Goal: Task Accomplishment & Management: Manage account settings

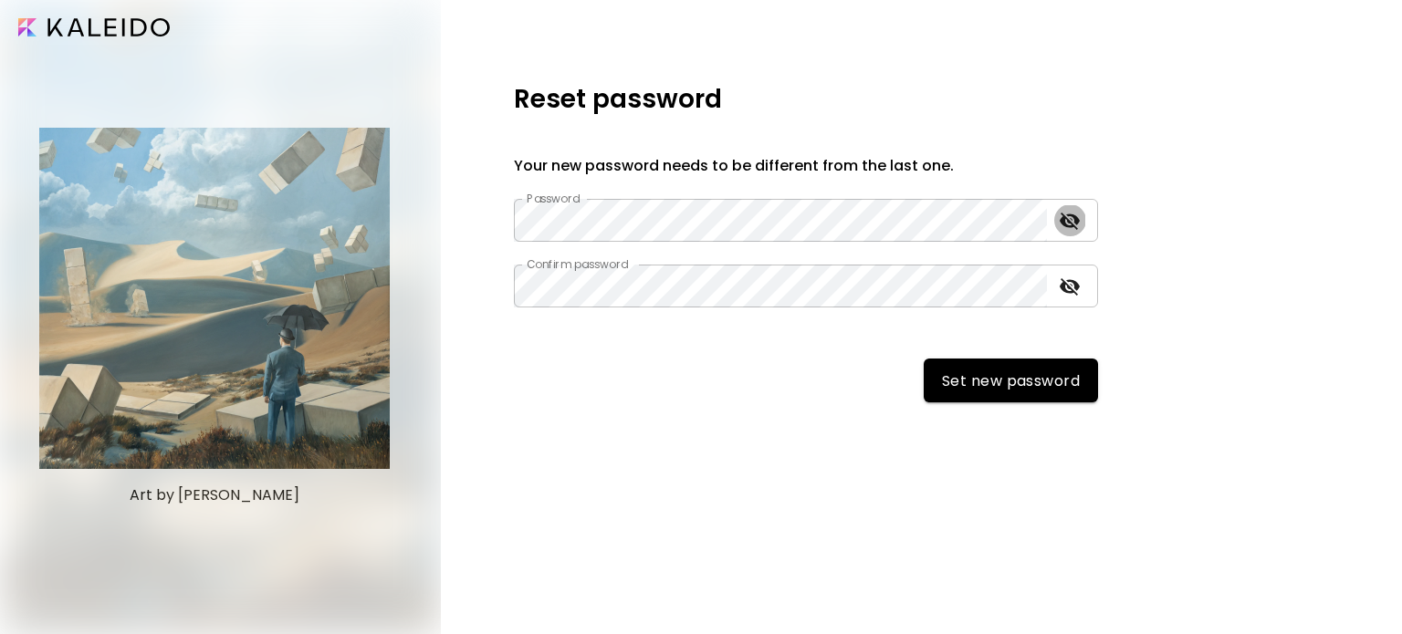
click at [1057, 225] on button "toggle password visibility" at bounding box center [1069, 220] width 31 height 31
click at [1064, 291] on icon "toggle password visibility" at bounding box center [1070, 286] width 20 height 17
click at [1064, 291] on icon "toggle password visibility" at bounding box center [1070, 286] width 20 height 14
click at [1067, 223] on icon "toggle password visibility" at bounding box center [1070, 221] width 22 height 22
click at [990, 372] on span "Set new password" at bounding box center [1011, 381] width 138 height 19
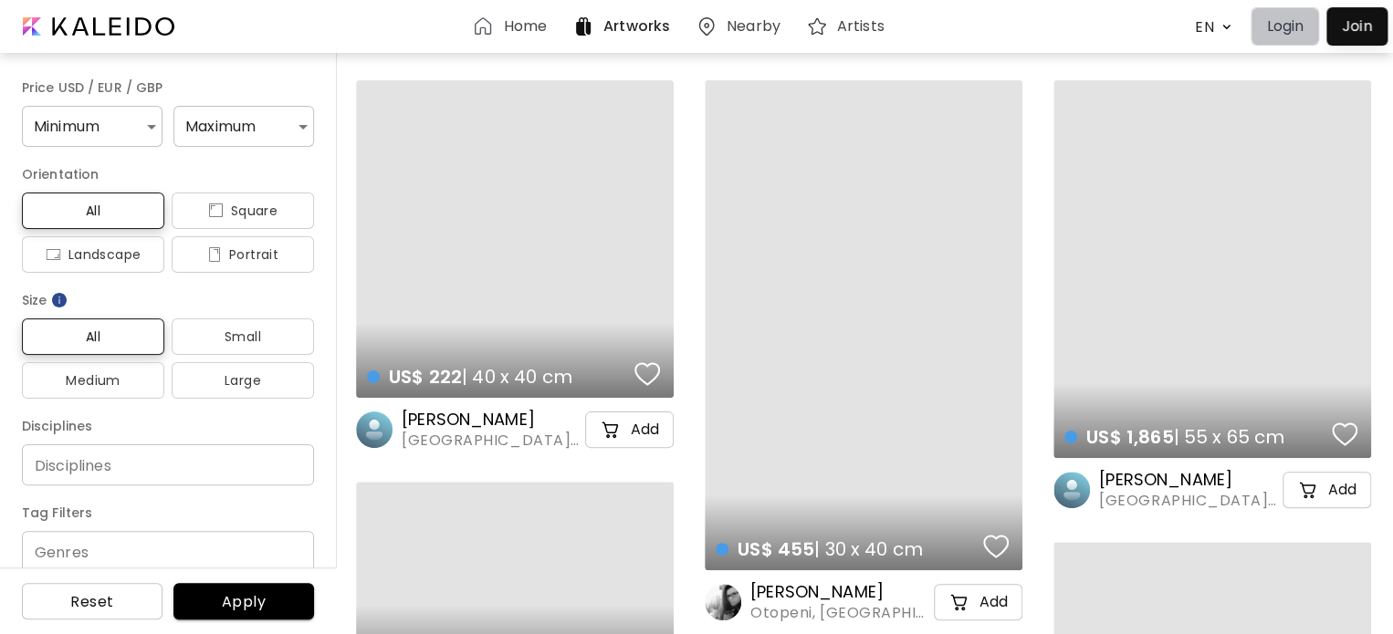
click at [1274, 27] on p "Login" at bounding box center [1284, 27] width 37 height 22
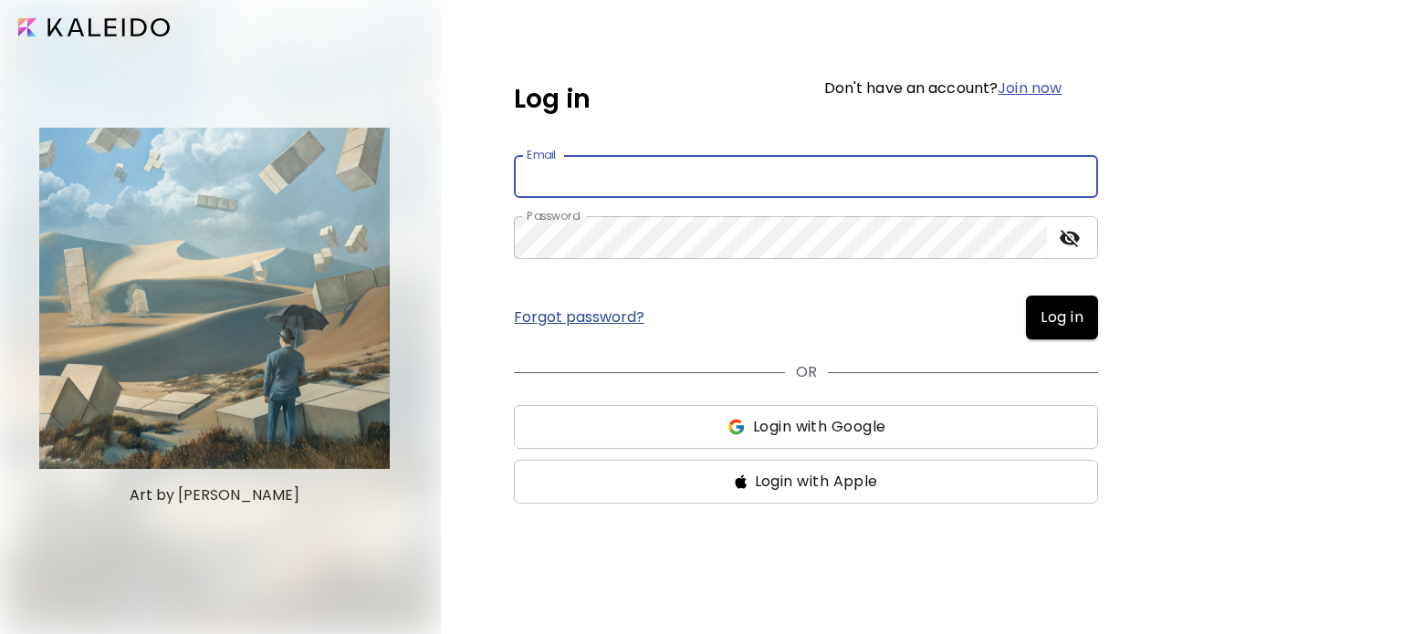
click at [640, 179] on input "email" at bounding box center [806, 176] width 584 height 43
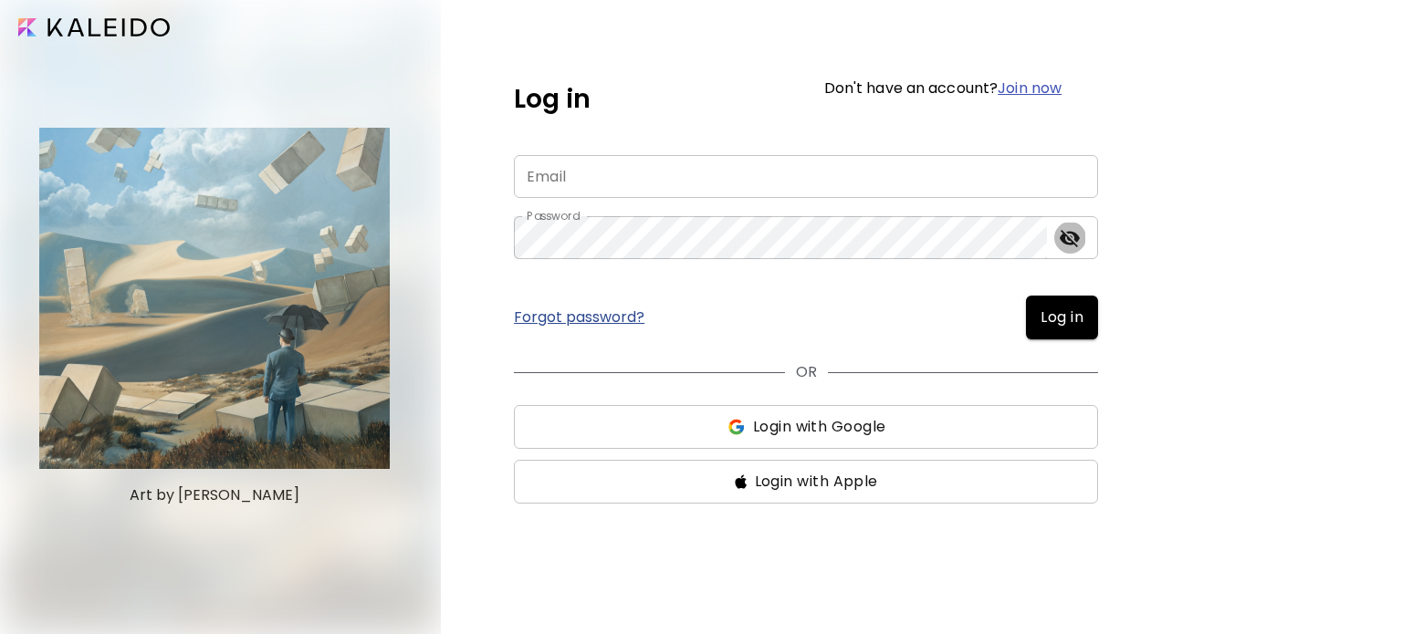
click at [1066, 240] on icon "toggle password visibility" at bounding box center [1070, 238] width 20 height 17
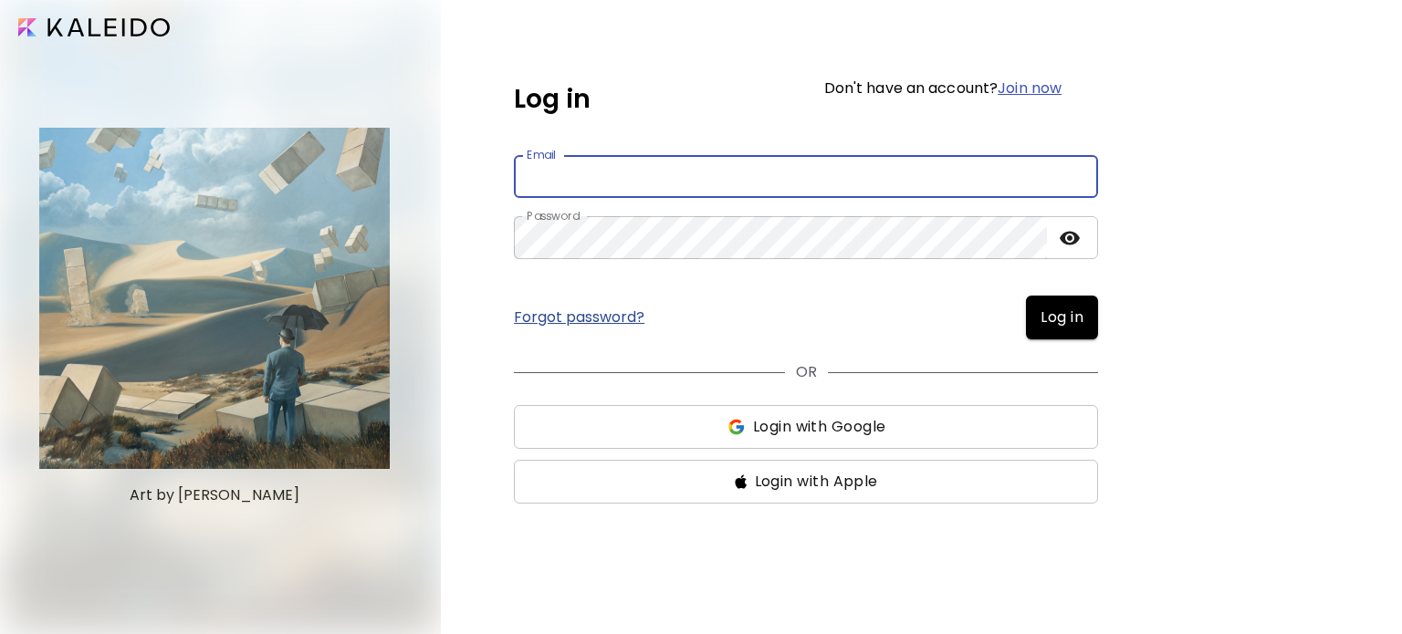
click at [698, 178] on input "email" at bounding box center [806, 176] width 584 height 43
type input "**********"
click at [1066, 240] on icon "toggle password visibility" at bounding box center [1070, 238] width 20 height 14
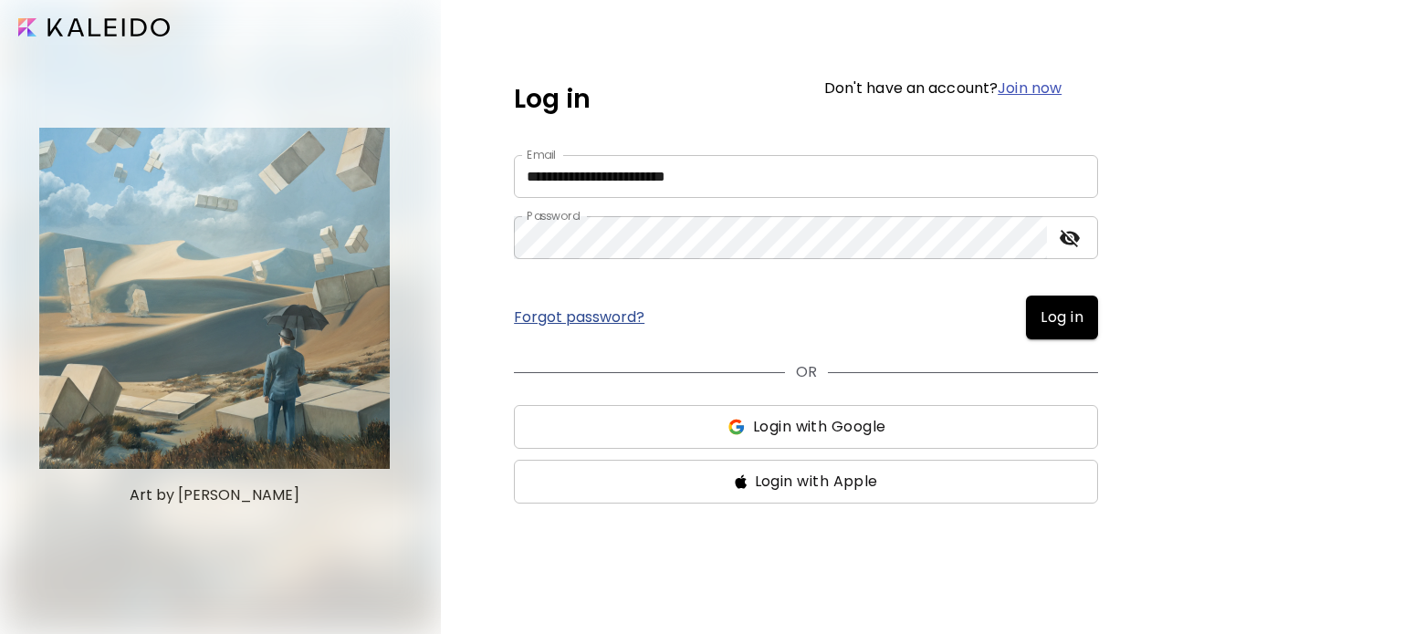
click at [1063, 320] on span "Log in" at bounding box center [1062, 318] width 43 height 22
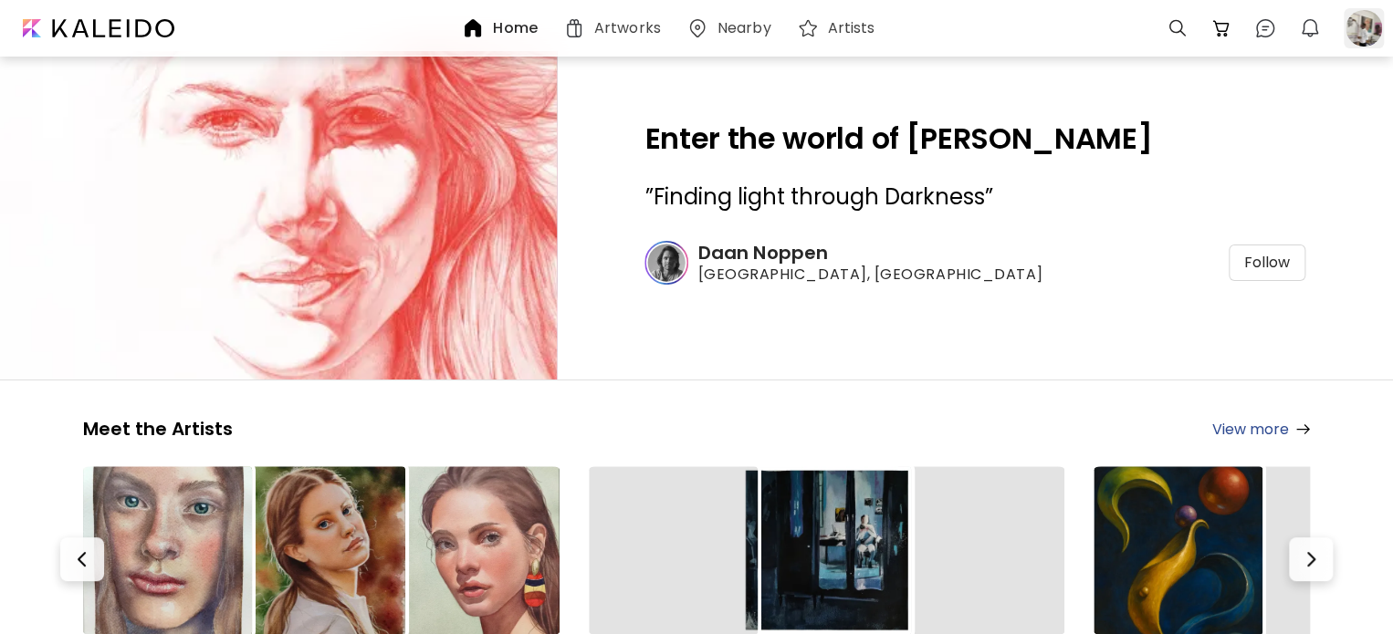
click at [1355, 29] on div at bounding box center [1364, 28] width 40 height 40
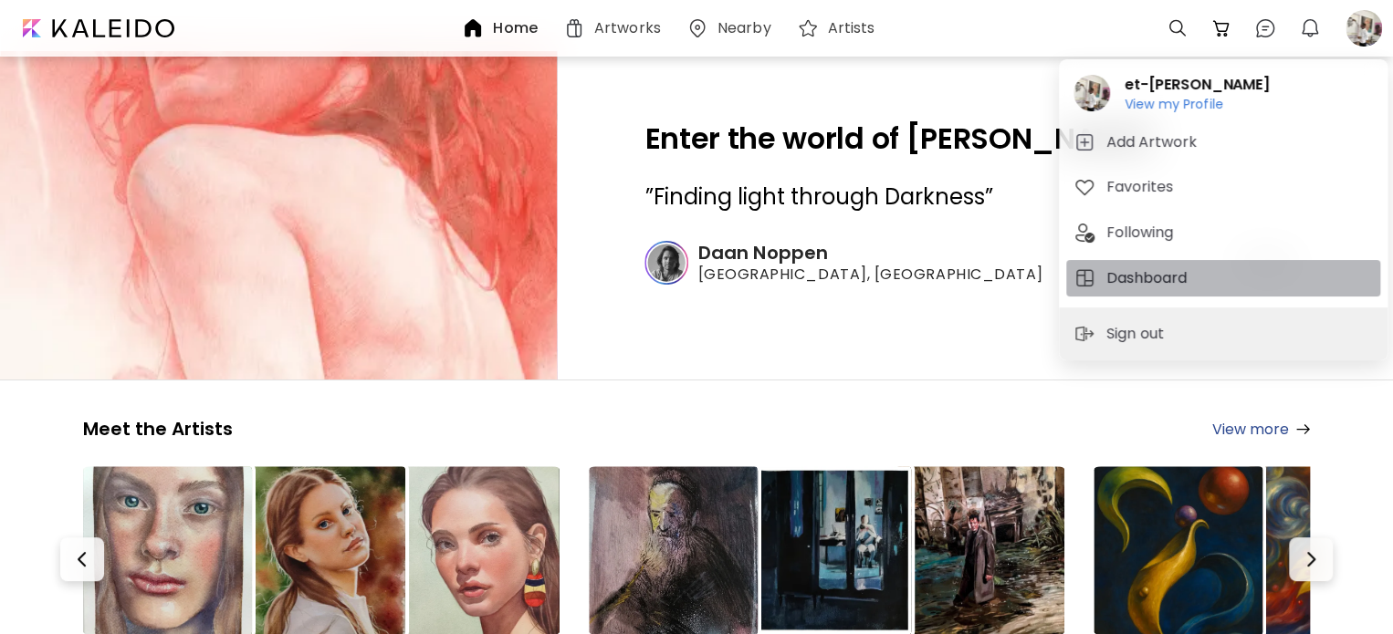
click at [1139, 281] on h5 "Dashboard" at bounding box center [1149, 278] width 86 height 22
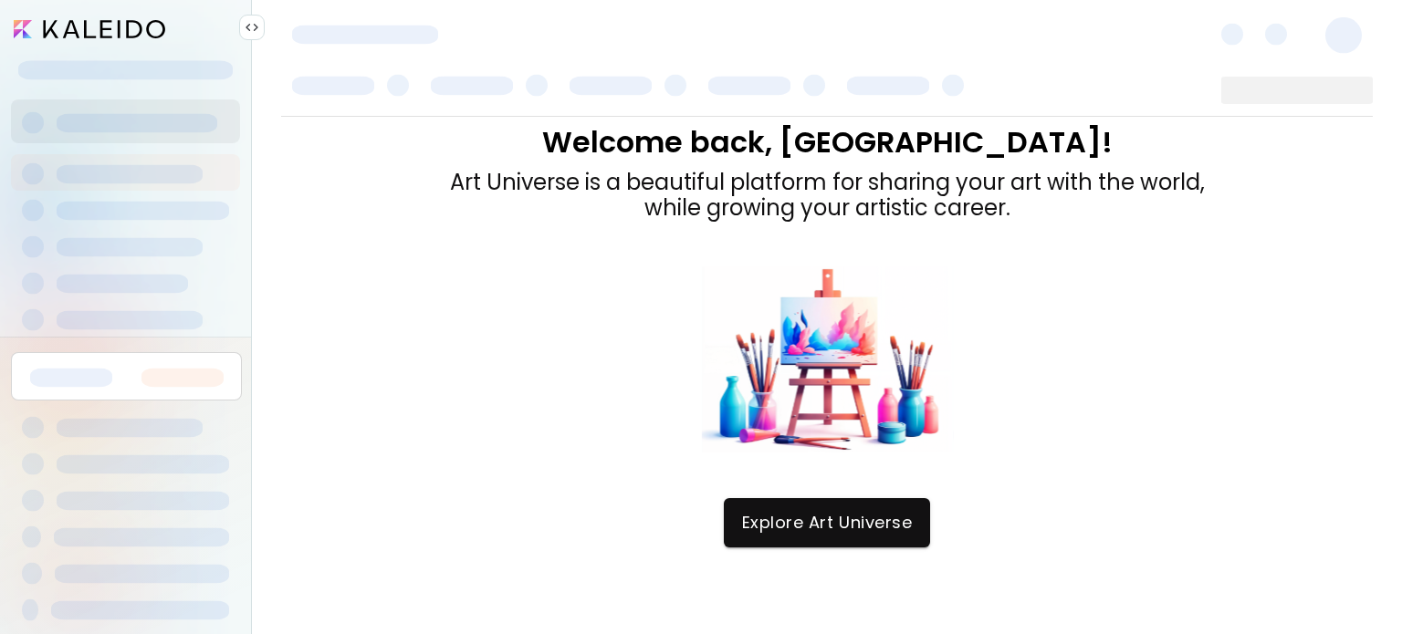
click at [246, 26] on img at bounding box center [252, 27] width 15 height 15
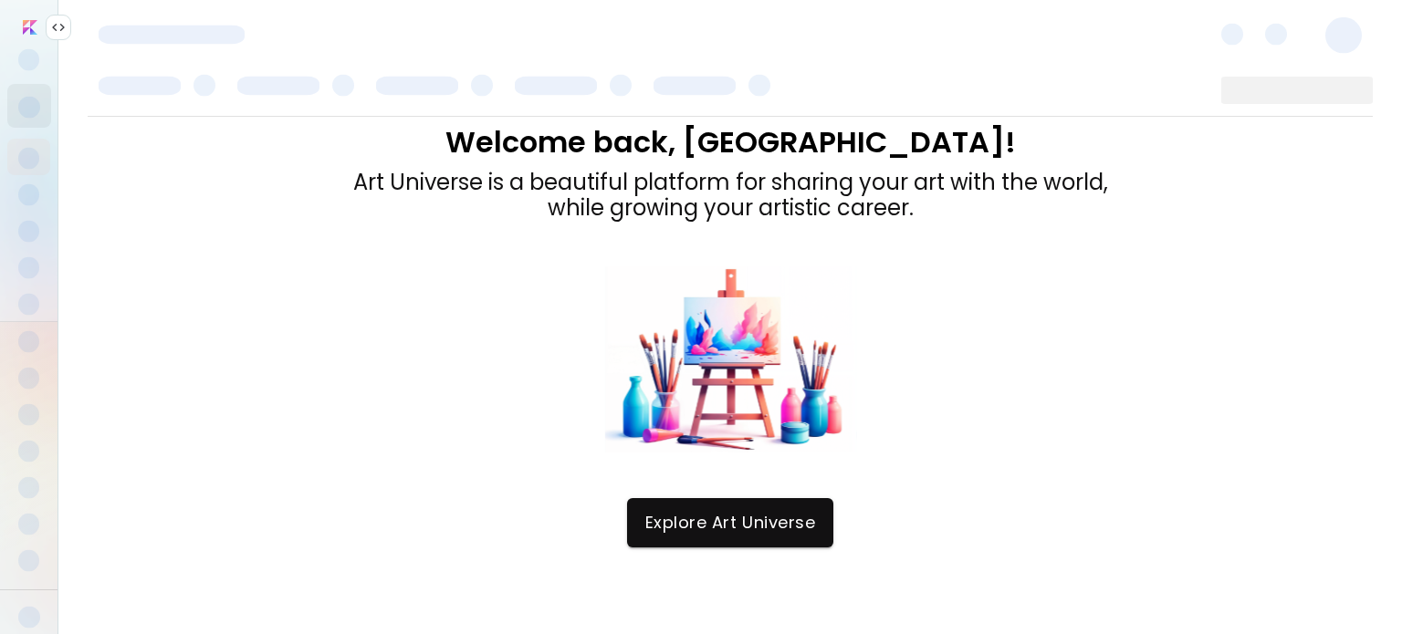
click at [63, 26] on img at bounding box center [58, 27] width 15 height 15
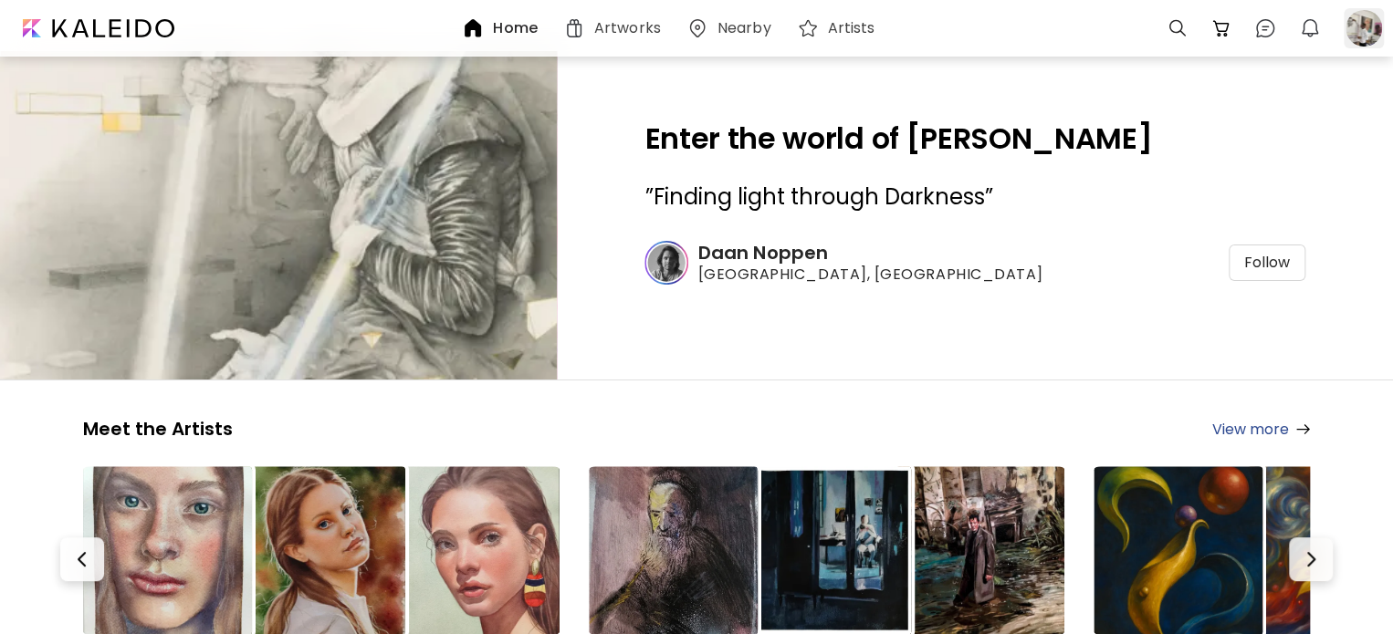
click at [1367, 20] on div at bounding box center [1364, 28] width 40 height 40
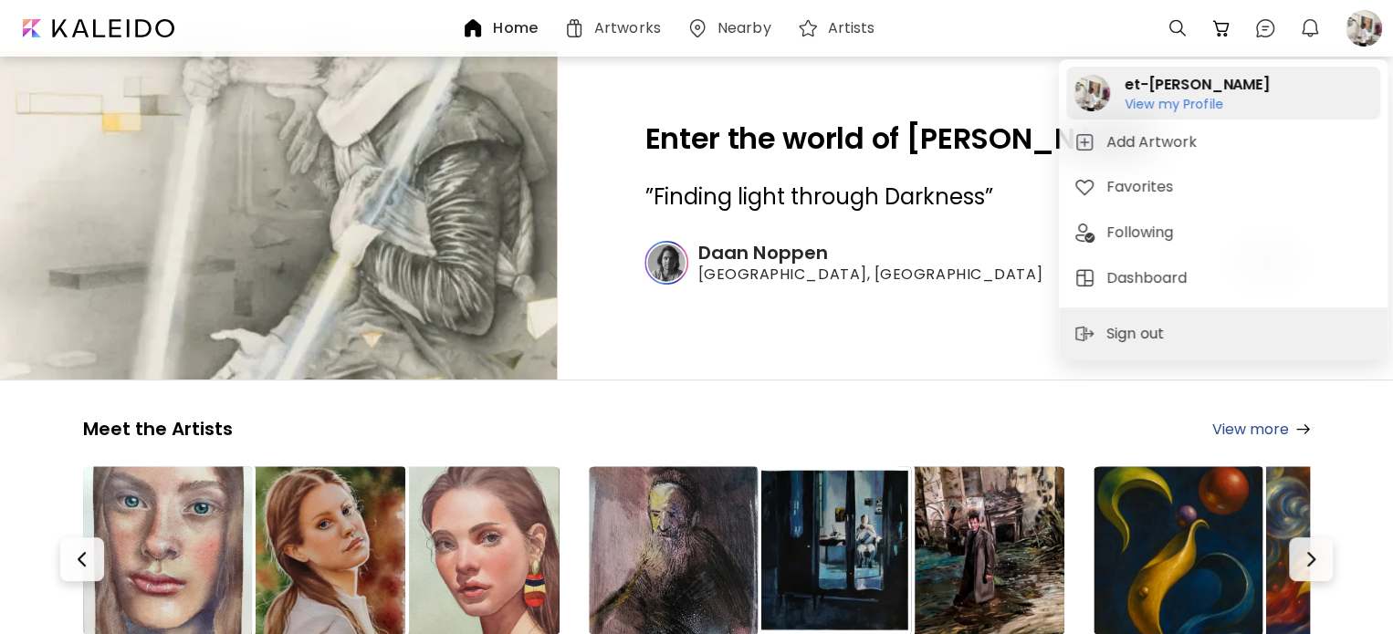
click at [1154, 107] on h6 "View my Profile" at bounding box center [1197, 104] width 145 height 16
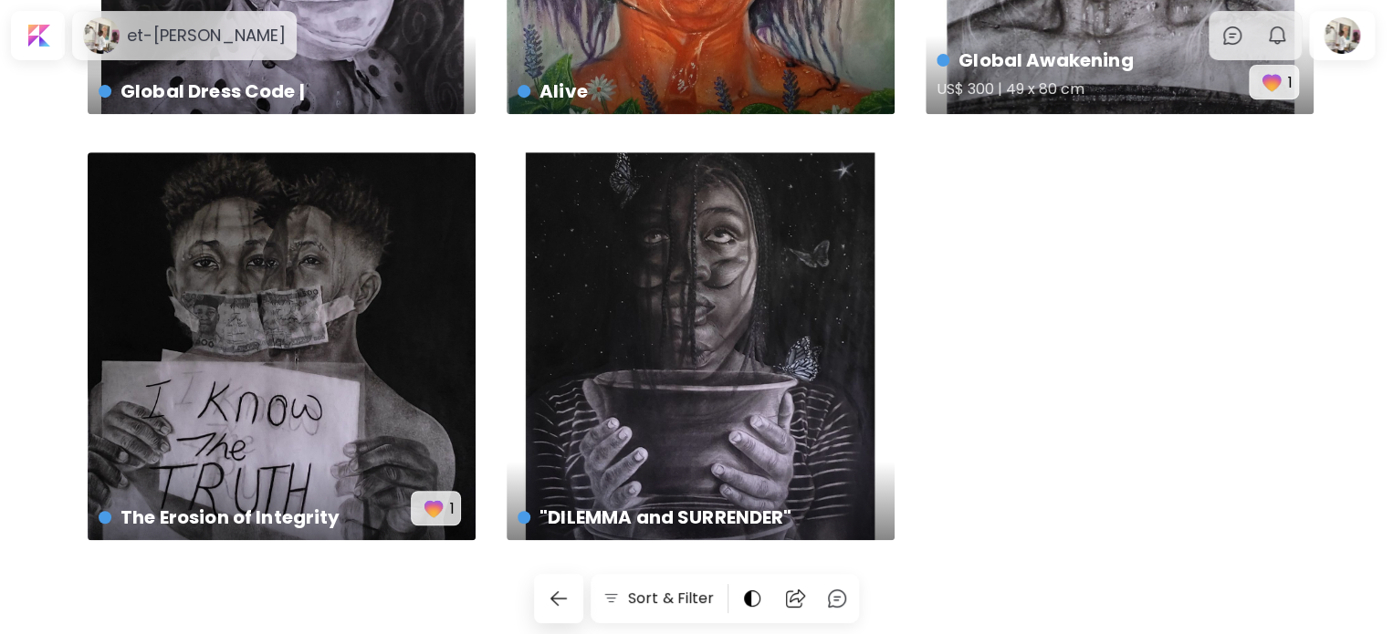
scroll to position [351, 0]
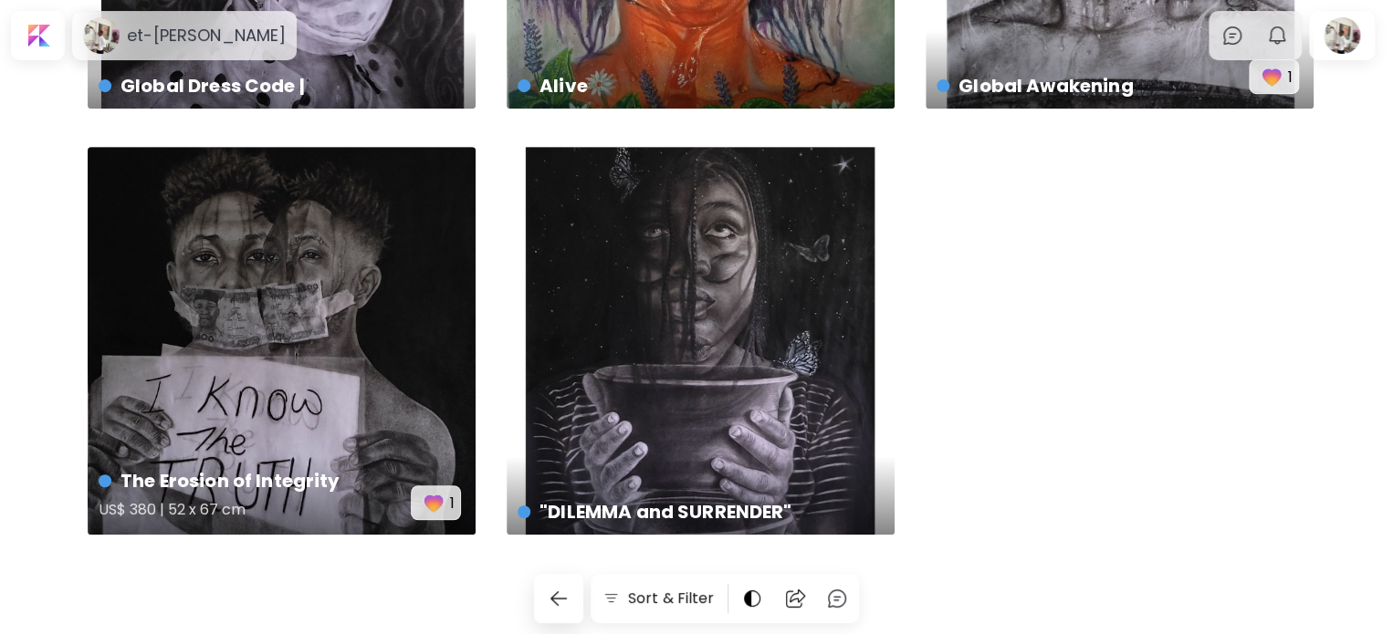
click at [293, 443] on div "The Erosion of Integrity US$ 380 | 52 x 67 cm 1" at bounding box center [282, 341] width 388 height 388
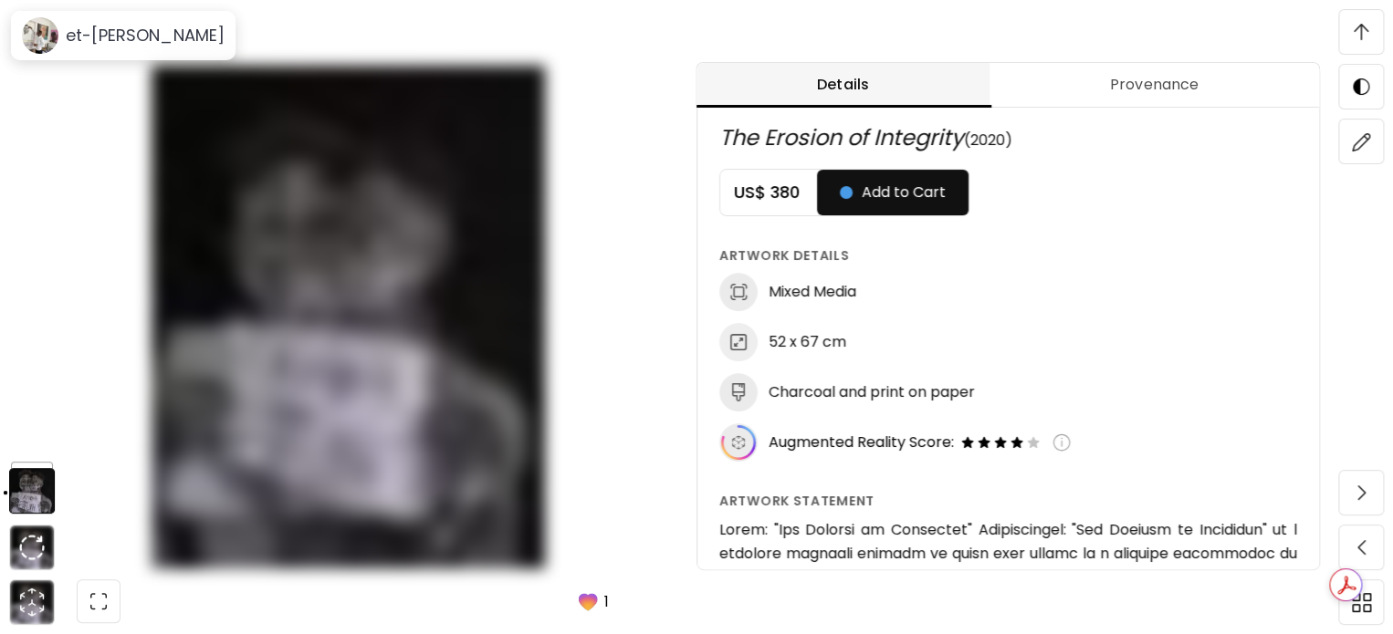
scroll to position [14, 0]
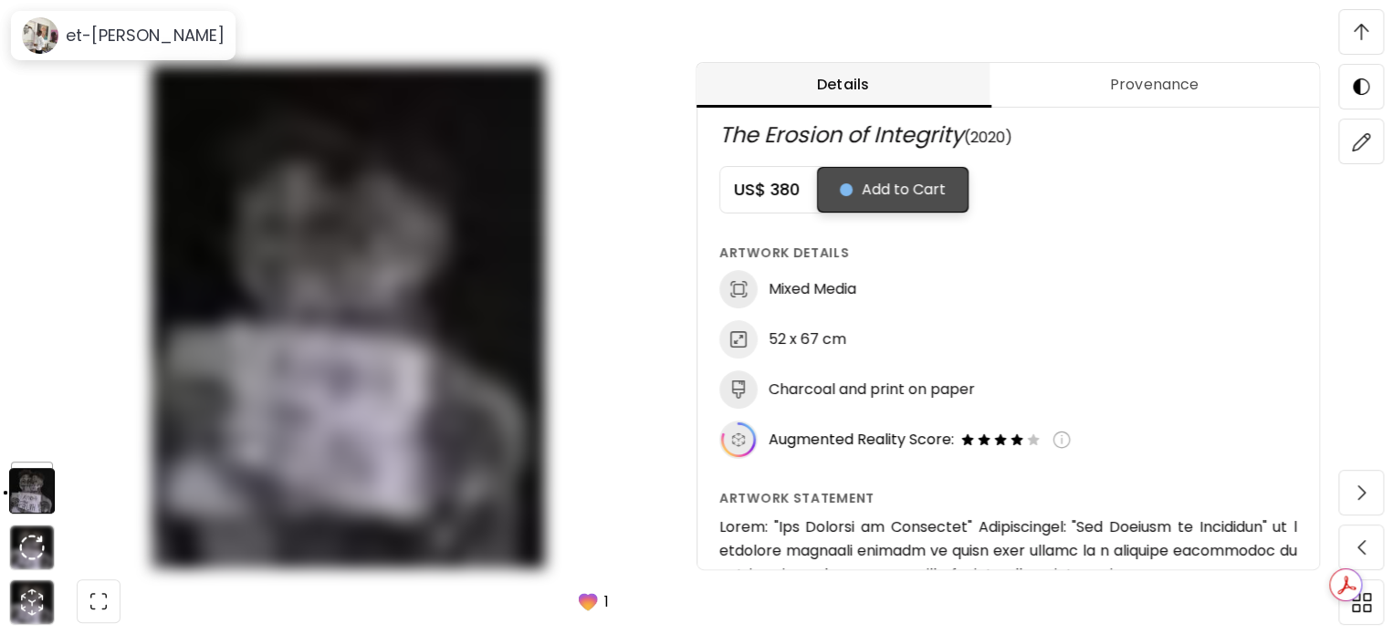
click at [853, 188] on div "button" at bounding box center [846, 189] width 13 height 13
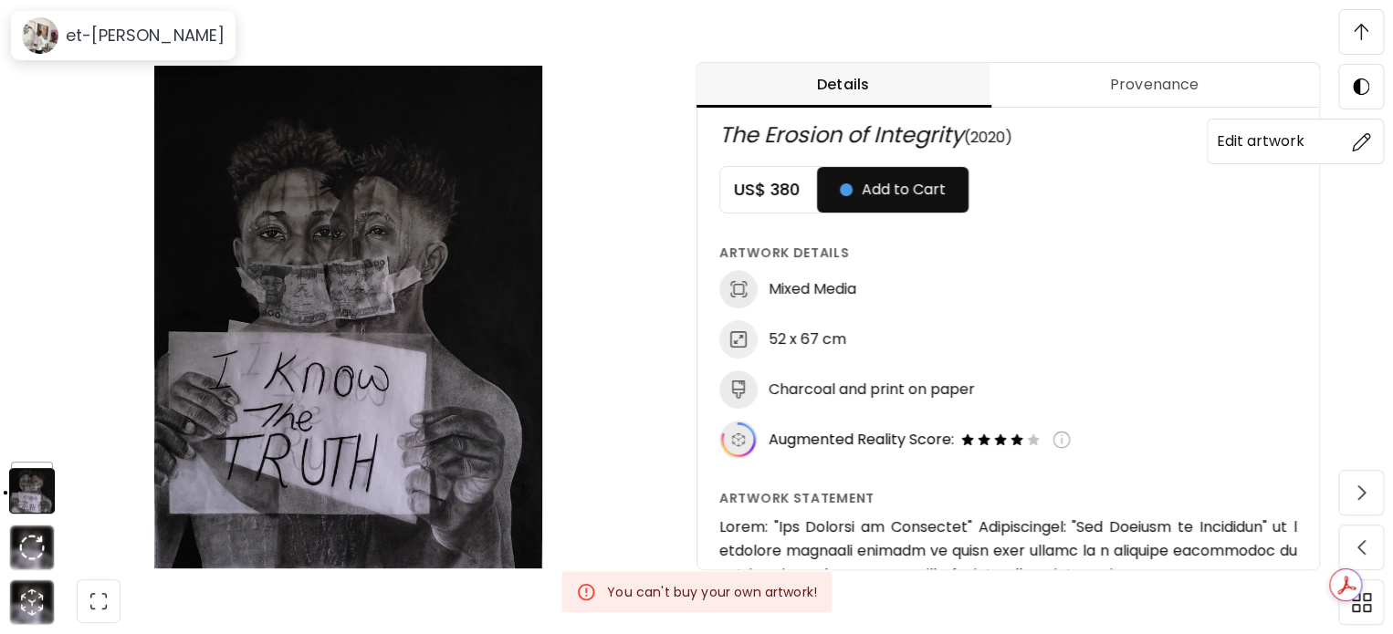
click at [1358, 144] on img at bounding box center [1361, 141] width 19 height 19
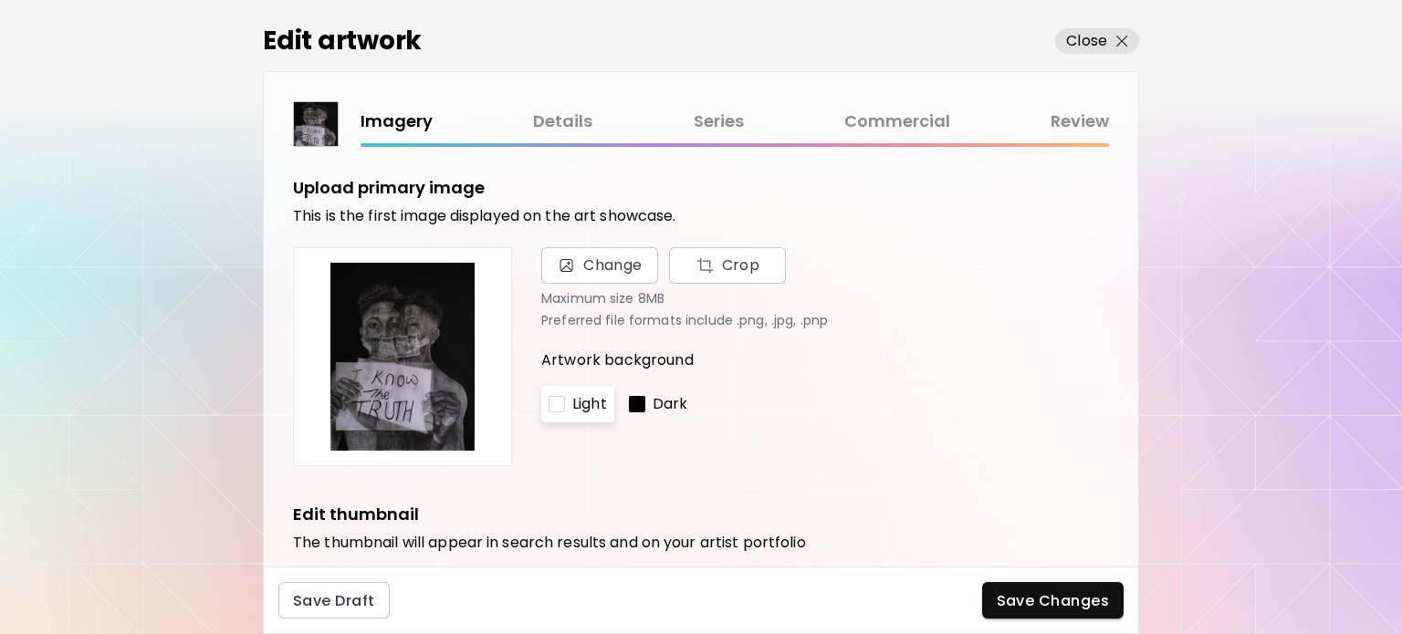
click at [905, 127] on link "Commercial" at bounding box center [897, 122] width 106 height 26
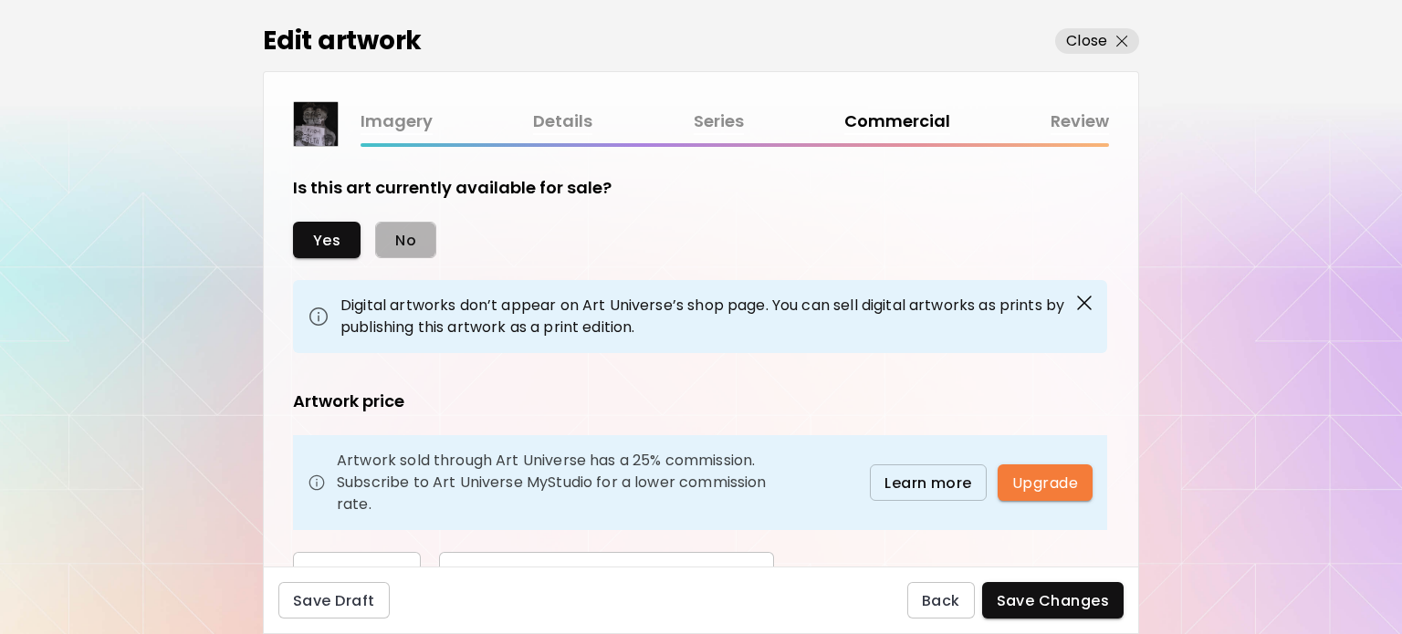
click at [409, 236] on span "No" at bounding box center [405, 240] width 21 height 19
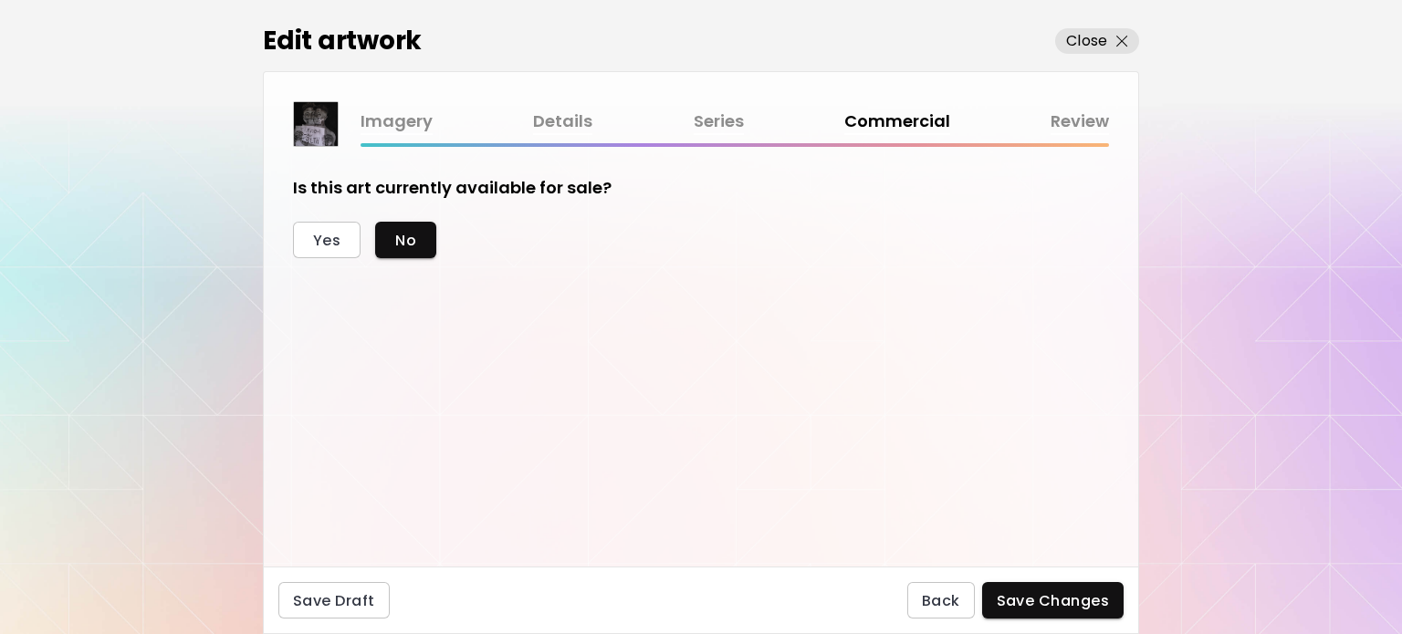
click at [1075, 130] on link "Review" at bounding box center [1080, 122] width 58 height 26
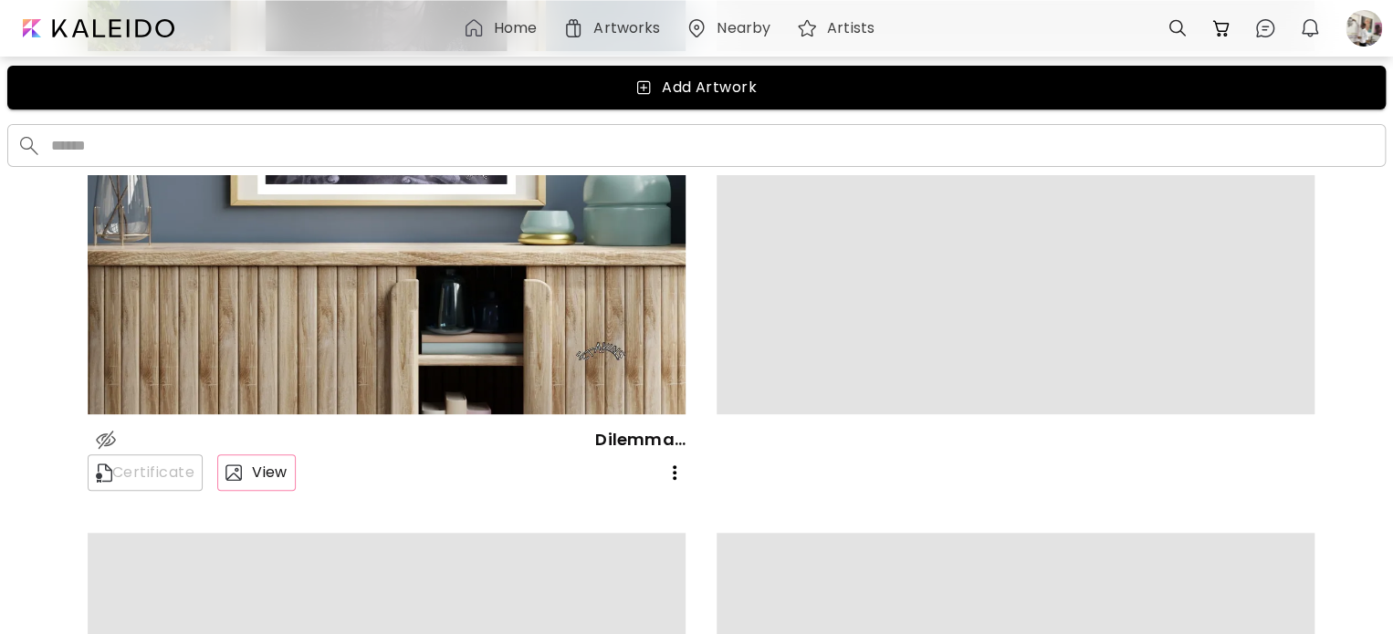
scroll to position [391, 0]
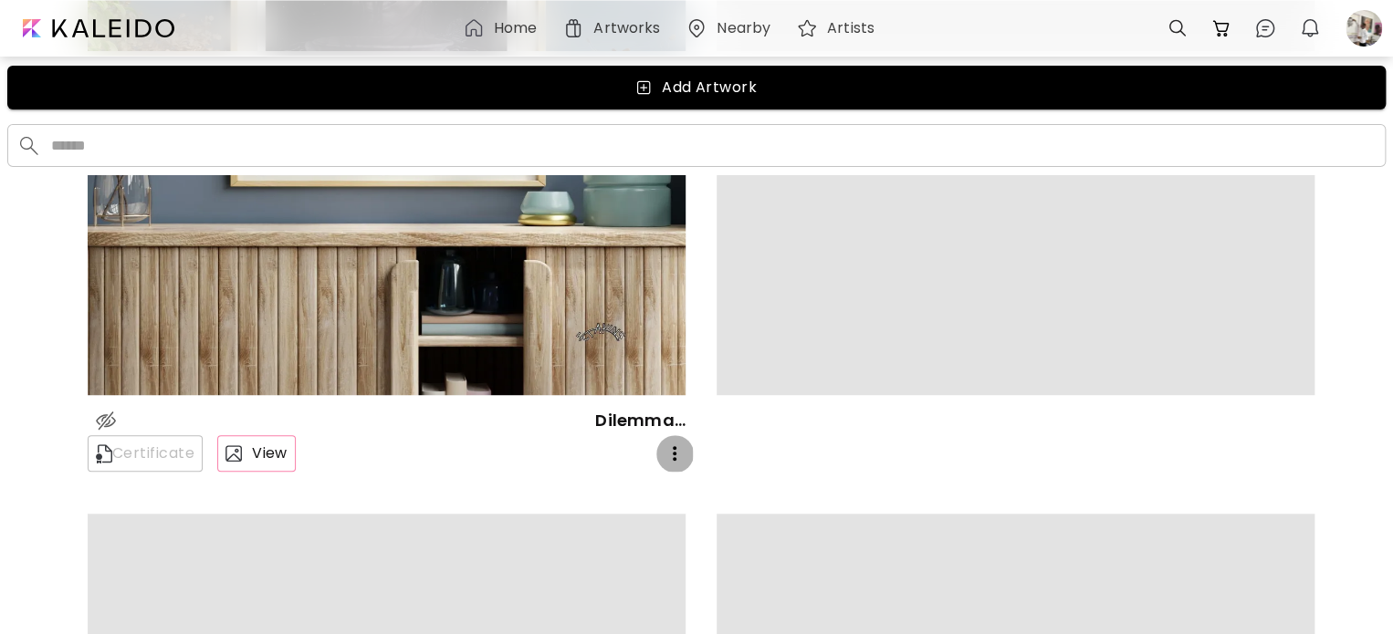
click at [672, 451] on icon "button" at bounding box center [675, 454] width 22 height 22
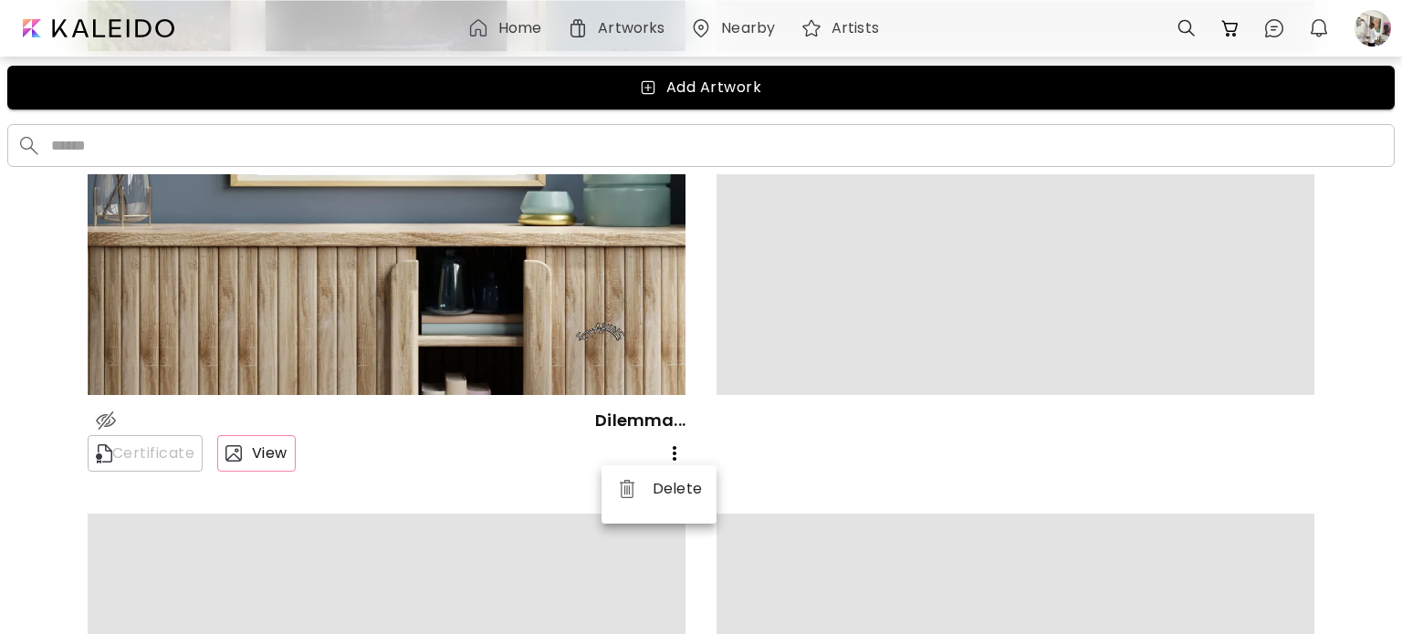
click at [548, 437] on div at bounding box center [701, 317] width 1402 height 634
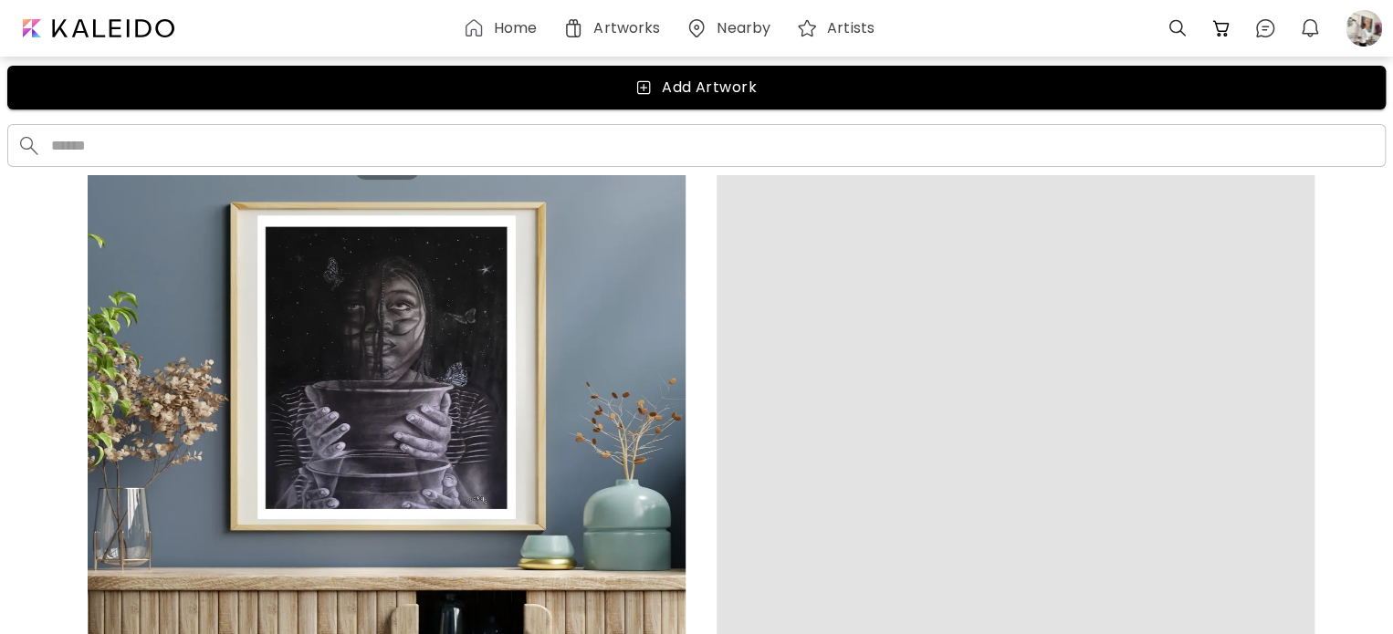
scroll to position [0, 0]
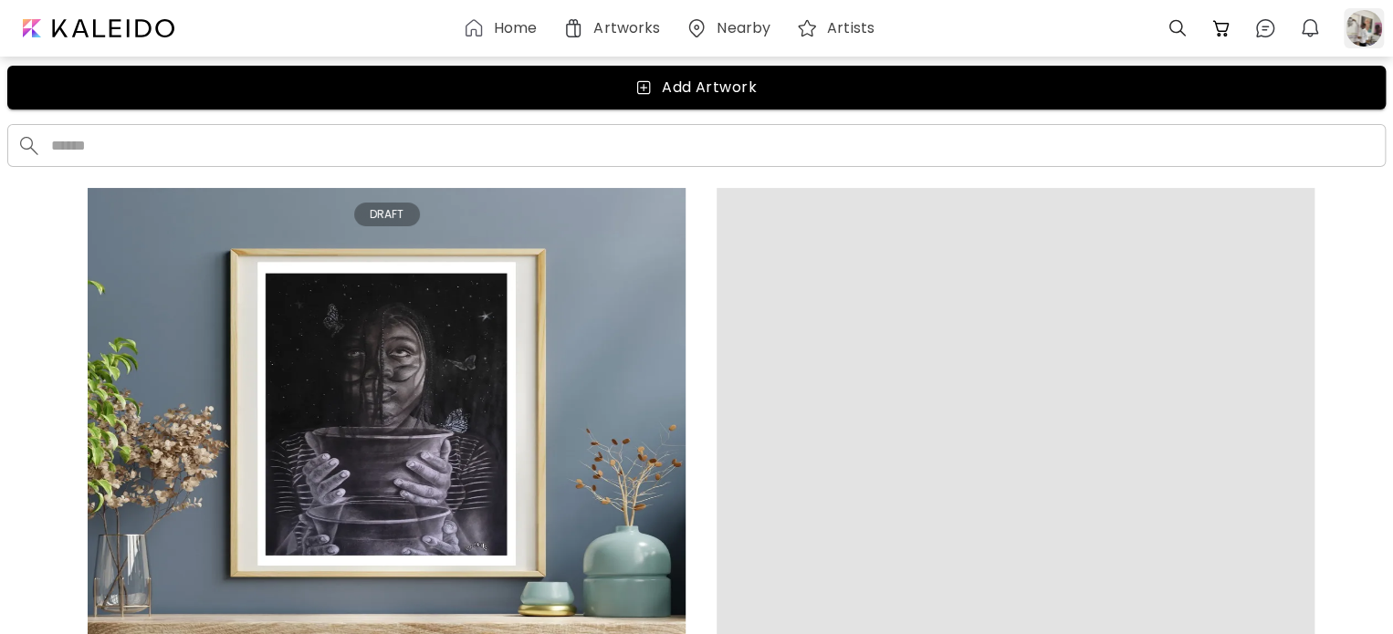
click at [1366, 28] on div at bounding box center [1364, 28] width 40 height 40
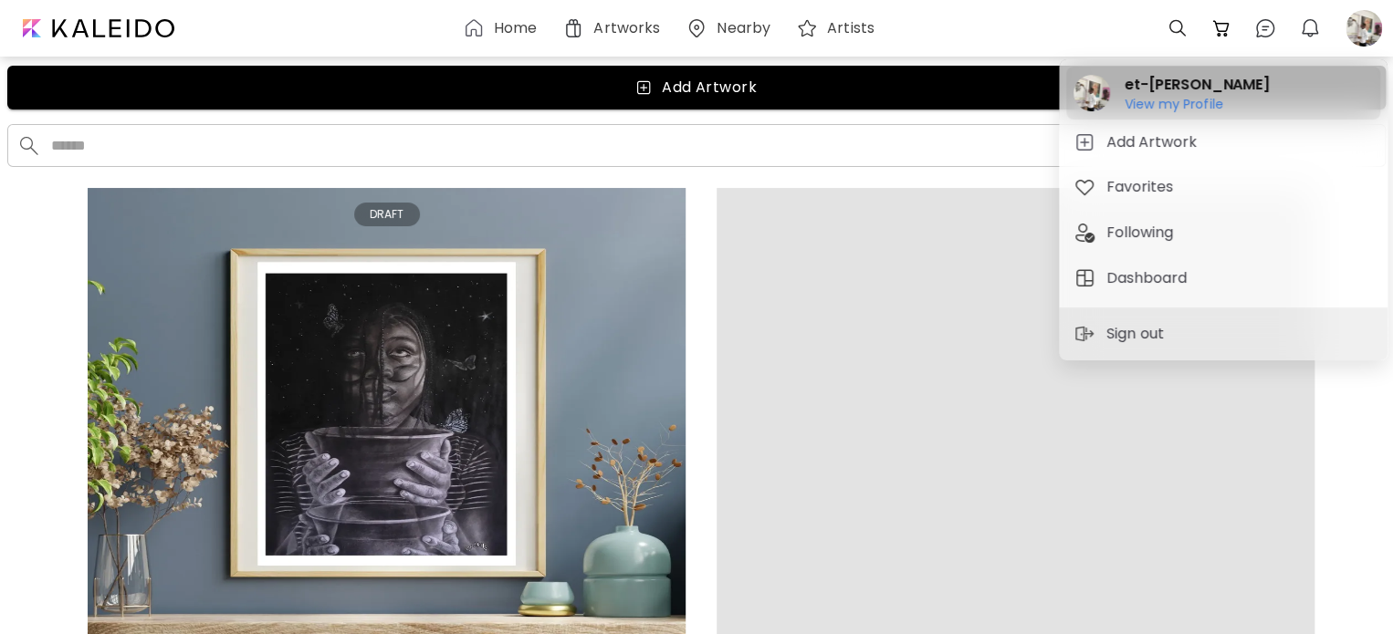
click at [1175, 105] on h6 "View my Profile" at bounding box center [1197, 104] width 145 height 16
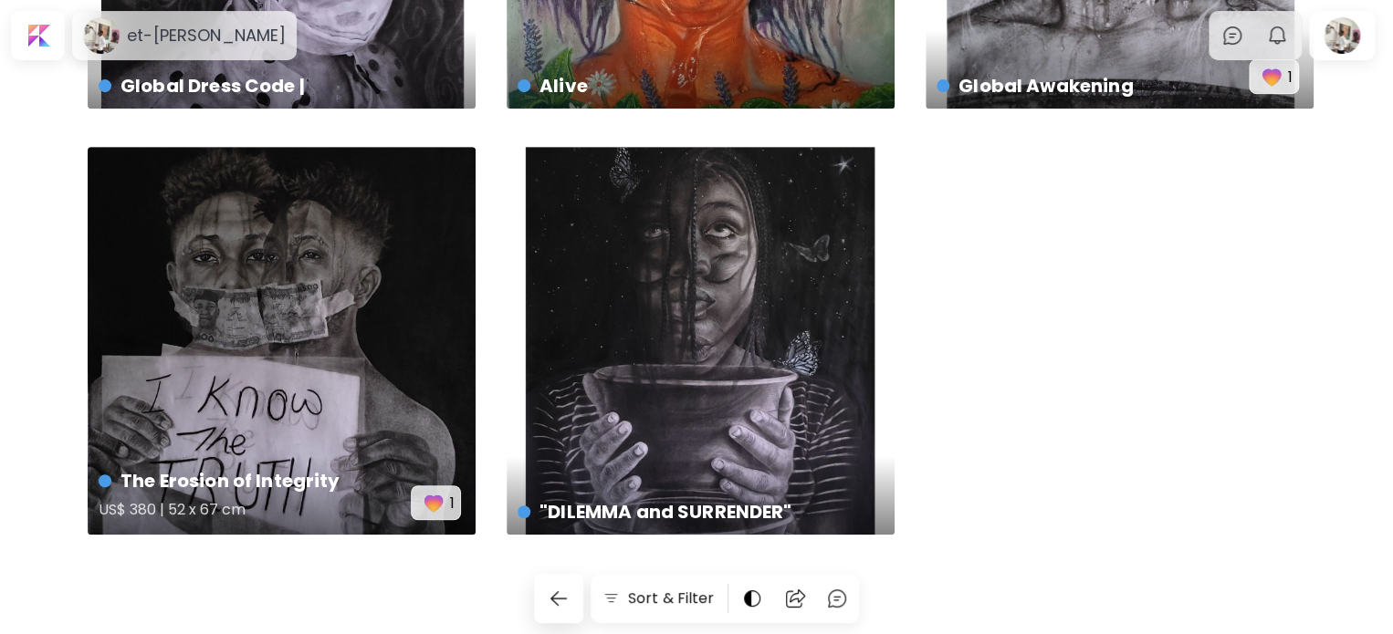
scroll to position [321, 0]
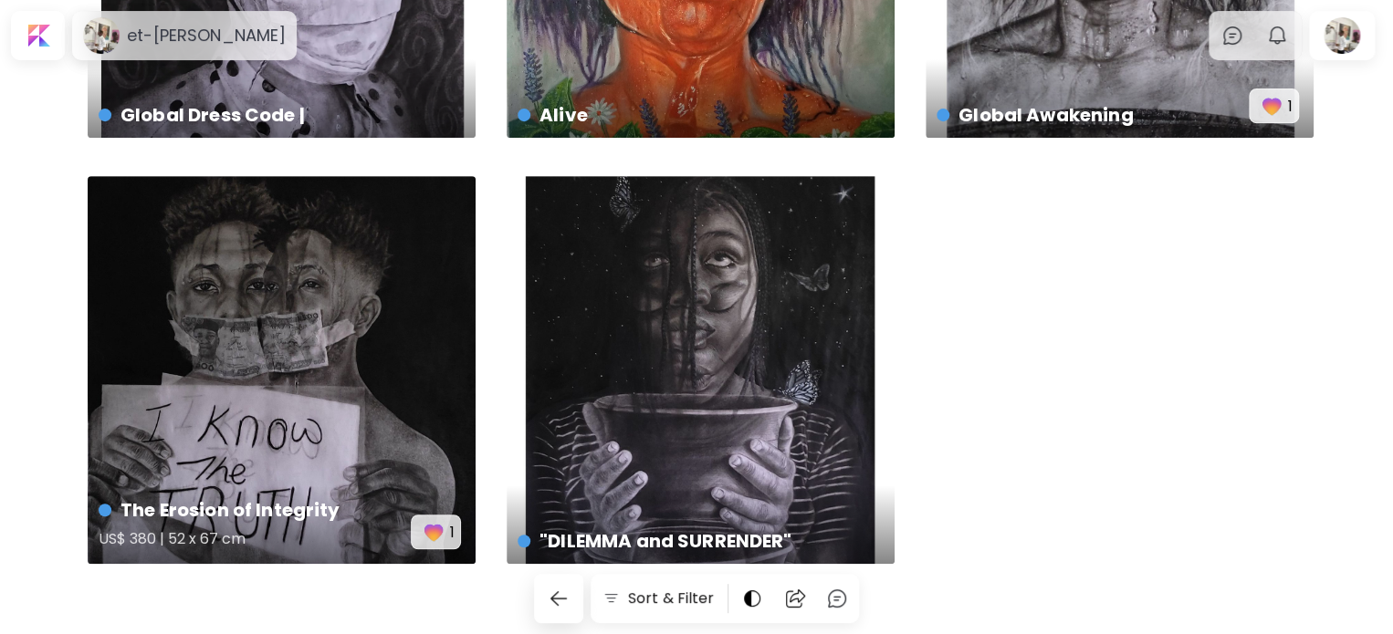
click at [330, 524] on h5 "US$ 380 | 52 x 67 cm" at bounding box center [255, 542] width 312 height 37
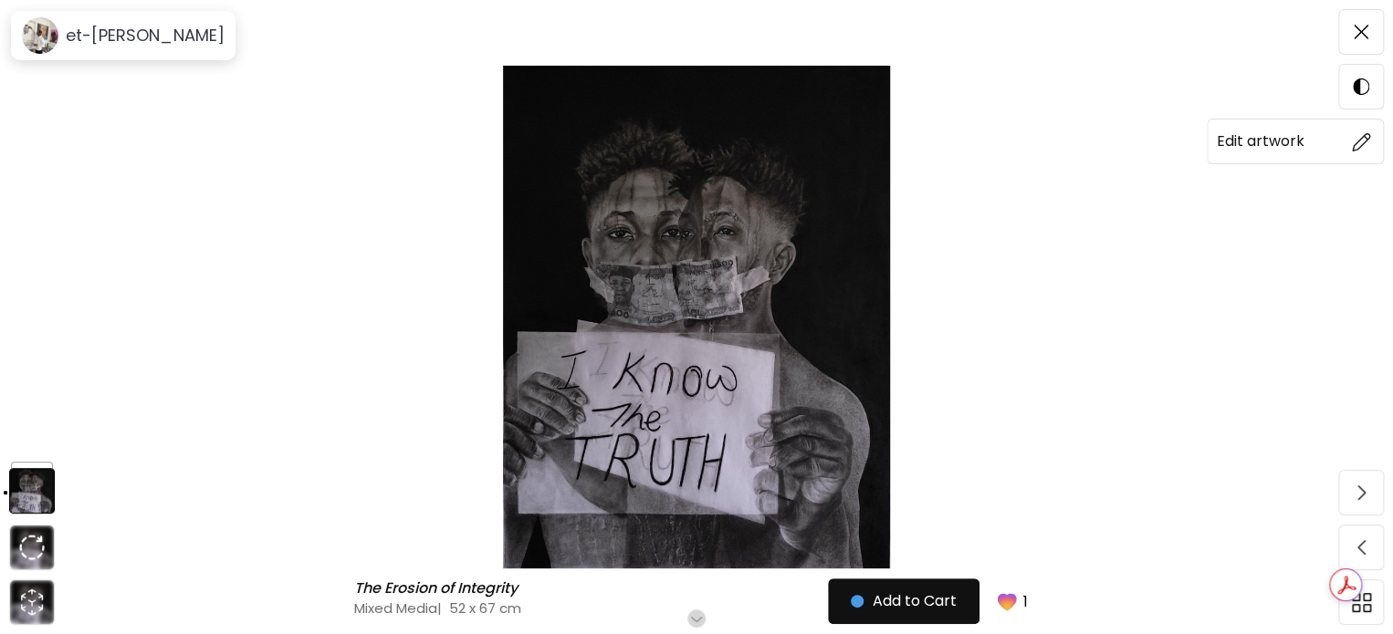
click at [1360, 132] on img at bounding box center [1361, 141] width 19 height 19
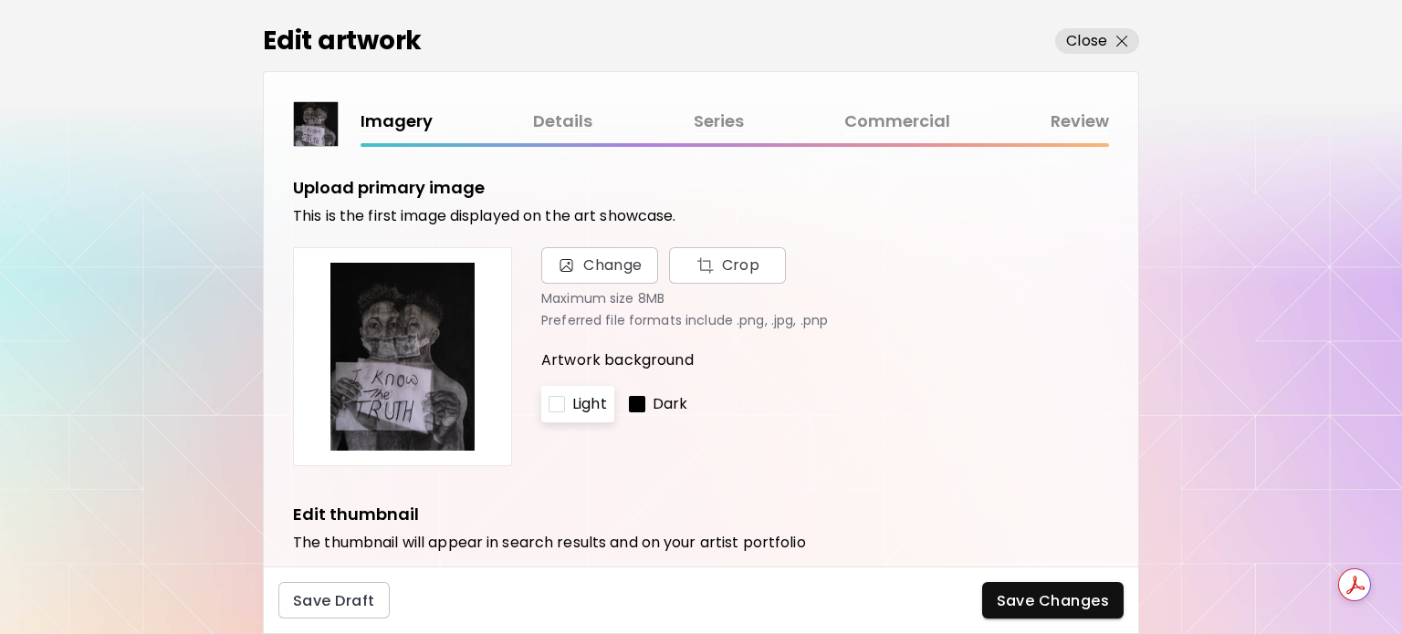
click at [915, 122] on link "Commercial" at bounding box center [897, 122] width 106 height 26
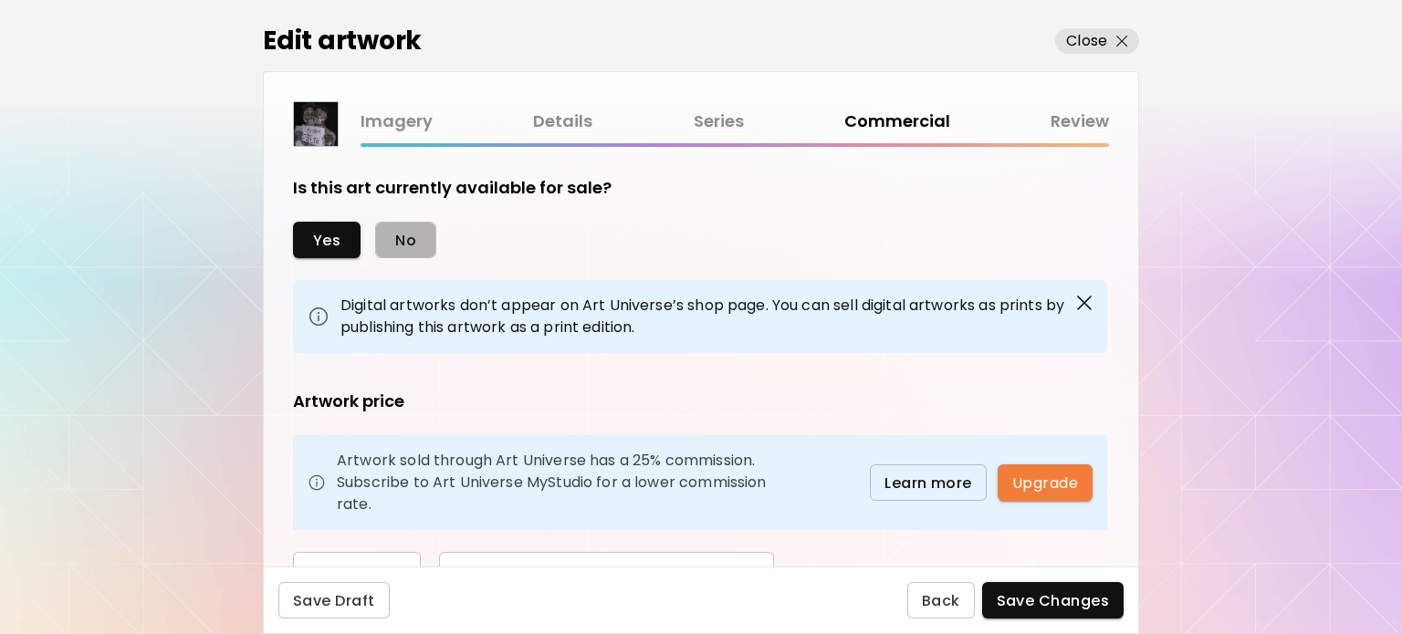
click at [402, 257] on button "No" at bounding box center [405, 240] width 61 height 37
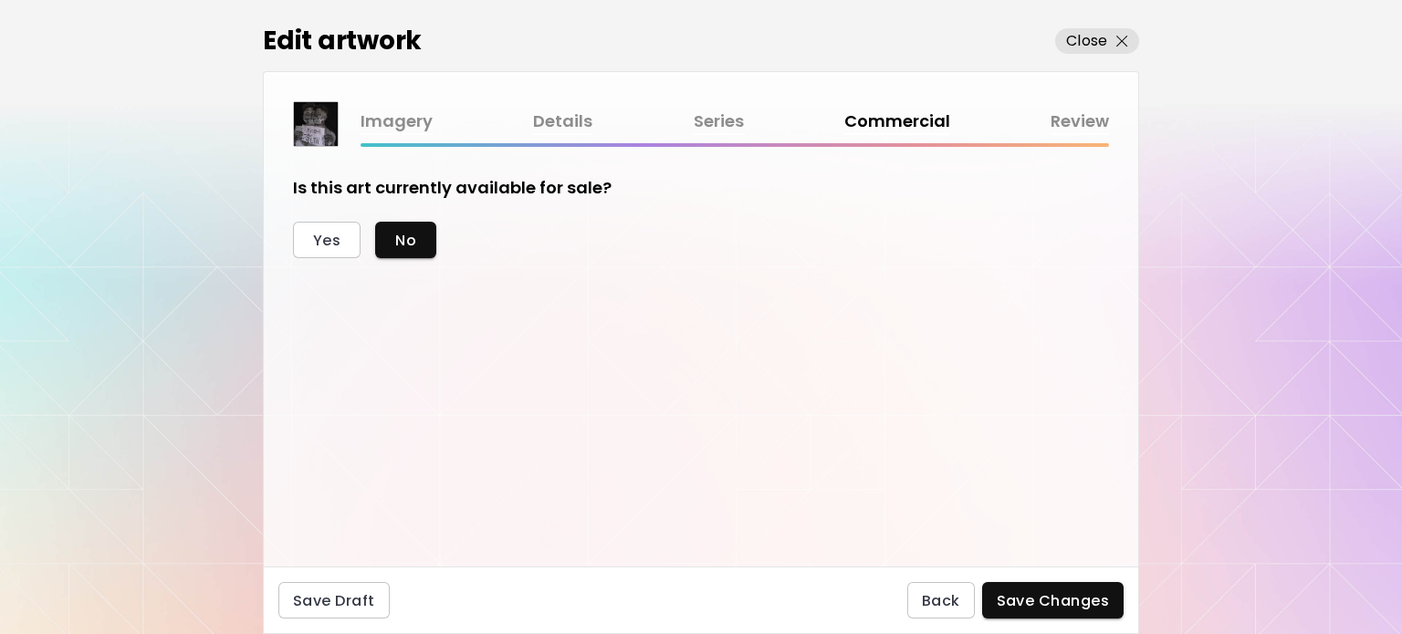
scroll to position [29, 0]
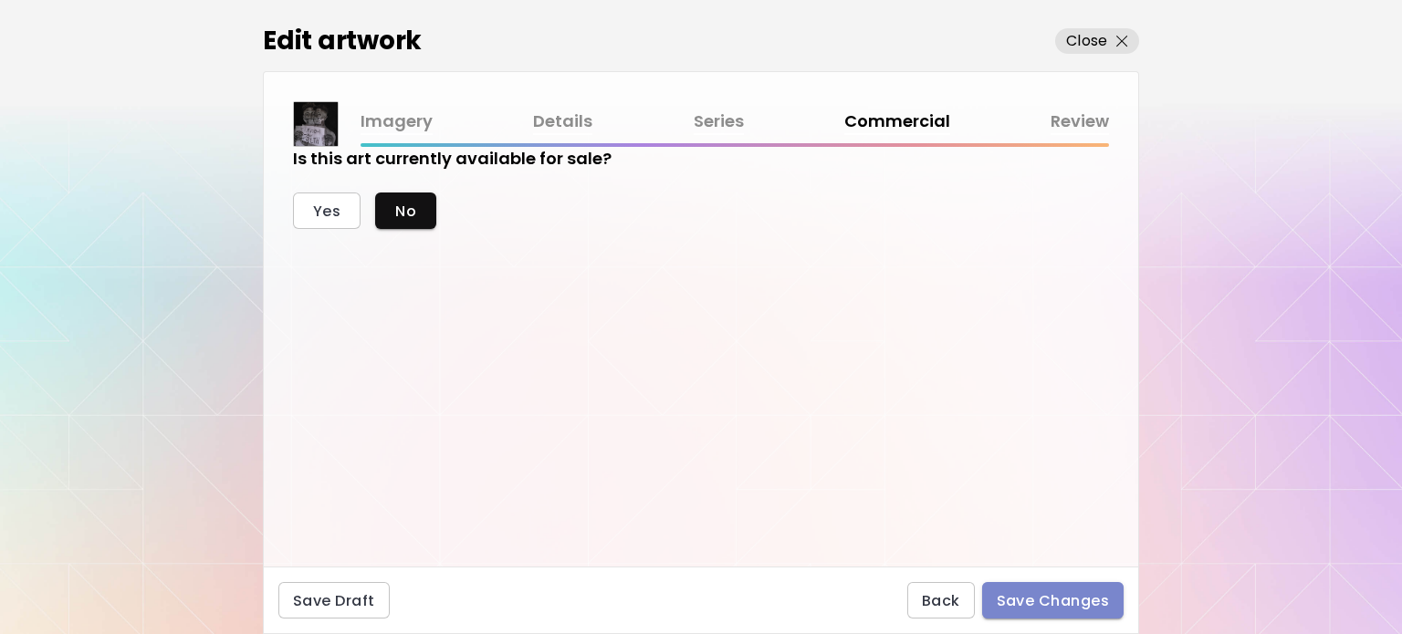
click at [1054, 594] on span "Save Changes" at bounding box center [1053, 601] width 113 height 19
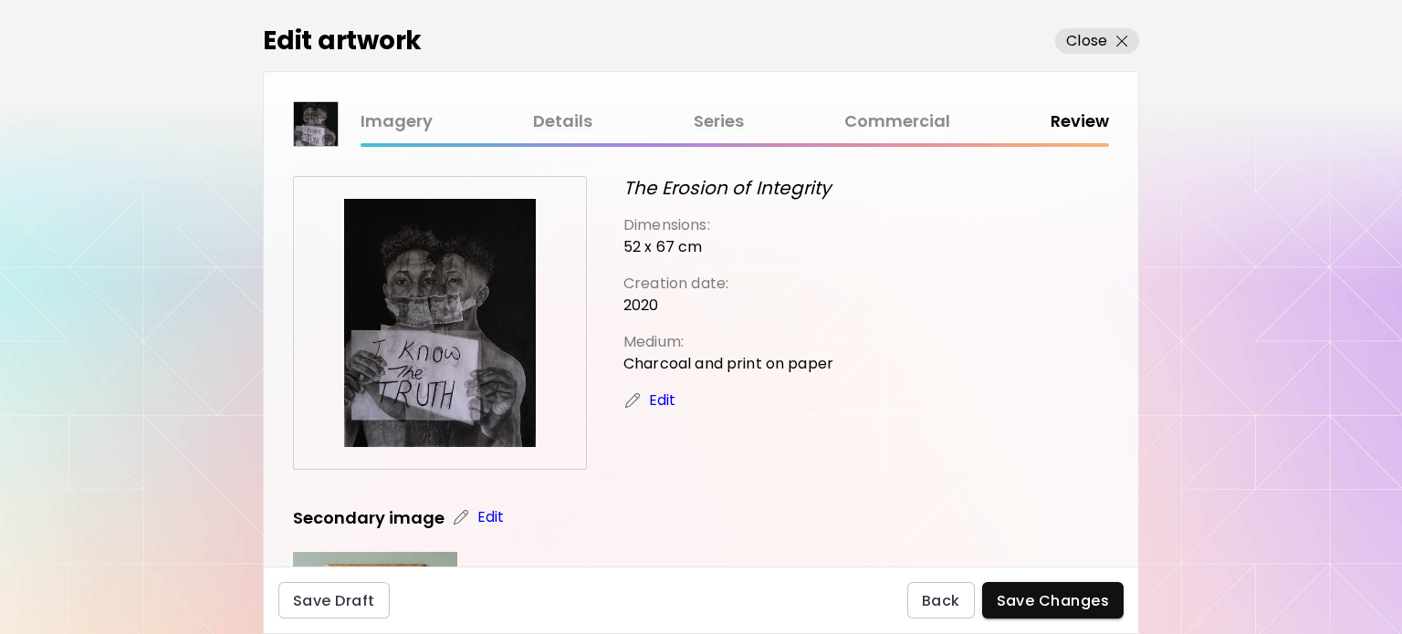
click at [403, 116] on link "Imagery" at bounding box center [397, 122] width 72 height 26
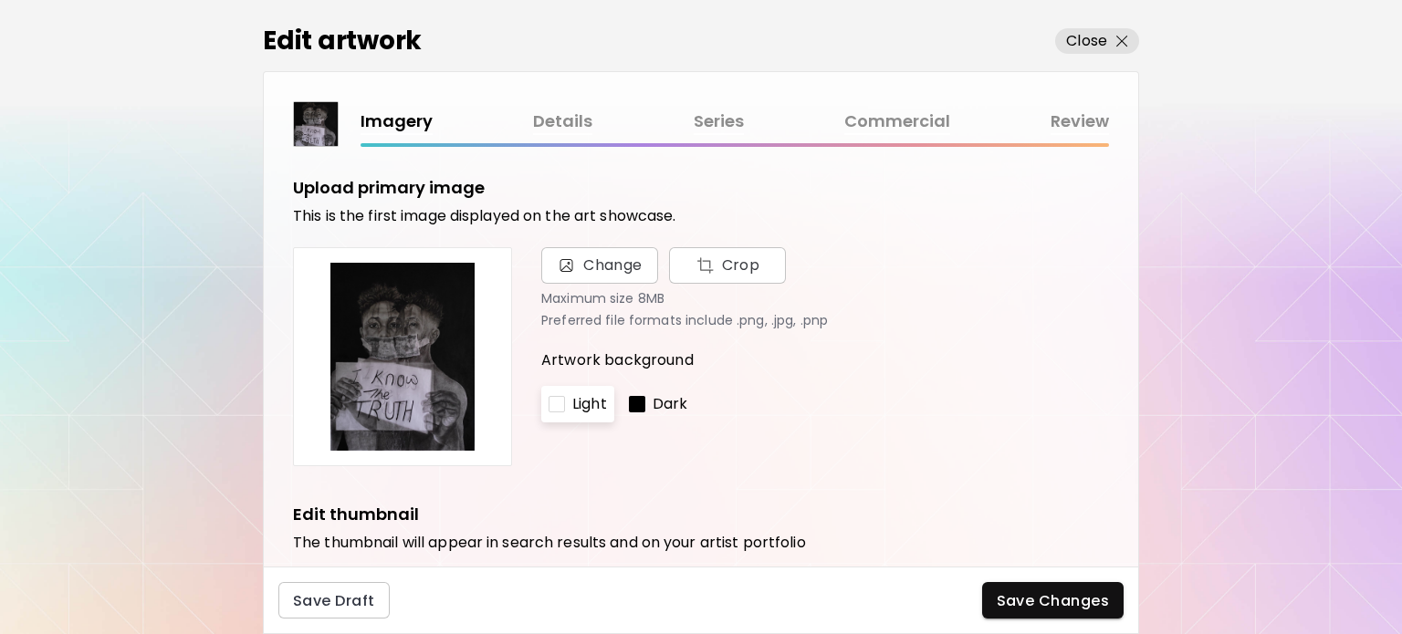
click at [562, 115] on link "Details" at bounding box center [562, 122] width 59 height 26
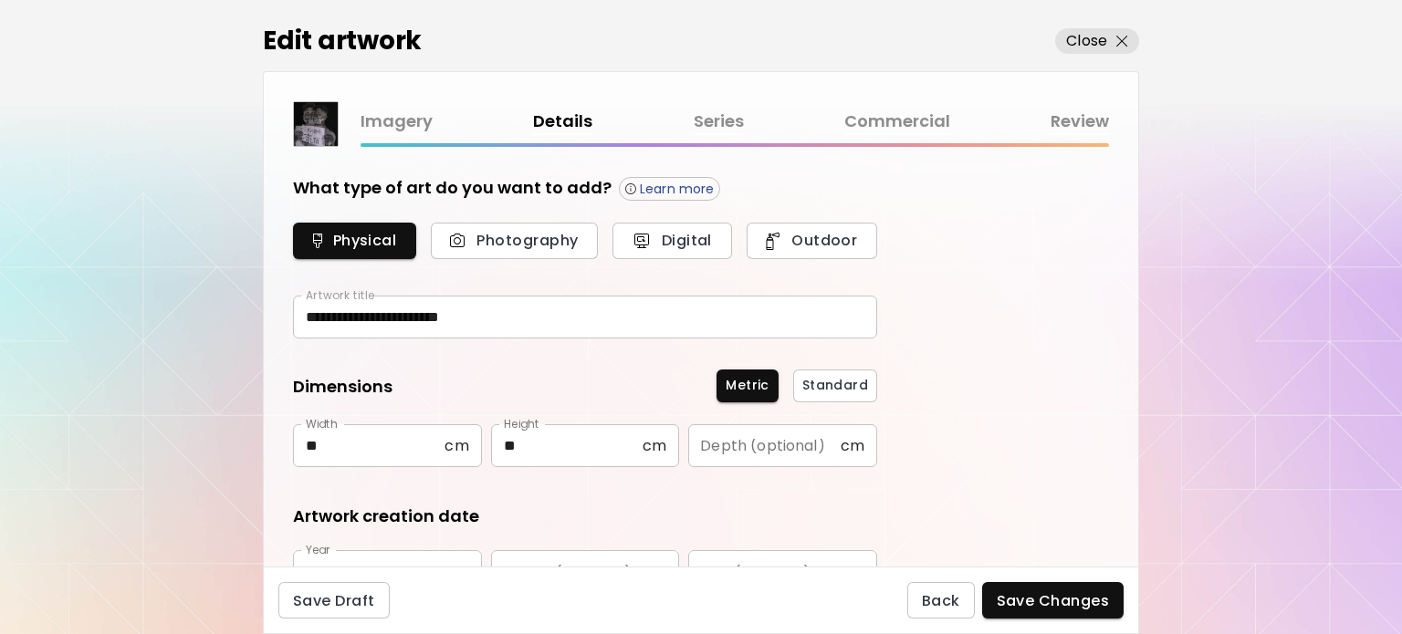
type input "**********"
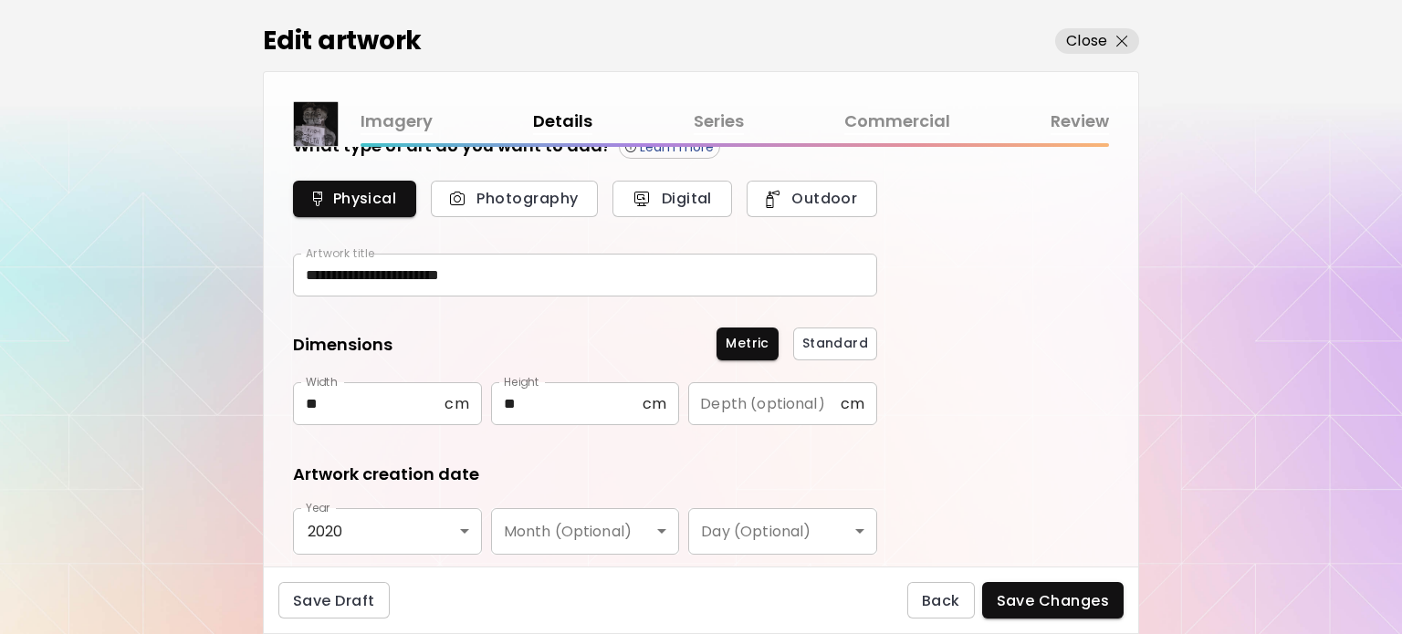
scroll to position [53, 0]
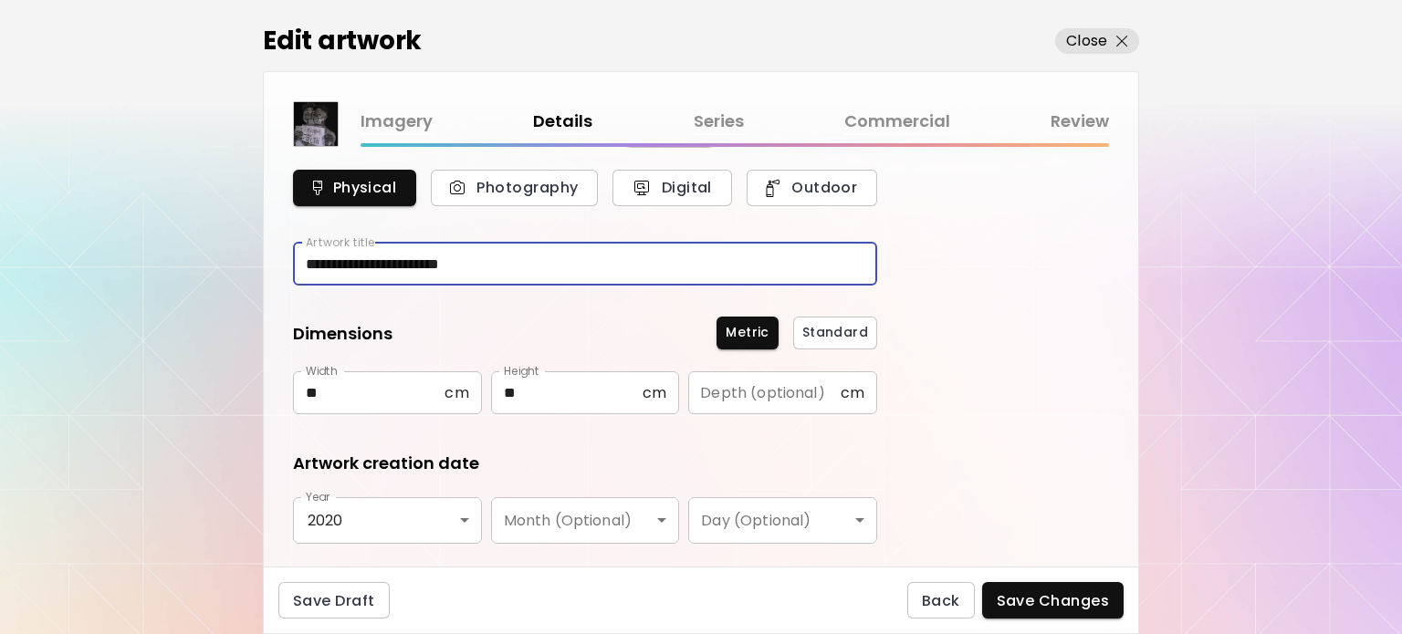
drag, startPoint x: 478, startPoint y: 264, endPoint x: 306, endPoint y: 277, distance: 173.0
click at [306, 277] on input "**********" at bounding box center [585, 264] width 584 height 43
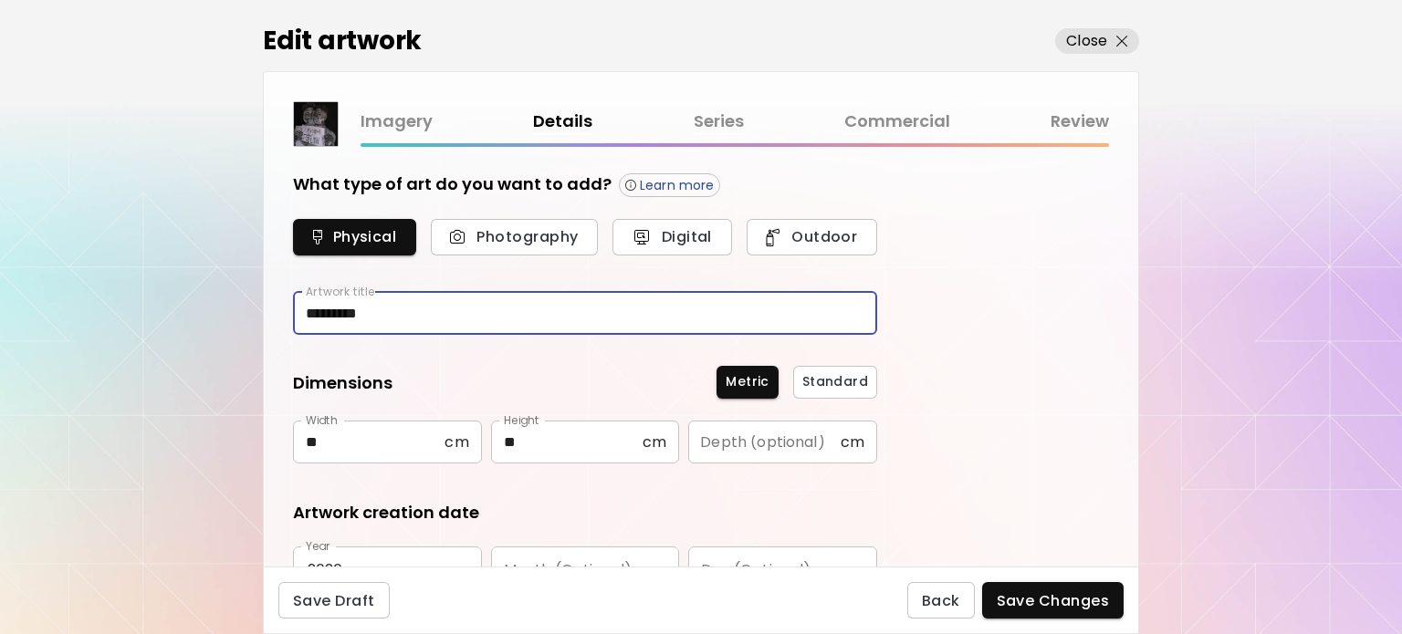
scroll to position [0, 0]
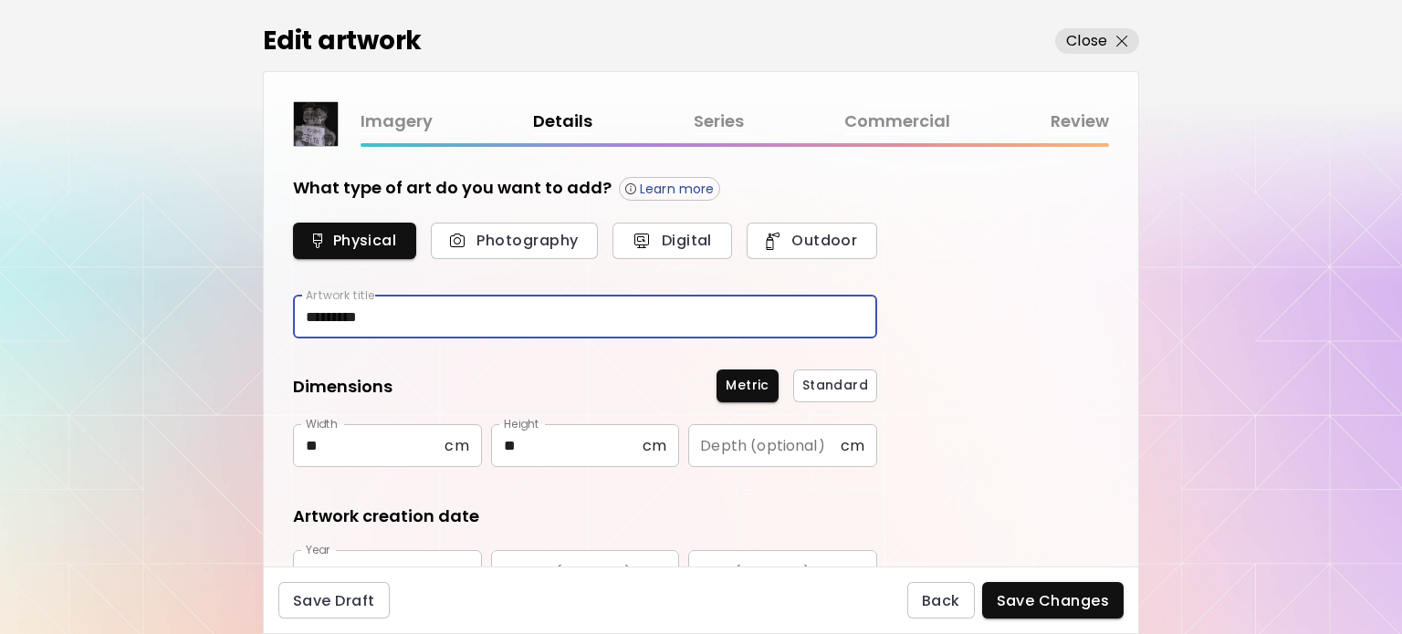
type input "*********"
click at [708, 126] on link "Series" at bounding box center [719, 122] width 50 height 26
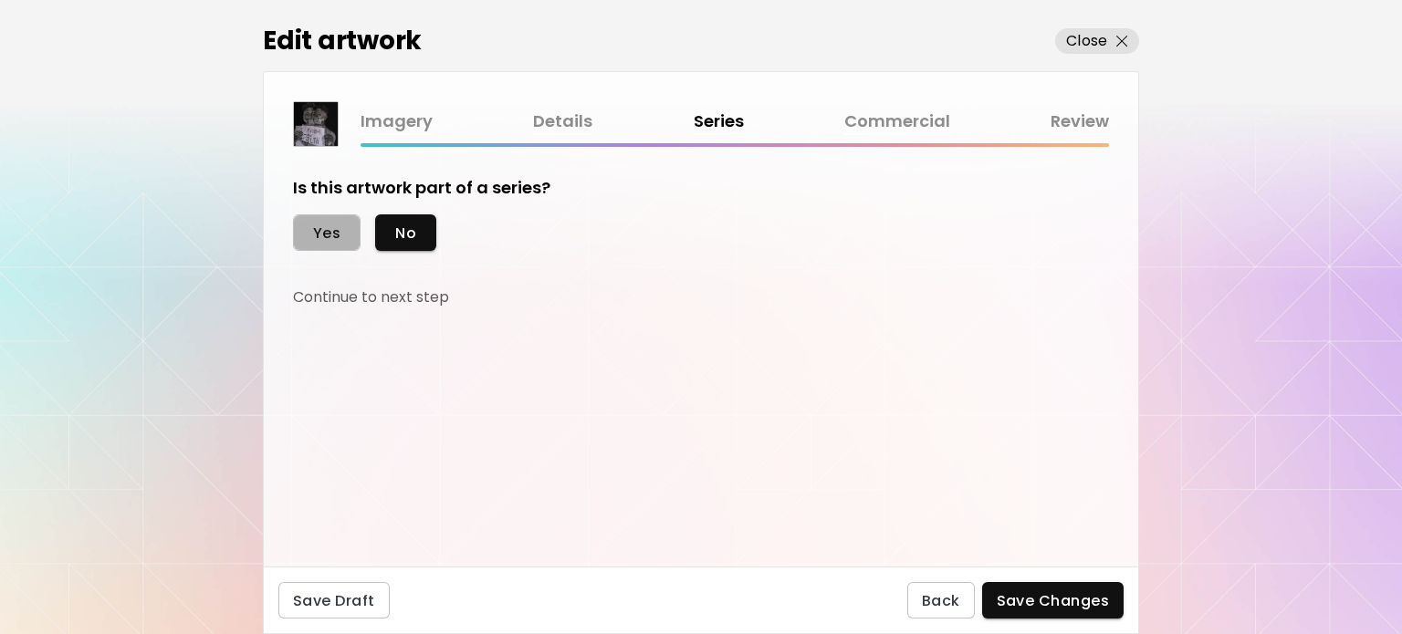
click at [326, 233] on span "Yes" at bounding box center [326, 233] width 27 height 19
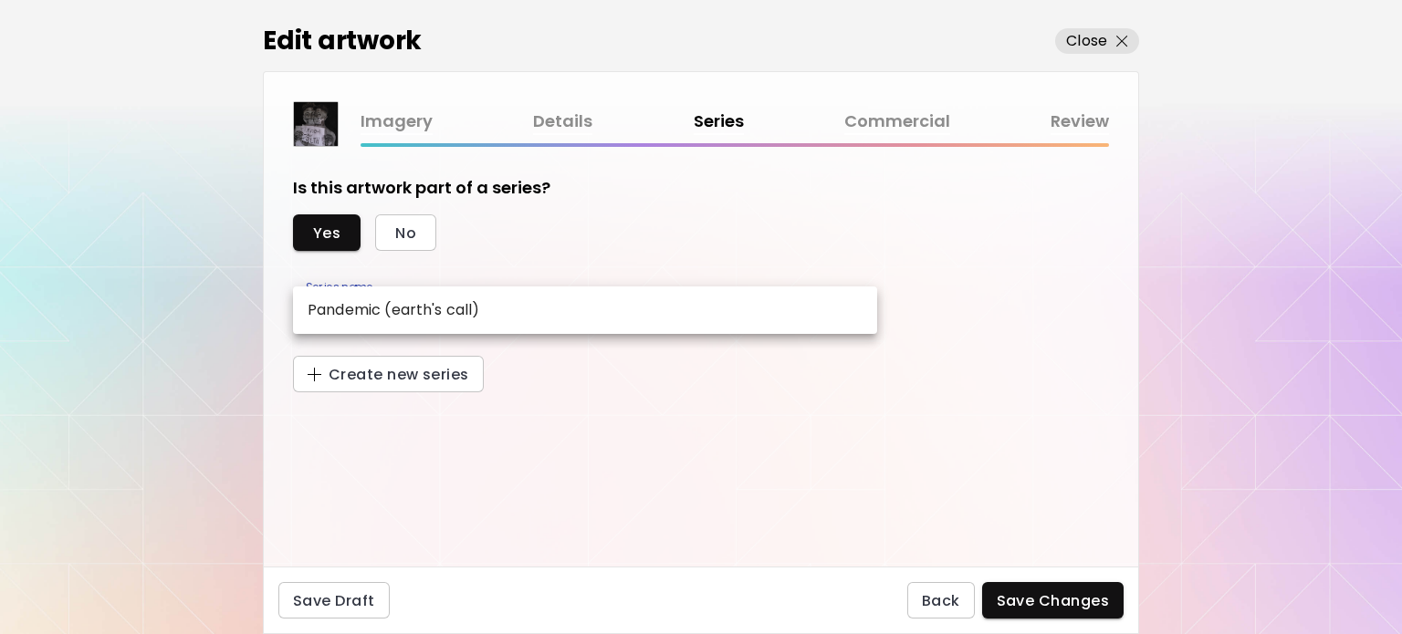
click at [400, 309] on body "Edit artwork Close Imagery Details Series Commercial Review Is this artwork par…" at bounding box center [701, 317] width 1402 height 634
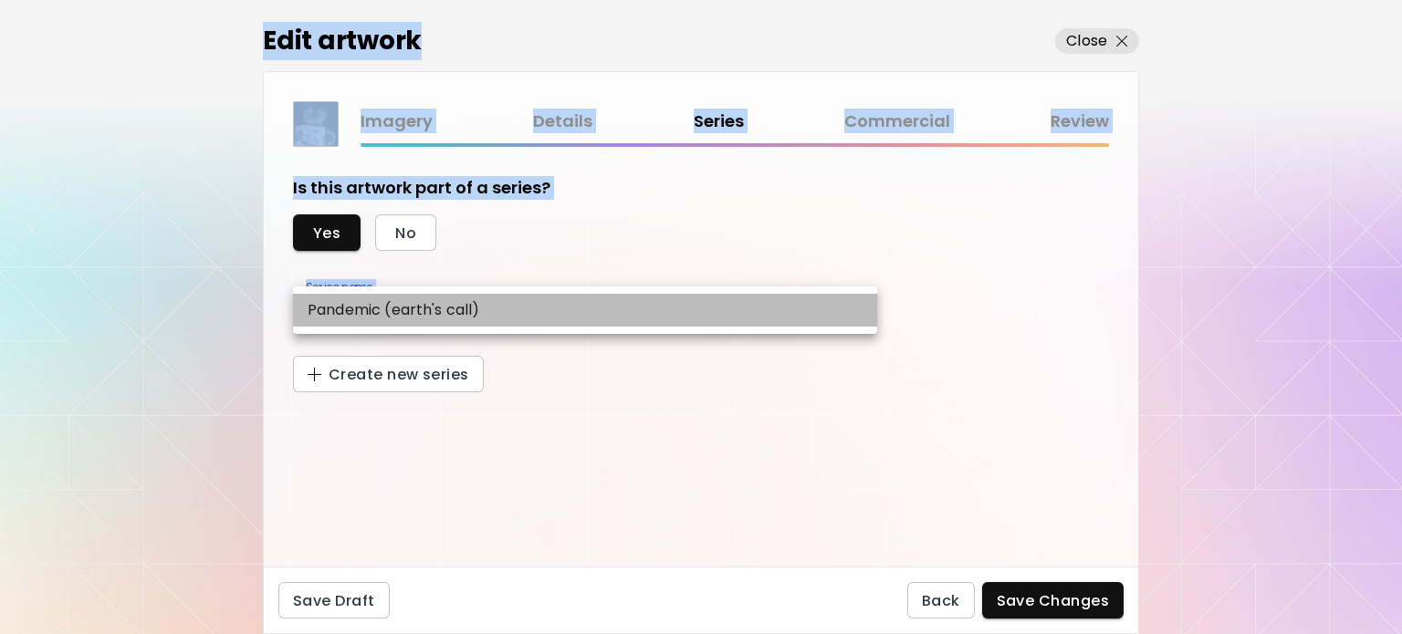
click at [491, 296] on li "Pandemic (earth's call)" at bounding box center [585, 310] width 584 height 33
type input "**********"
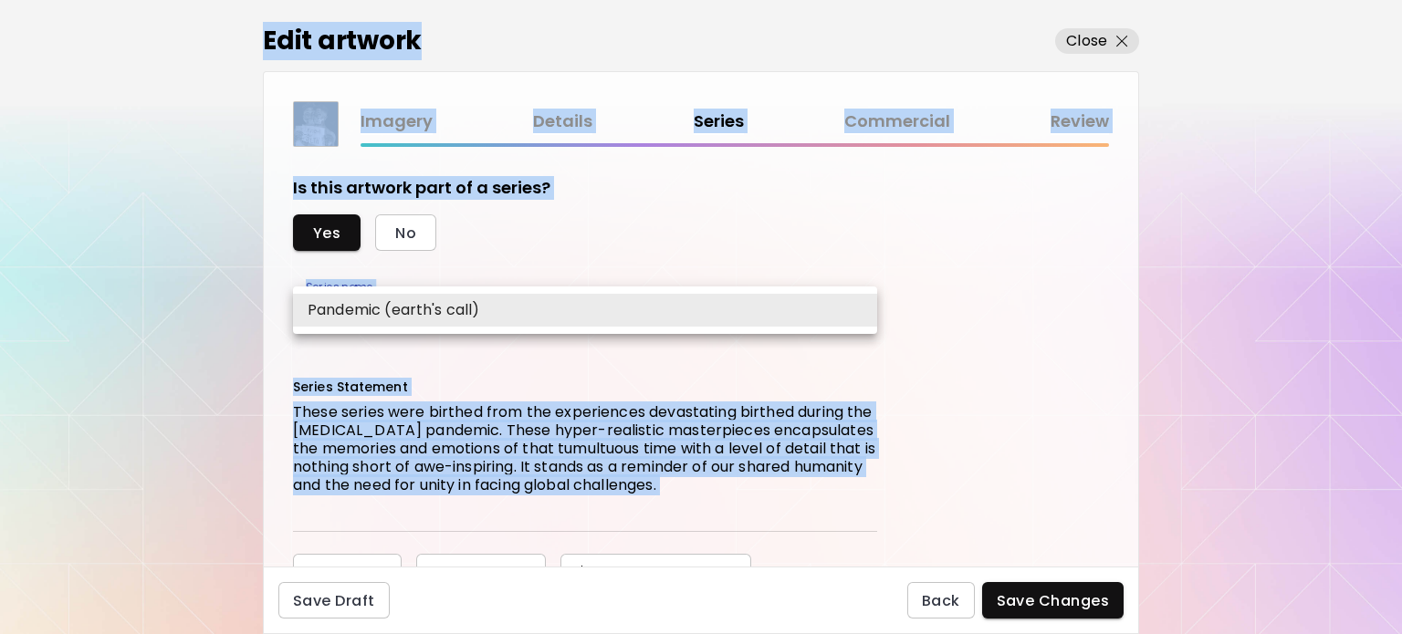
click at [537, 310] on body "**********" at bounding box center [701, 317] width 1402 height 634
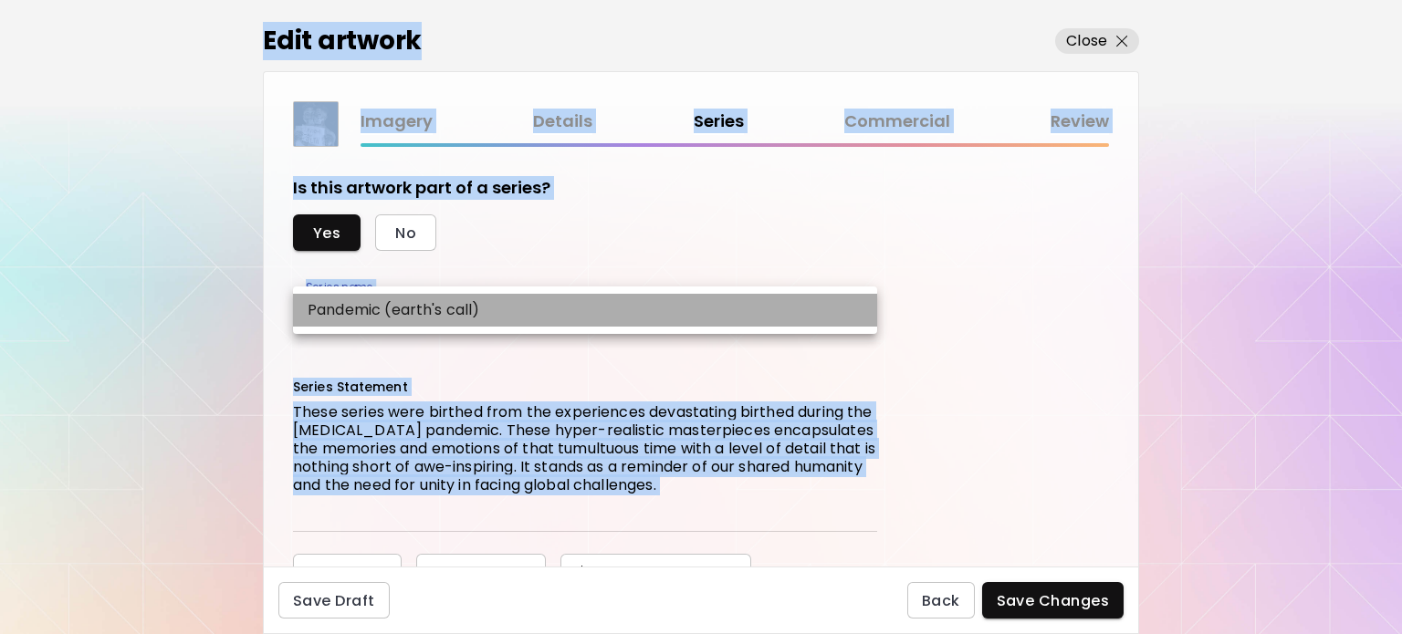
drag, startPoint x: 494, startPoint y: 313, endPoint x: 411, endPoint y: 311, distance: 83.1
click at [411, 311] on li "Pandemic (earth's call)" at bounding box center [585, 310] width 584 height 33
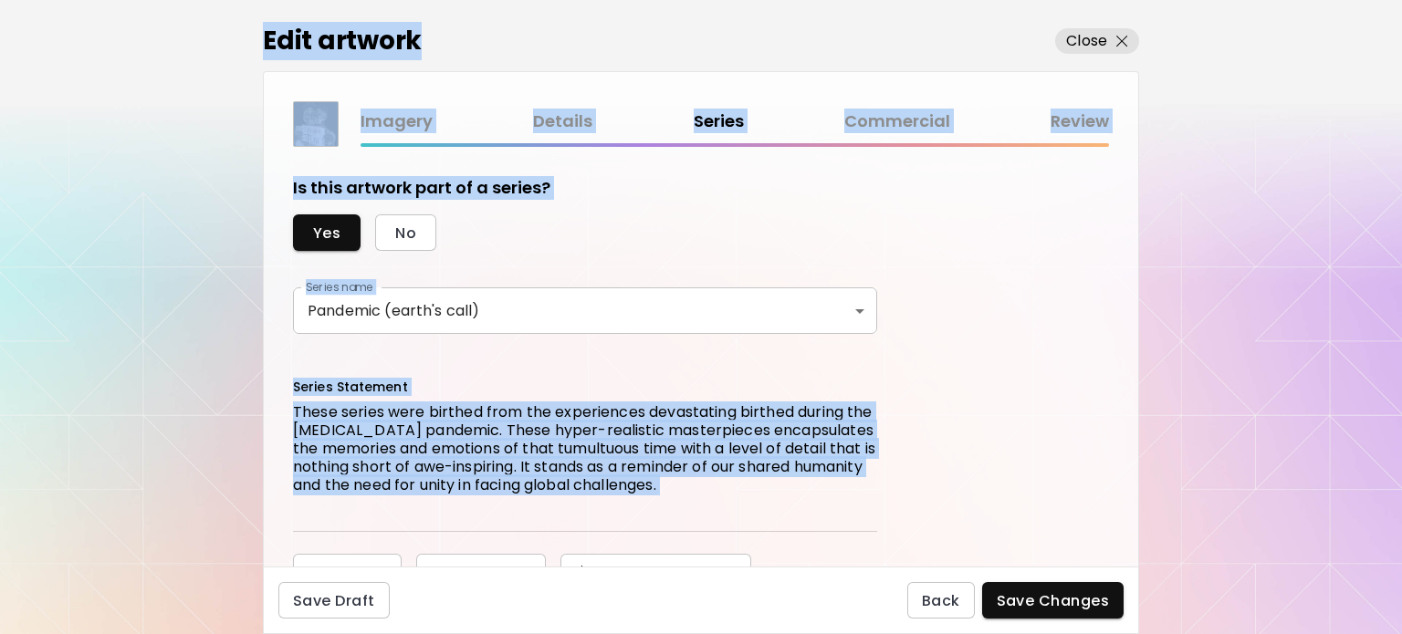
click at [690, 162] on div "**********" at bounding box center [701, 357] width 875 height 420
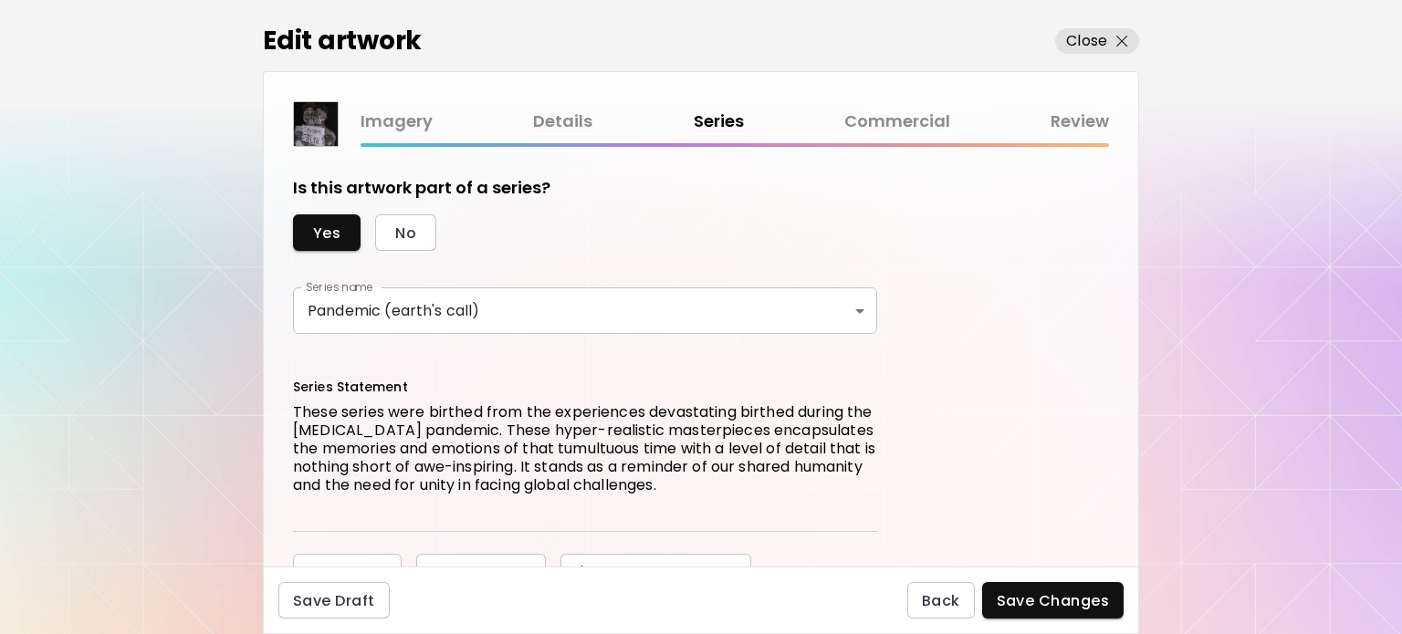
scroll to position [80, 0]
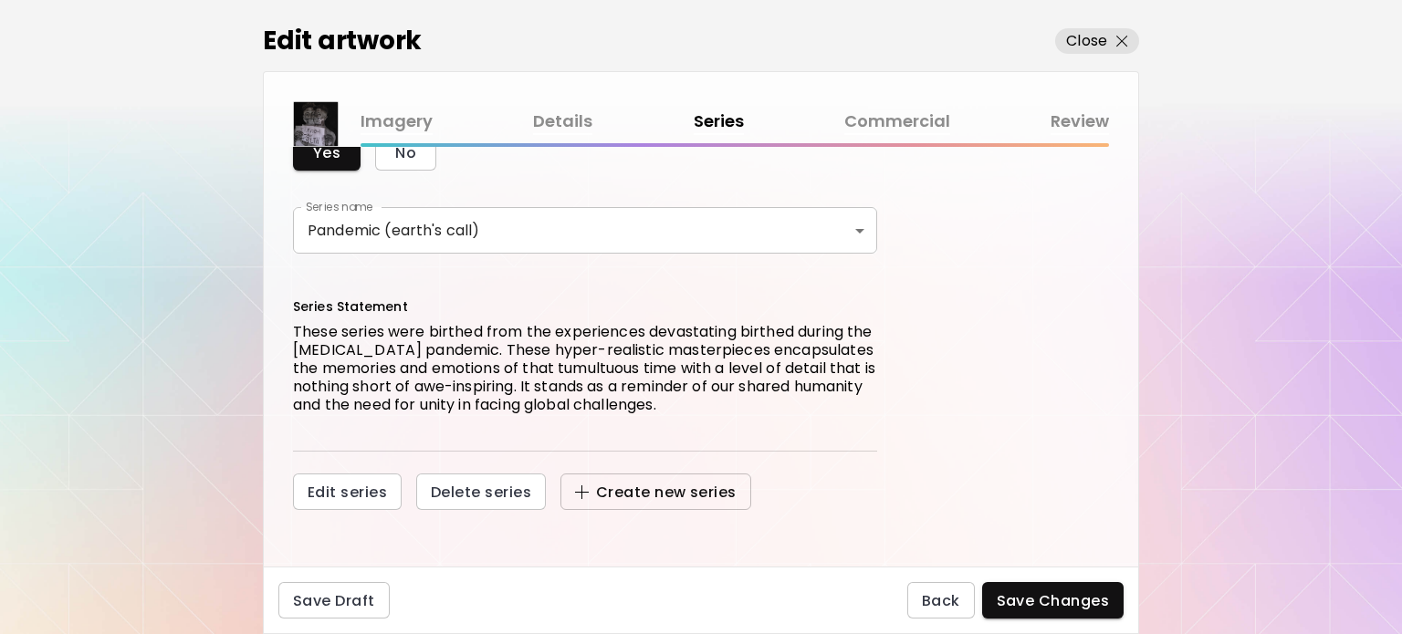
click at [587, 492] on span "Create new series" at bounding box center [656, 492] width 162 height 19
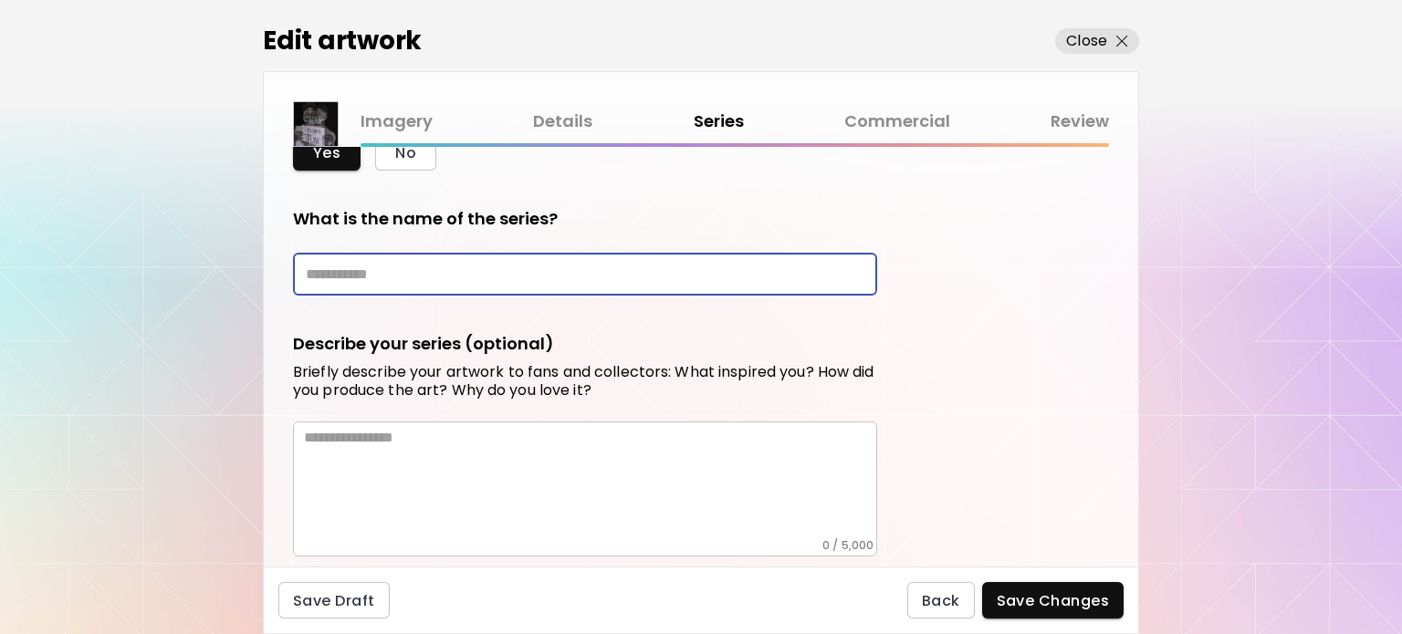
click at [330, 269] on input "text" at bounding box center [585, 274] width 584 height 43
paste input "**********"
click at [515, 279] on input "**********" at bounding box center [585, 274] width 584 height 43
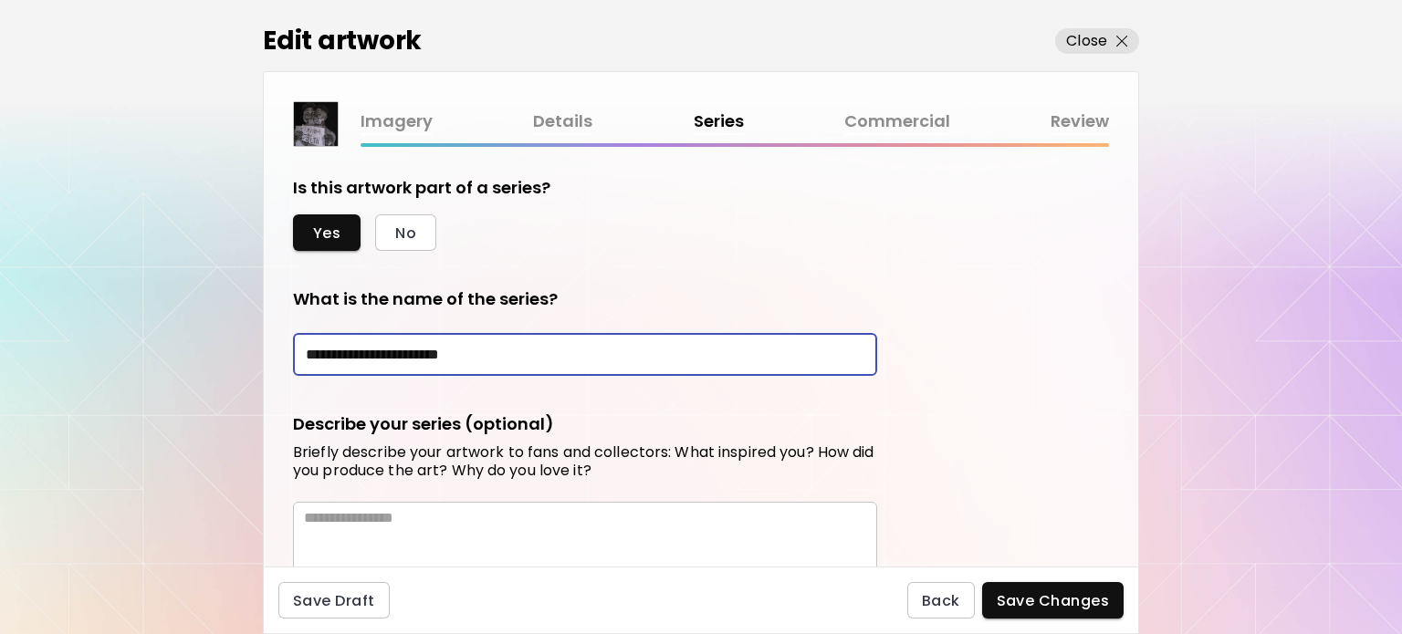
scroll to position [215, 0]
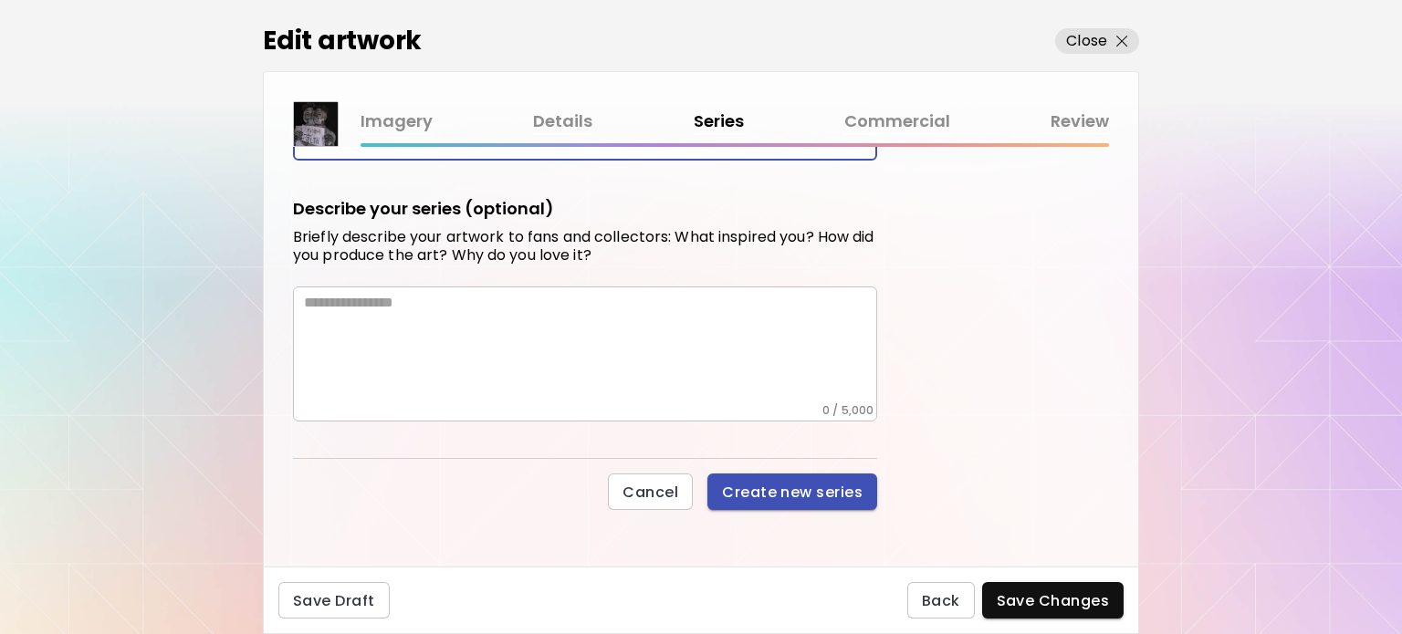
type input "**********"
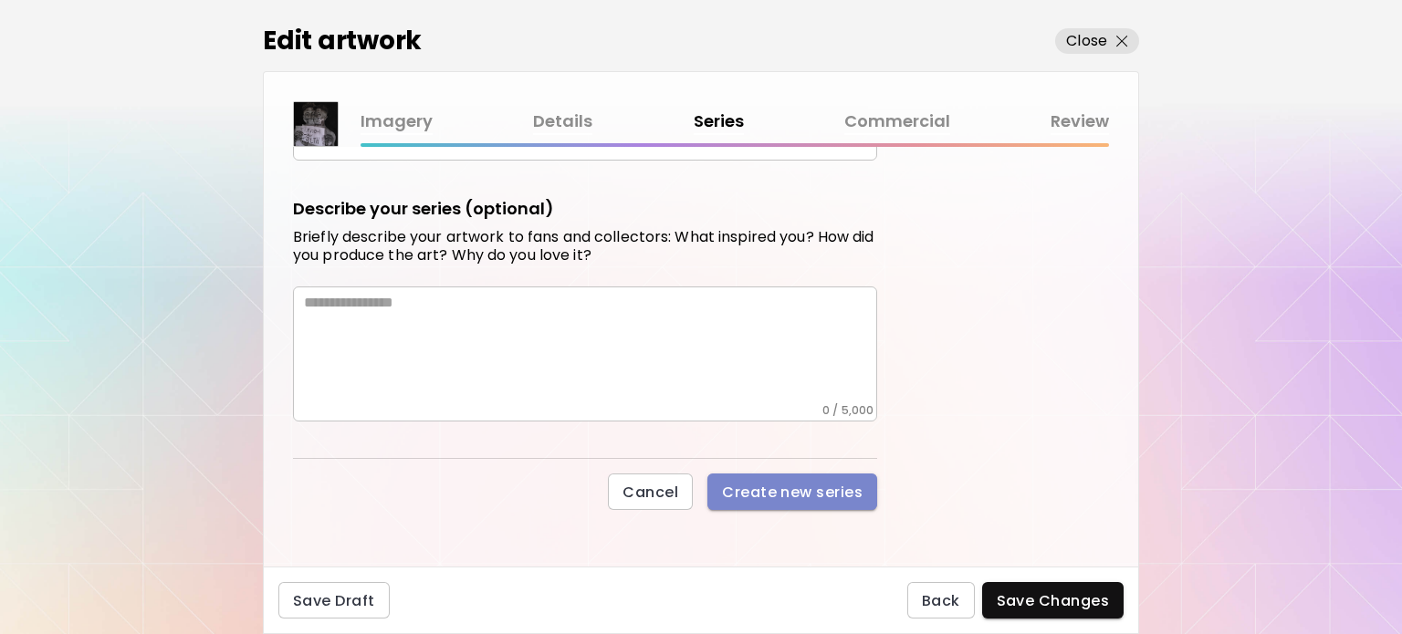
click at [795, 488] on span "Create new series" at bounding box center [792, 492] width 141 height 19
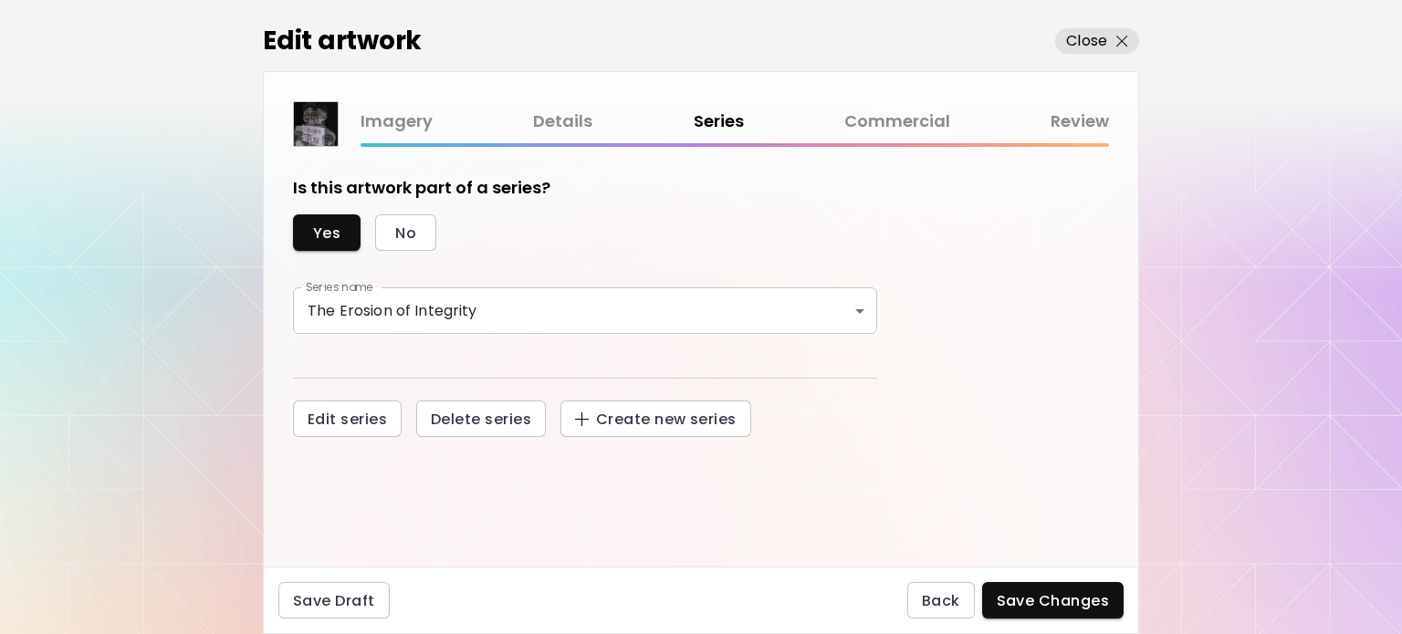
scroll to position [0, 0]
click at [588, 126] on link "Details" at bounding box center [562, 122] width 59 height 26
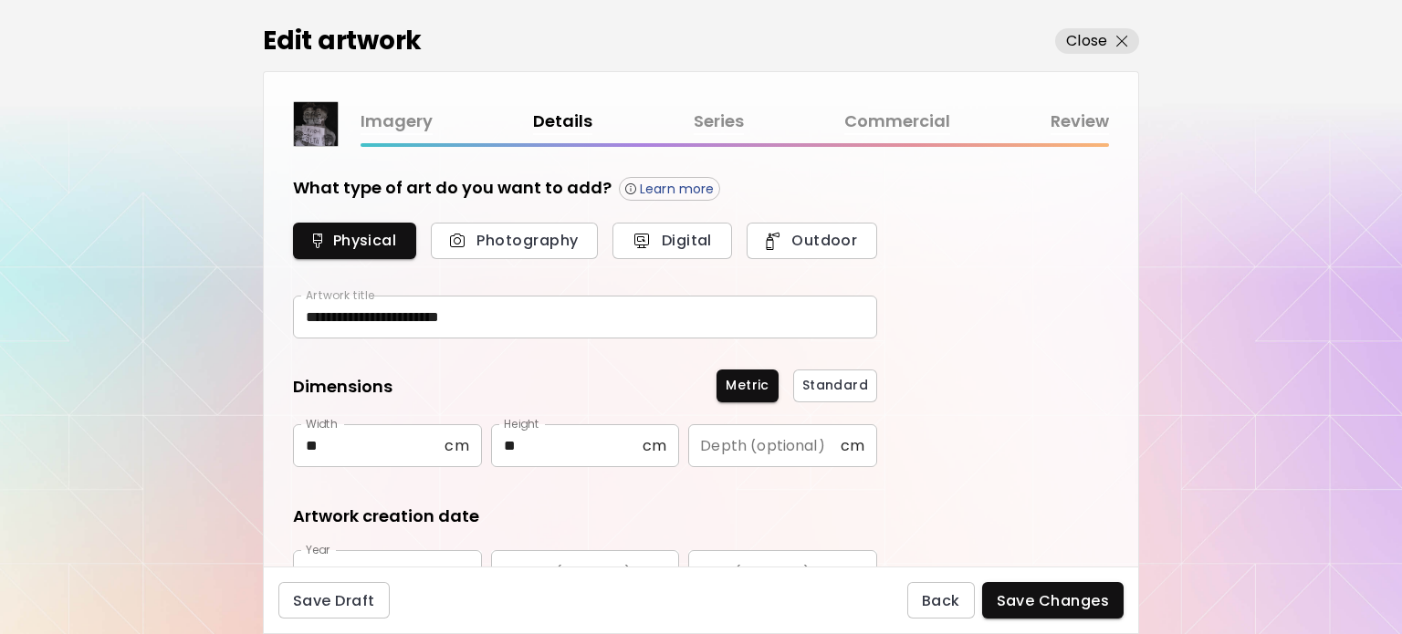
type input "**********"
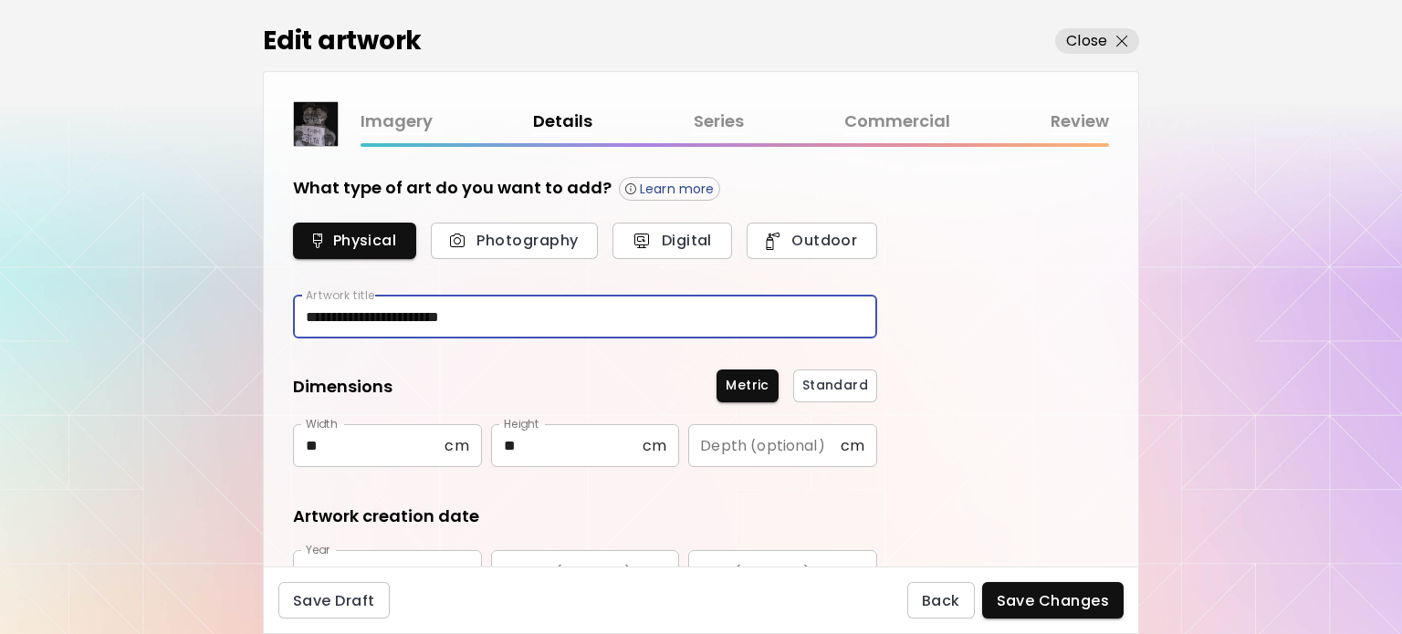
drag, startPoint x: 481, startPoint y: 316, endPoint x: 303, endPoint y: 309, distance: 178.2
click at [303, 309] on input "**********" at bounding box center [585, 317] width 584 height 43
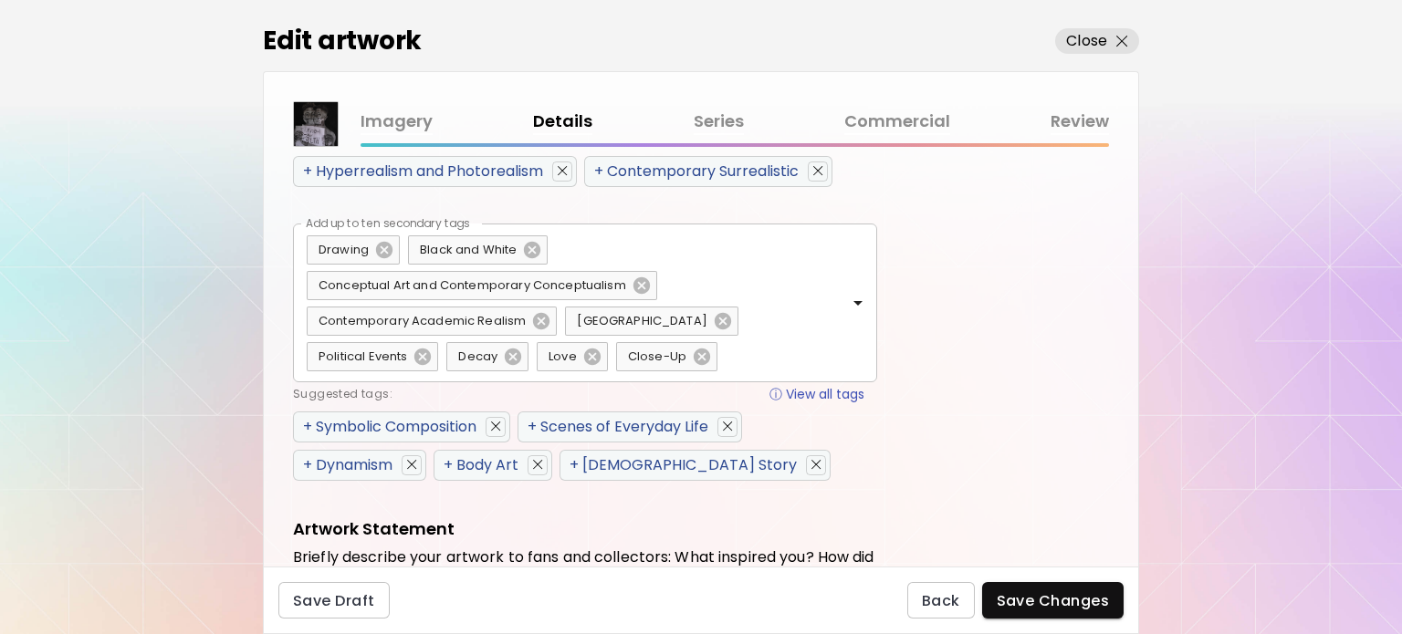
scroll to position [1092, 0]
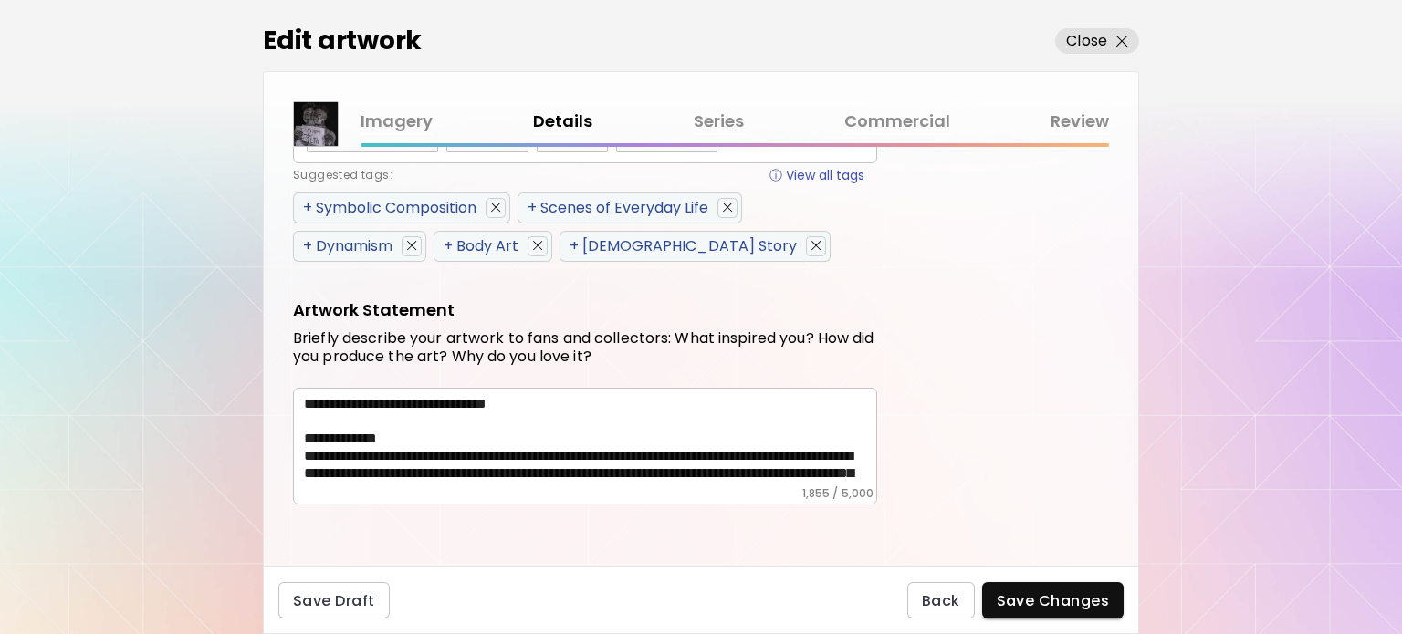
type input "*********"
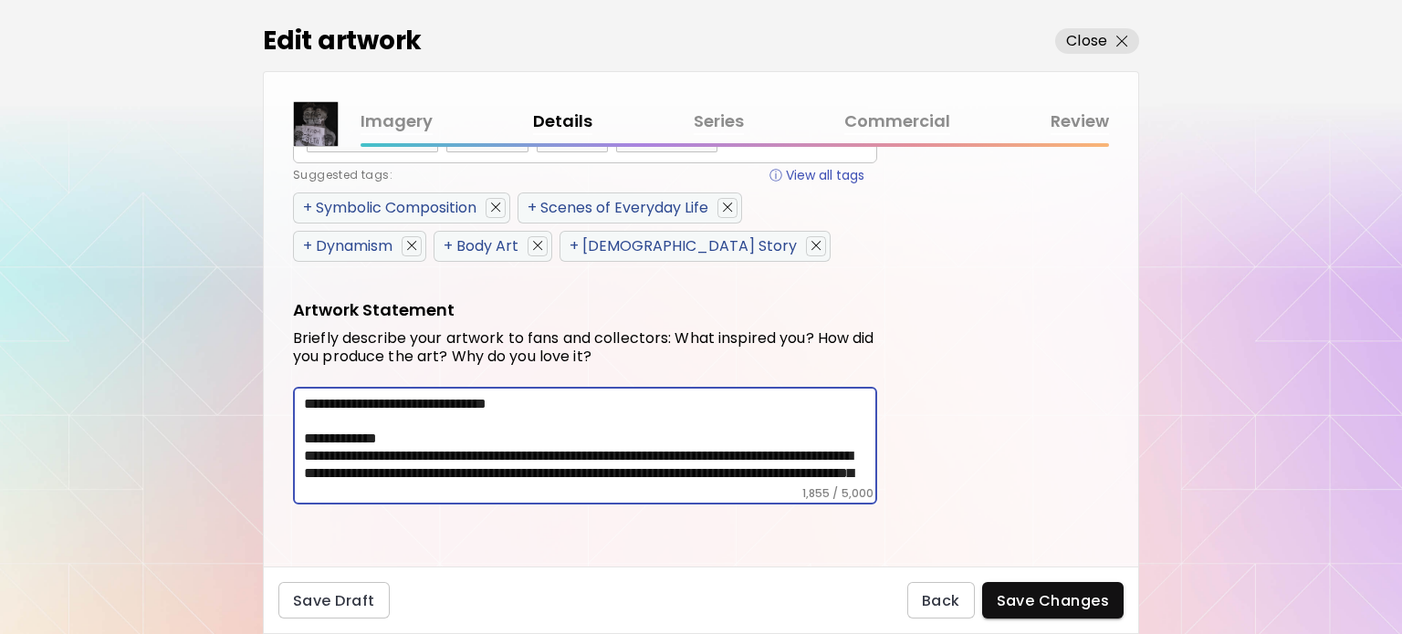
drag, startPoint x: 525, startPoint y: 396, endPoint x: 381, endPoint y: 402, distance: 144.3
click at [381, 402] on textarea at bounding box center [590, 440] width 573 height 91
click at [384, 401] on textarea at bounding box center [590, 440] width 573 height 91
click at [346, 398] on textarea at bounding box center [590, 440] width 573 height 91
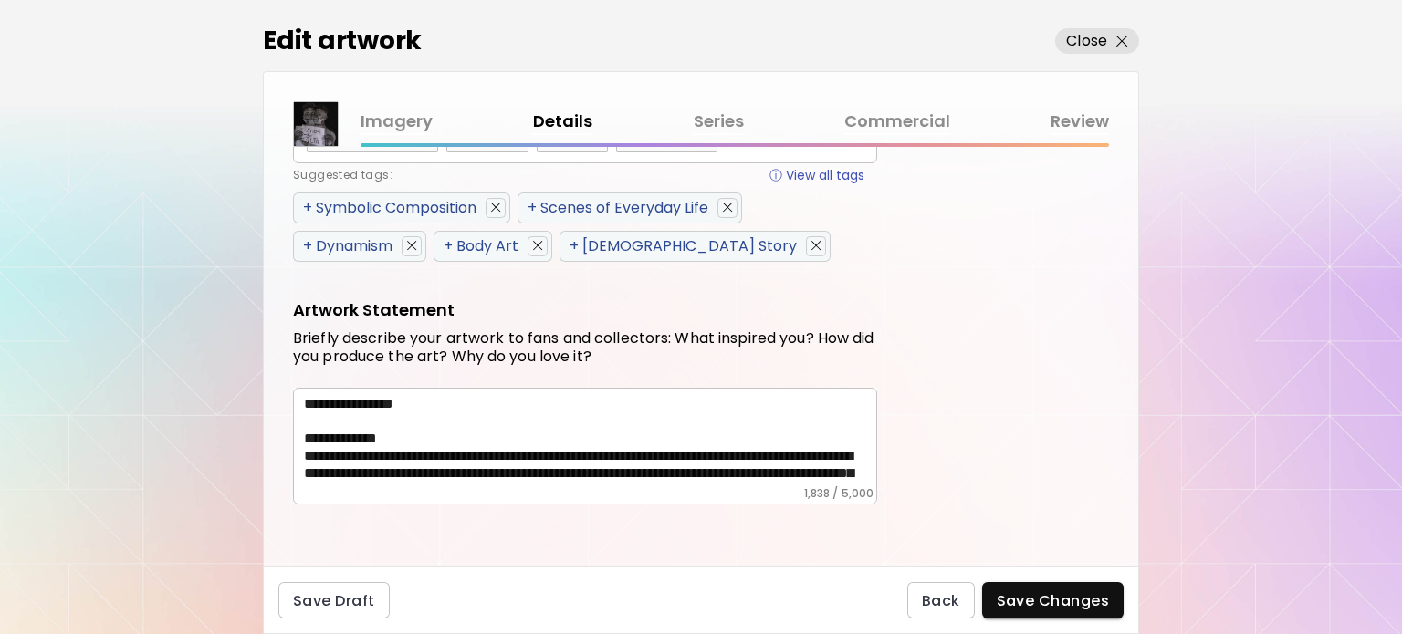
drag, startPoint x: 303, startPoint y: 439, endPoint x: 379, endPoint y: 464, distance: 79.7
click at [379, 464] on div "* ​" at bounding box center [585, 446] width 584 height 117
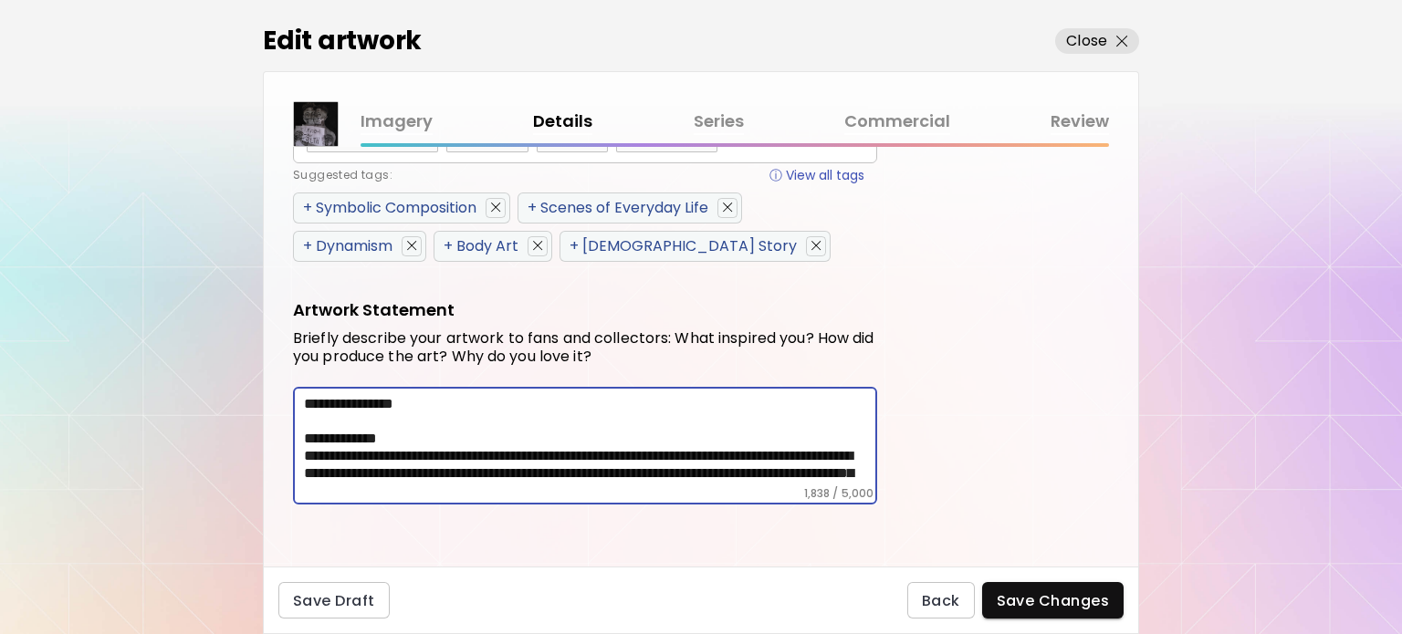
click at [379, 464] on textarea at bounding box center [590, 440] width 573 height 91
click at [425, 403] on textarea at bounding box center [590, 440] width 573 height 91
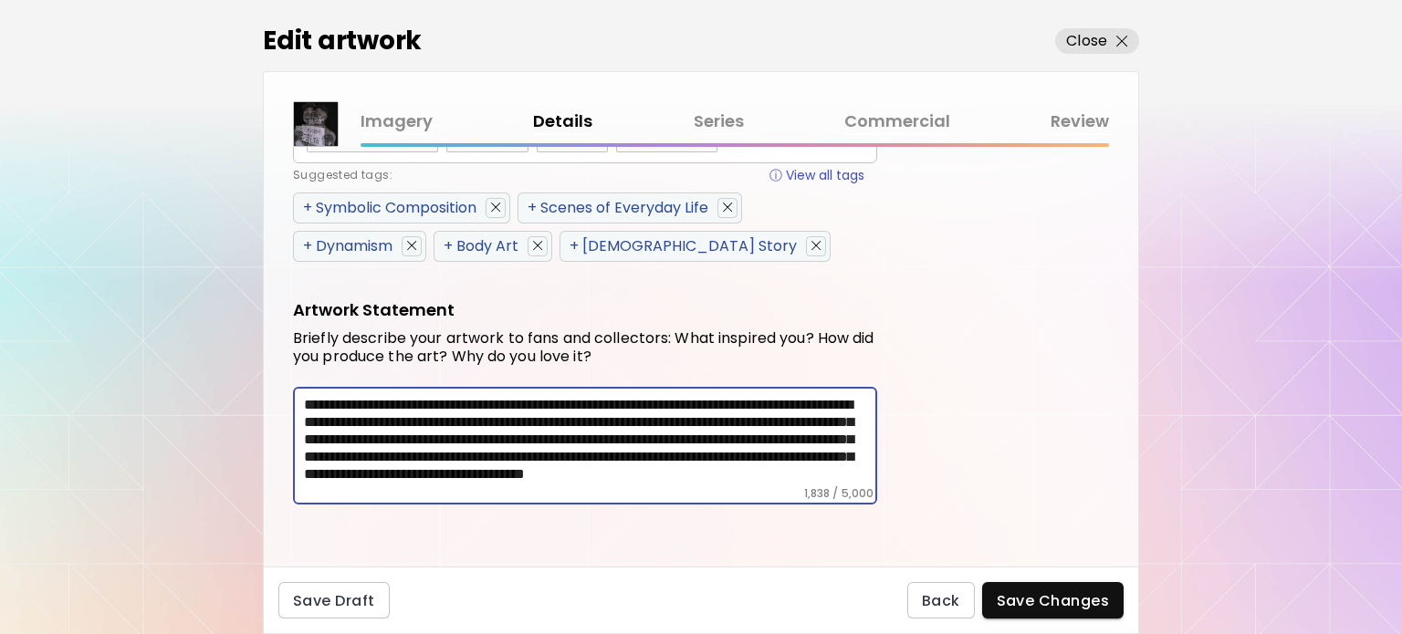
scroll to position [551, 0]
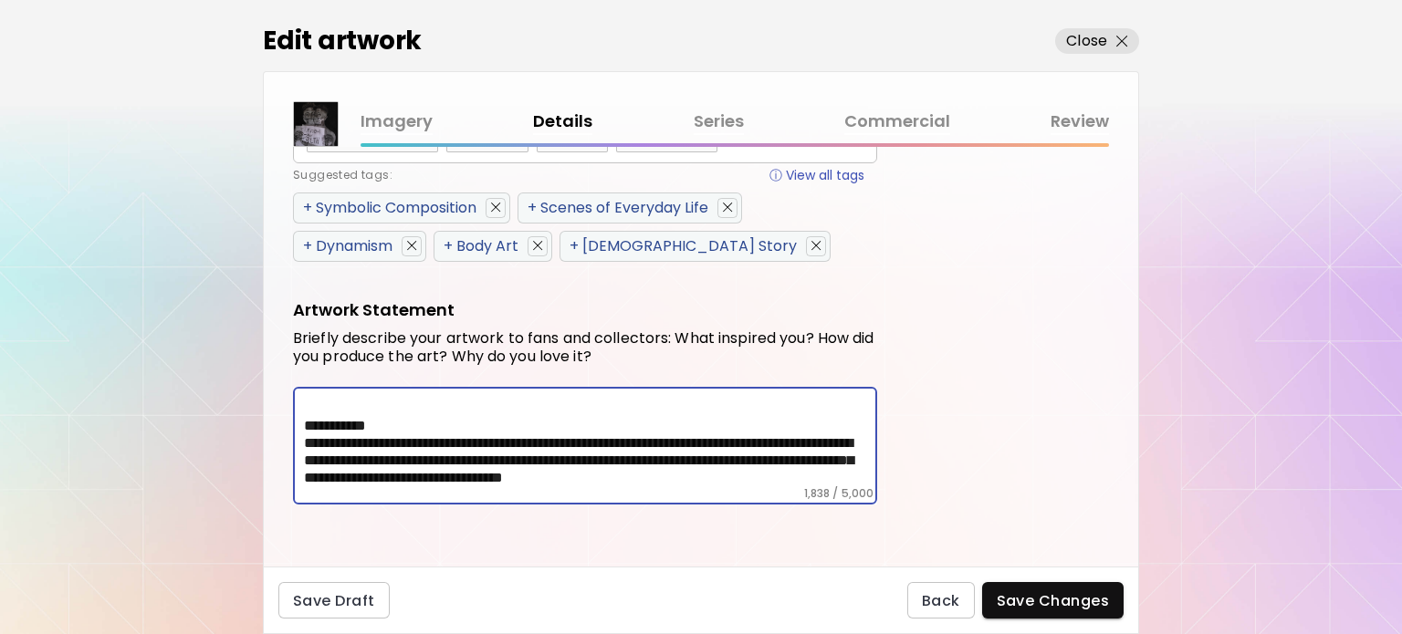
drag, startPoint x: 303, startPoint y: 432, endPoint x: 719, endPoint y: 521, distance: 425.8
click at [719, 521] on div "**********" at bounding box center [701, 357] width 875 height 420
click at [386, 449] on textarea at bounding box center [590, 440] width 573 height 91
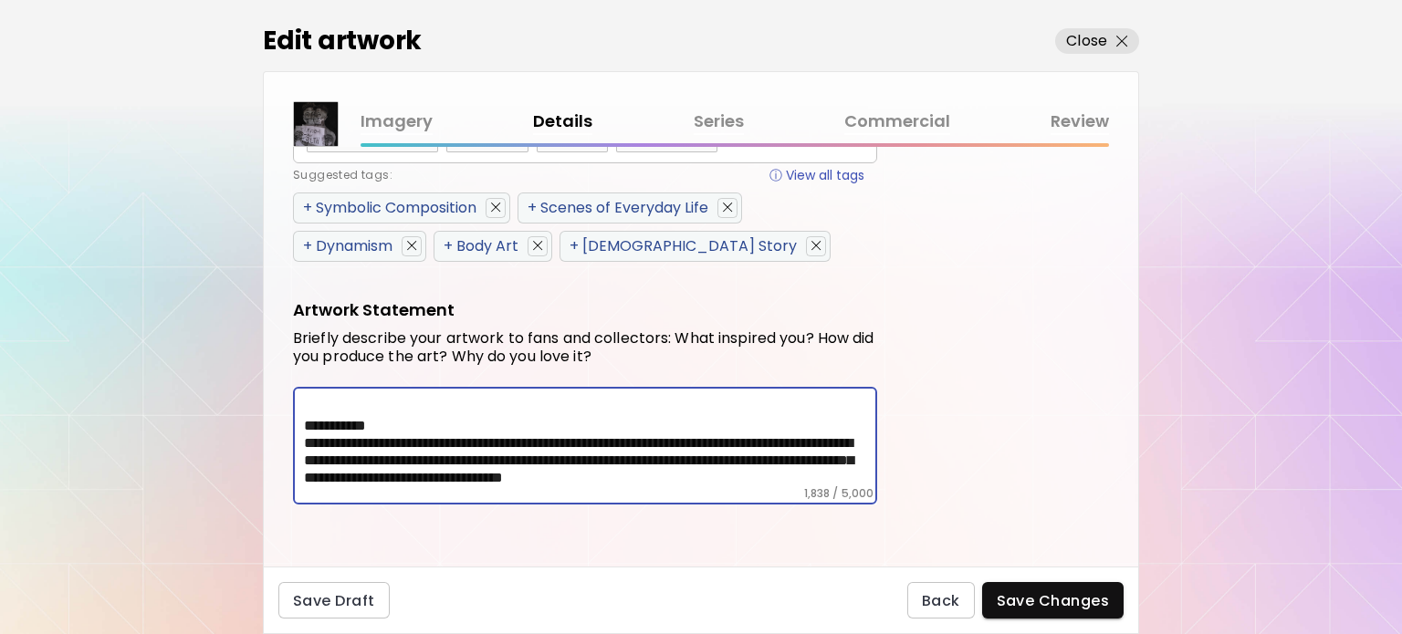
drag, startPoint x: 371, startPoint y: 453, endPoint x: 332, endPoint y: 405, distance: 61.0
click at [332, 405] on textarea at bounding box center [590, 440] width 573 height 91
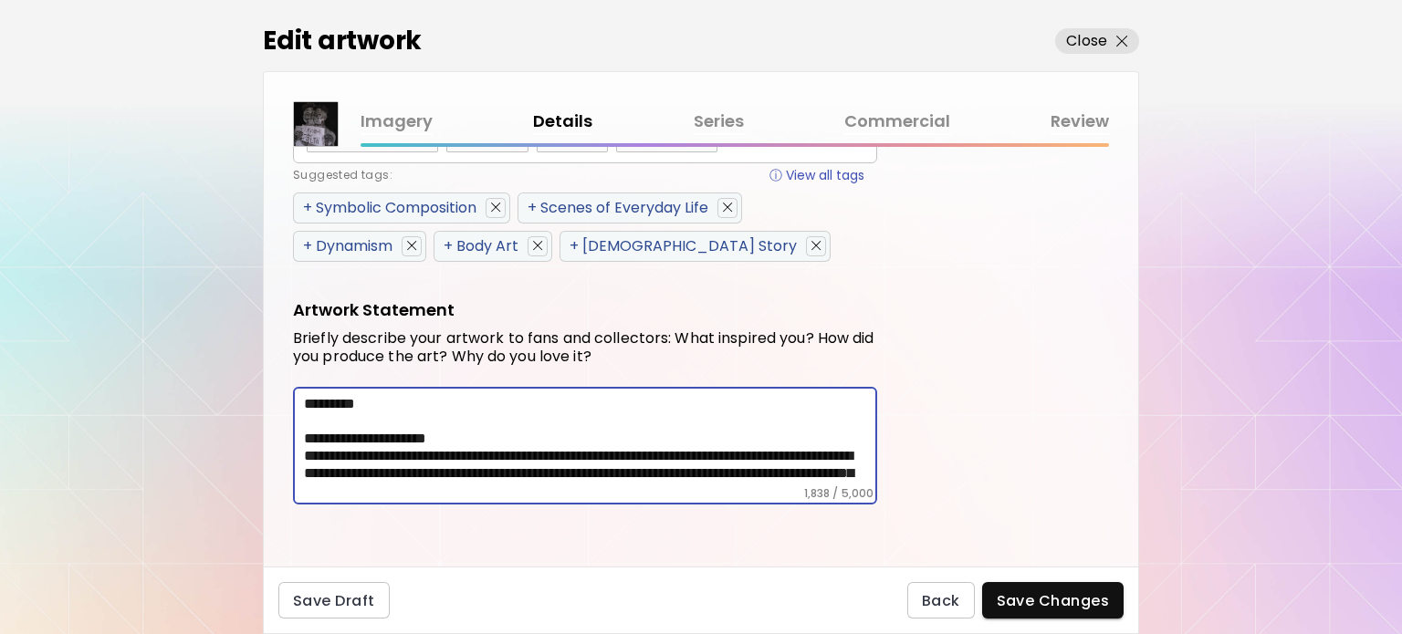
scroll to position [347, 0]
drag, startPoint x: 643, startPoint y: 455, endPoint x: 576, endPoint y: 452, distance: 66.7
click at [576, 452] on textarea at bounding box center [590, 440] width 573 height 91
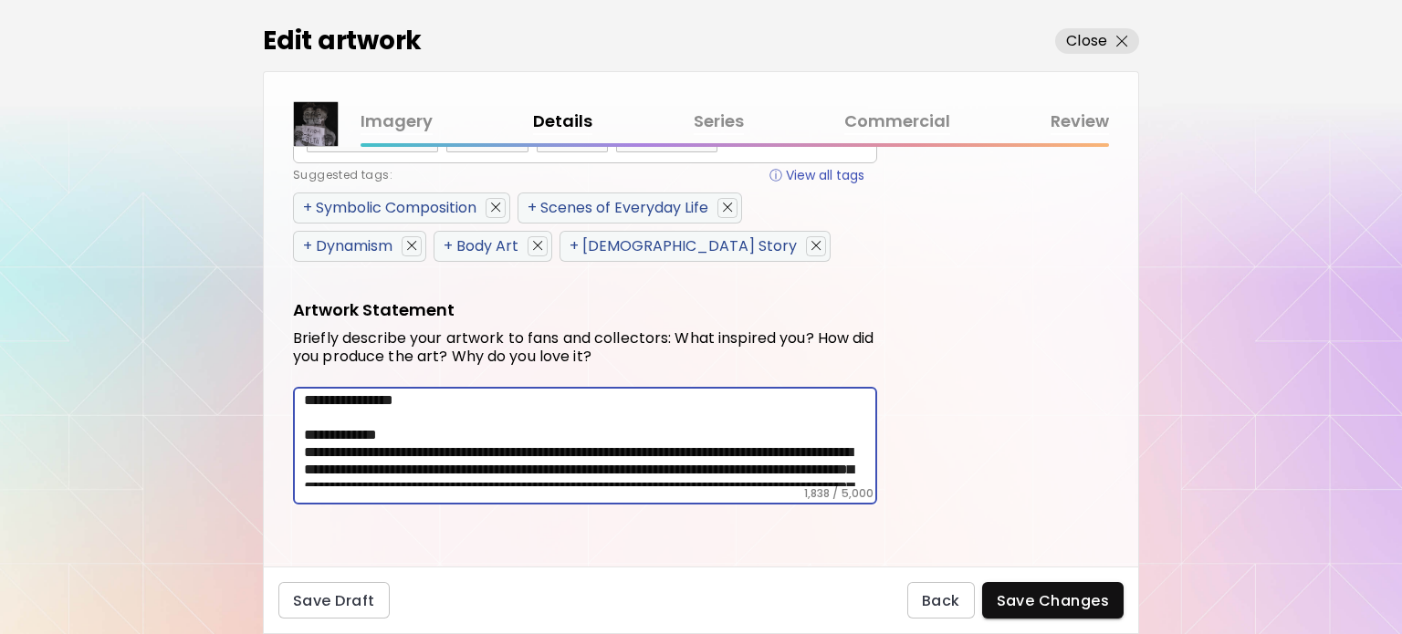
scroll to position [0, 0]
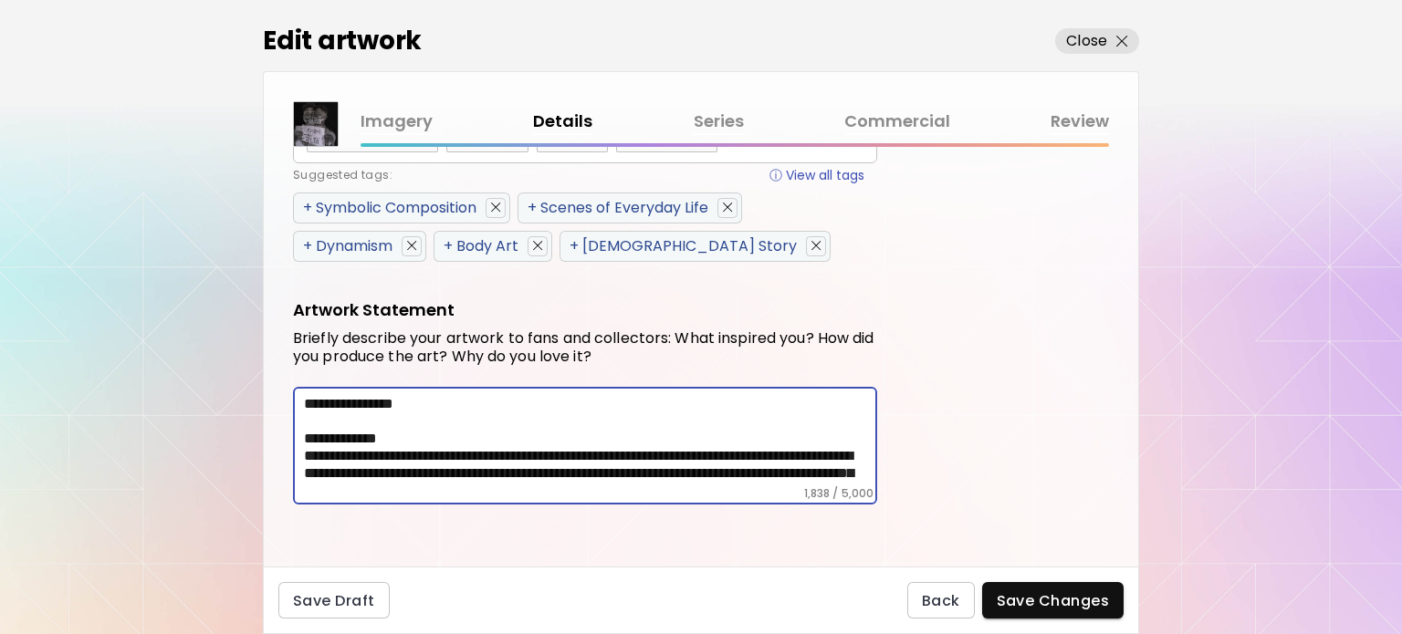
click at [534, 404] on textarea at bounding box center [590, 440] width 573 height 91
drag, startPoint x: 476, startPoint y: 452, endPoint x: 341, endPoint y: 459, distance: 134.4
click at [341, 459] on textarea at bounding box center [590, 440] width 573 height 91
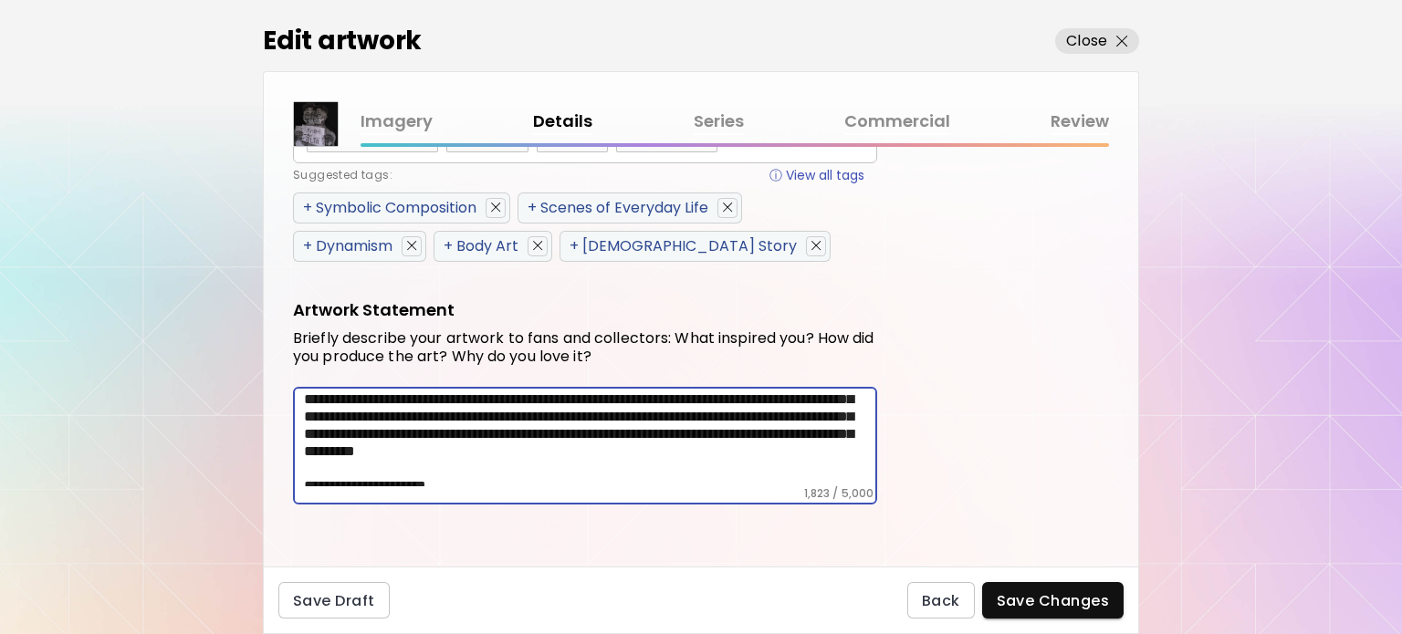
scroll to position [298, 0]
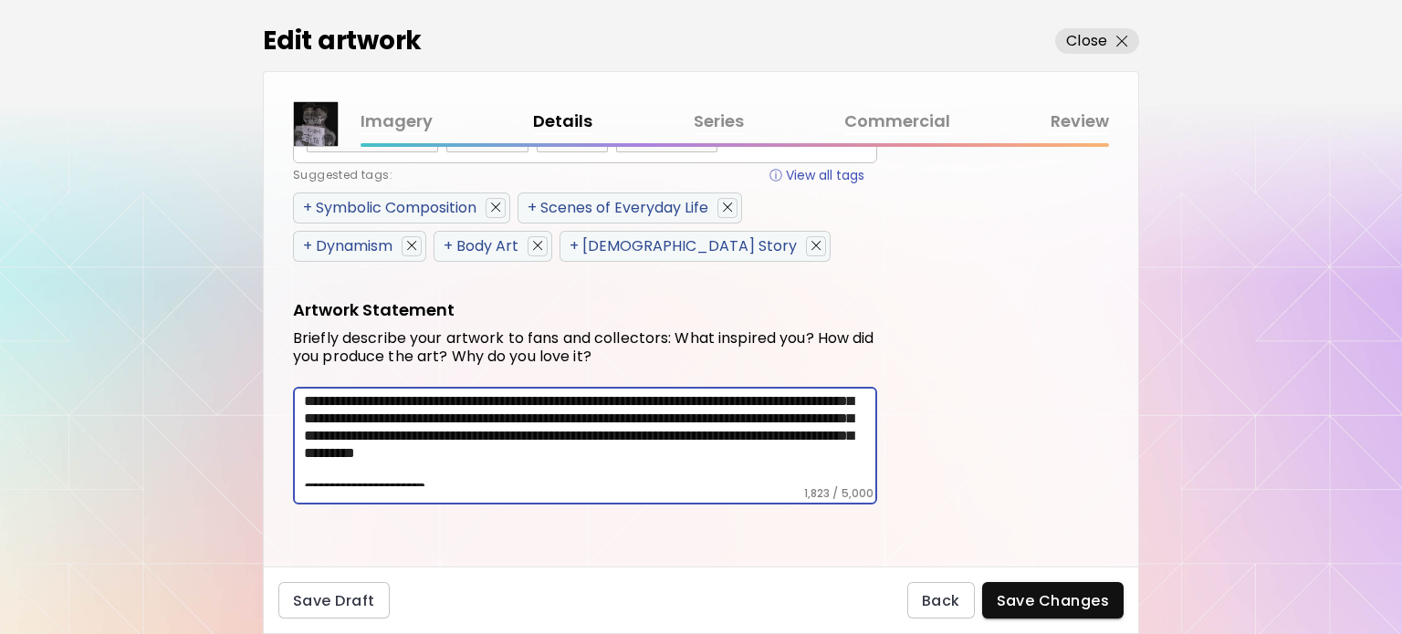
drag, startPoint x: 472, startPoint y: 414, endPoint x: 340, endPoint y: 416, distance: 132.4
click at [340, 416] on textarea at bounding box center [590, 440] width 573 height 91
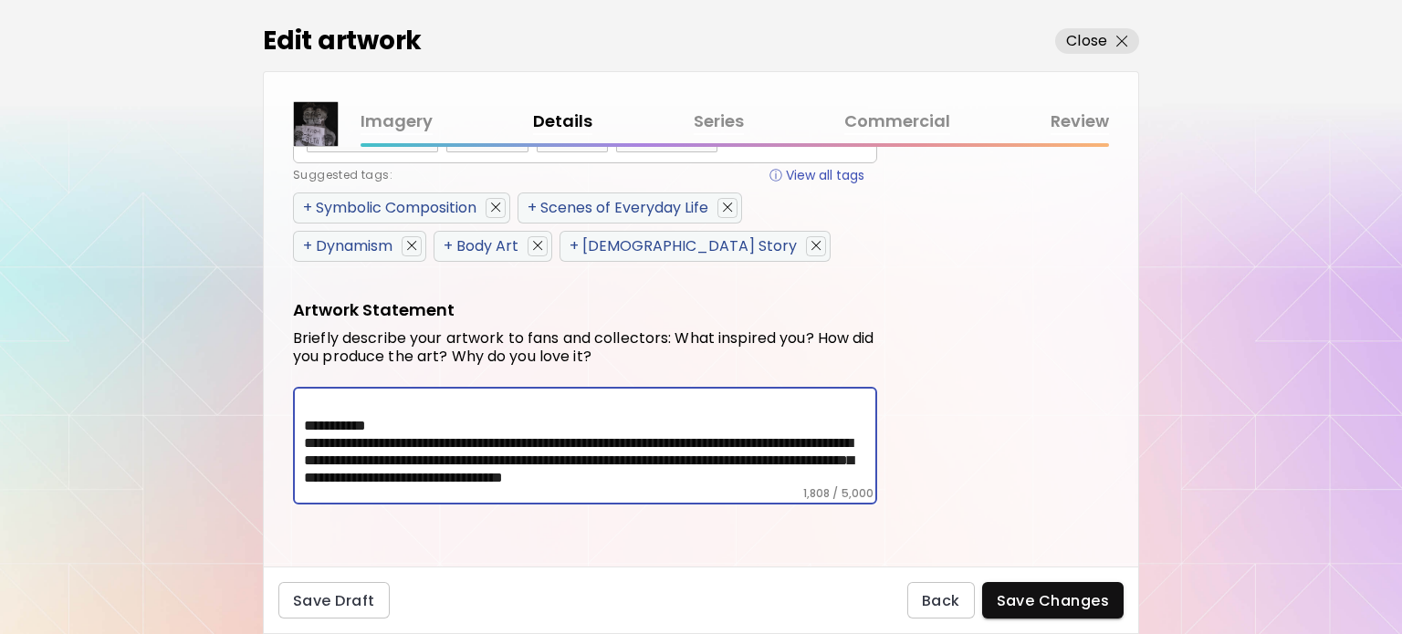
scroll to position [551, 0]
drag, startPoint x: 474, startPoint y: 421, endPoint x: 341, endPoint y: 425, distance: 132.4
click at [341, 425] on textarea at bounding box center [590, 440] width 573 height 91
type textarea "**********"
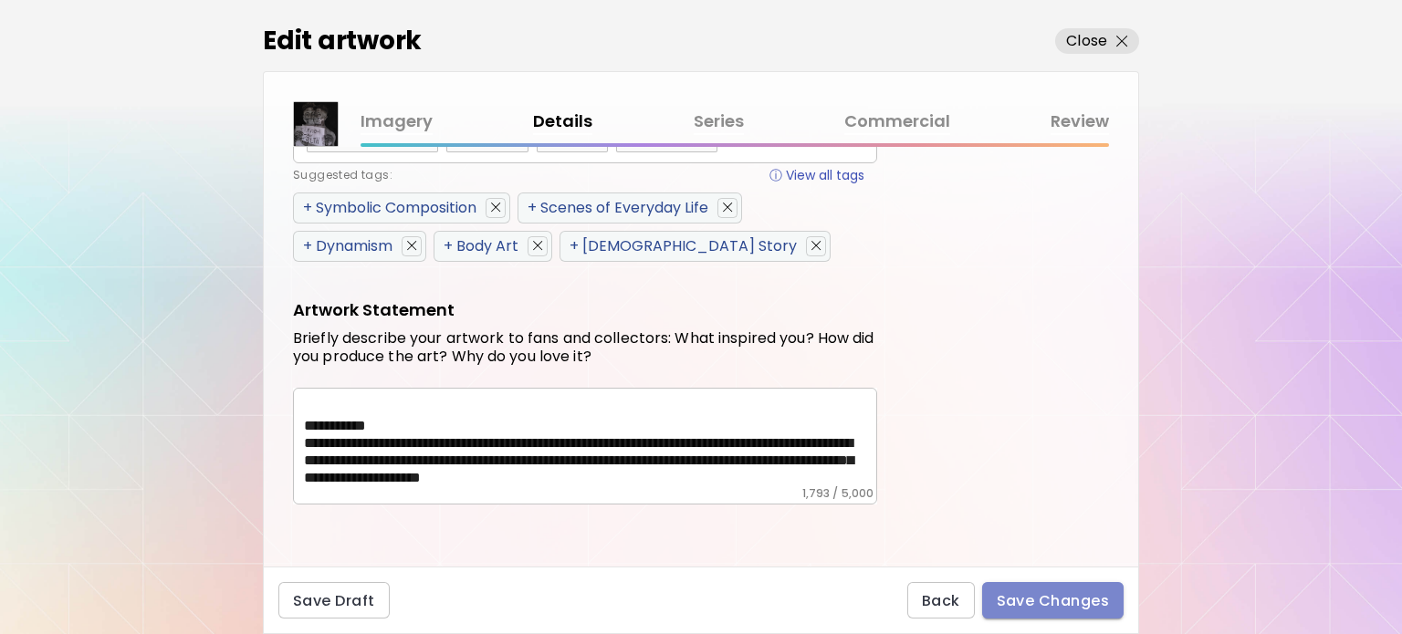
click at [1063, 605] on span "Save Changes" at bounding box center [1053, 601] width 113 height 19
click at [1036, 596] on span "Save Changes" at bounding box center [1053, 601] width 113 height 19
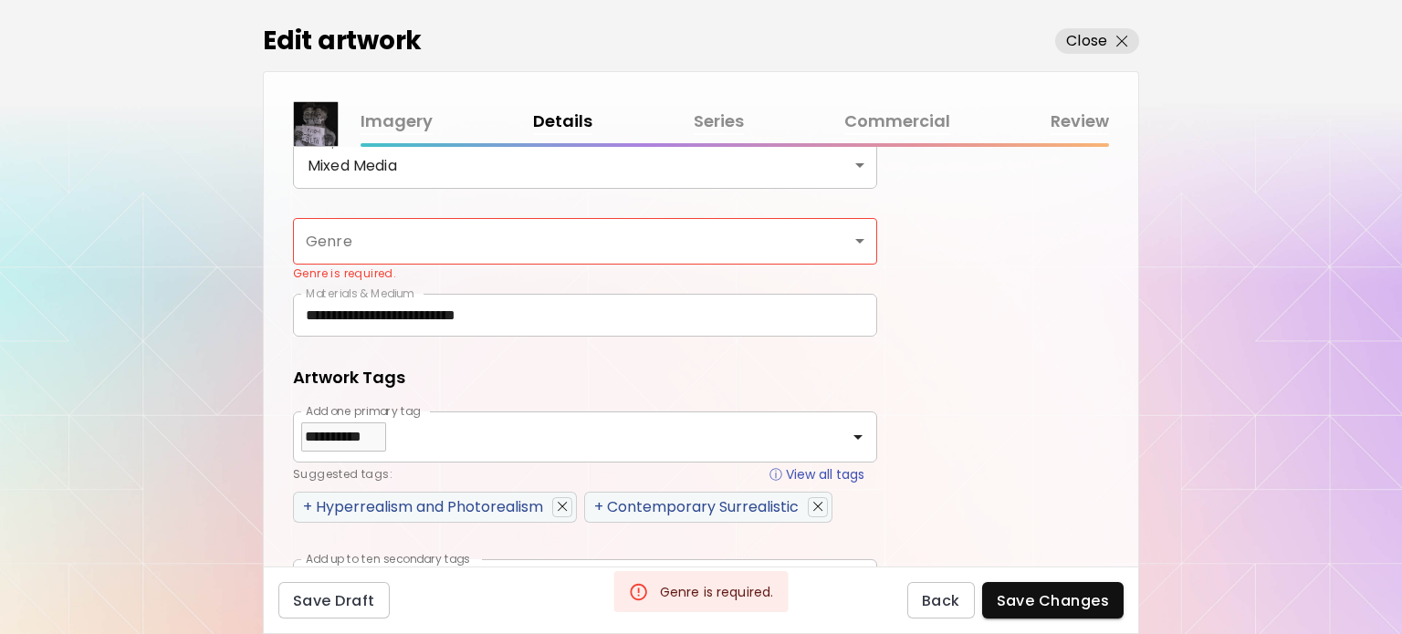
scroll to position [481, 0]
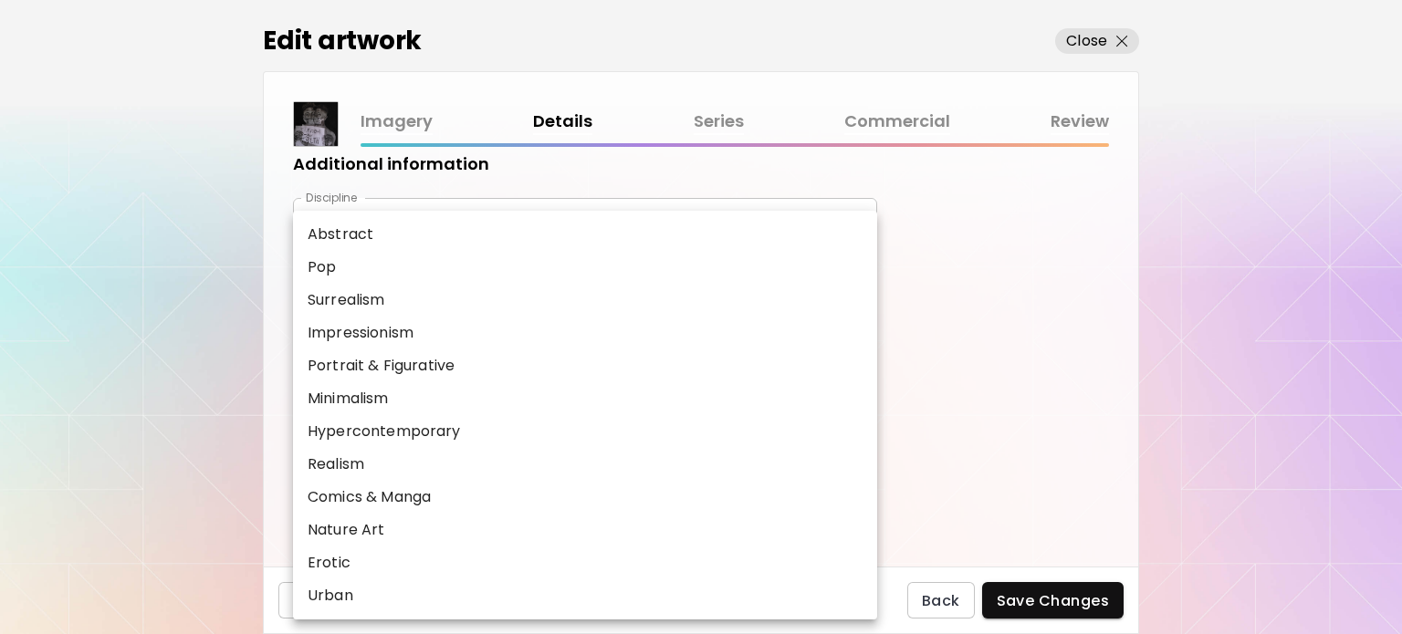
click at [863, 298] on body "**********" at bounding box center [701, 317] width 1402 height 634
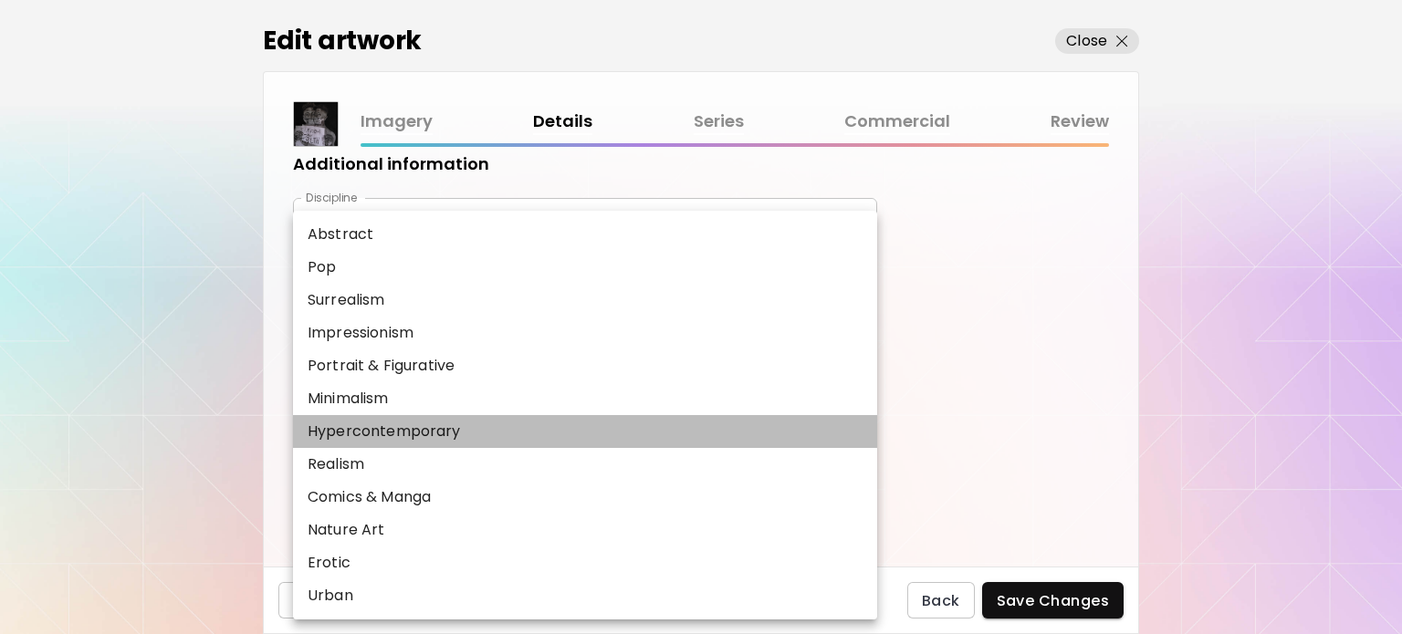
click at [392, 435] on p "Hypercontemporary" at bounding box center [384, 432] width 153 height 22
type input "**********"
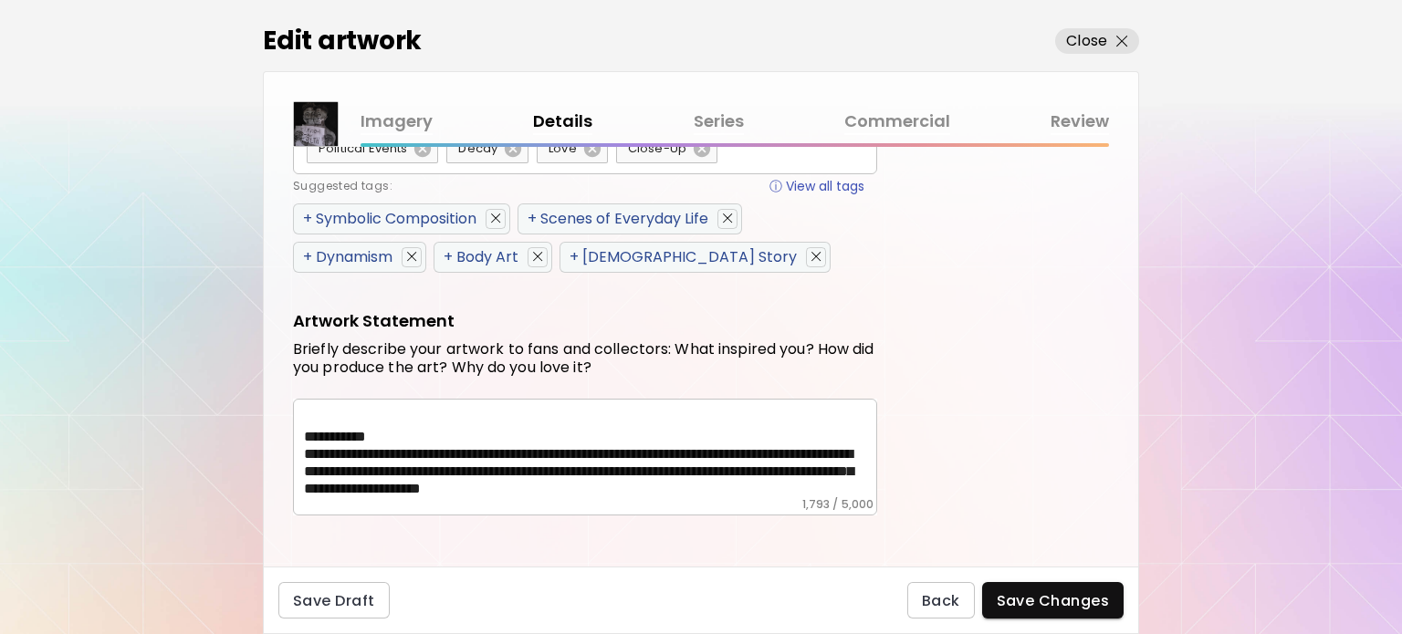
scroll to position [1092, 0]
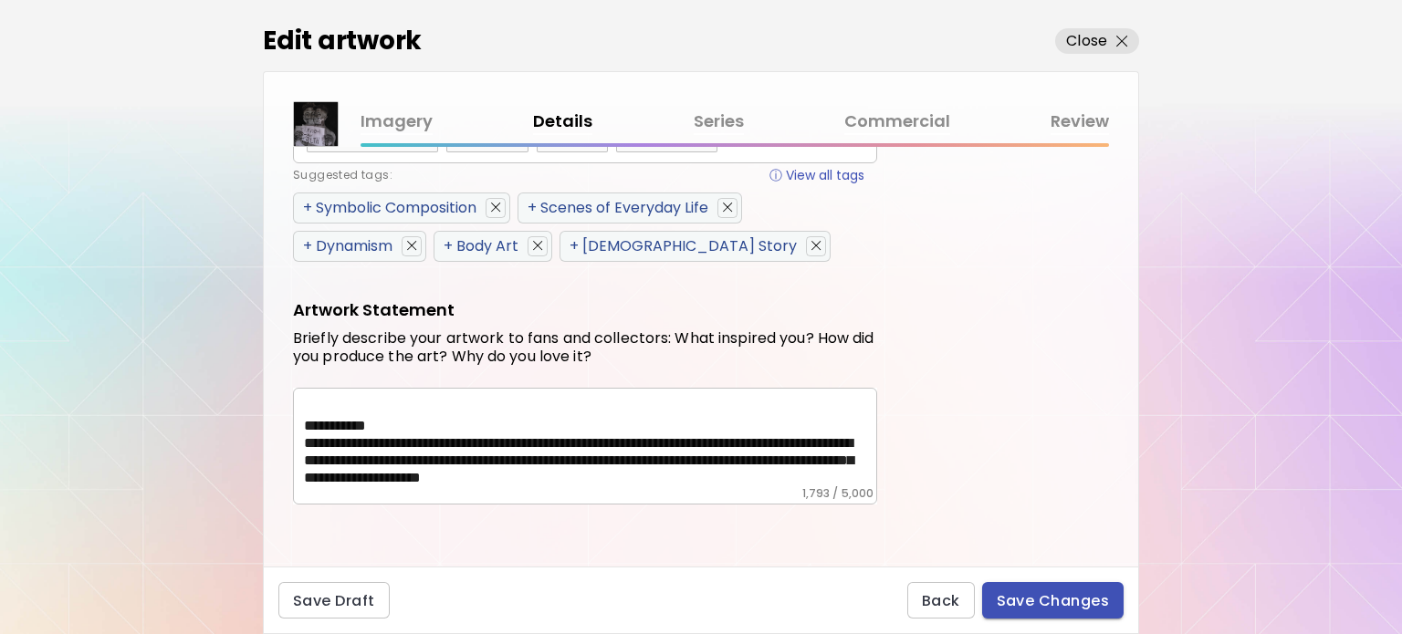
click at [1032, 599] on span "Save Changes" at bounding box center [1053, 601] width 113 height 19
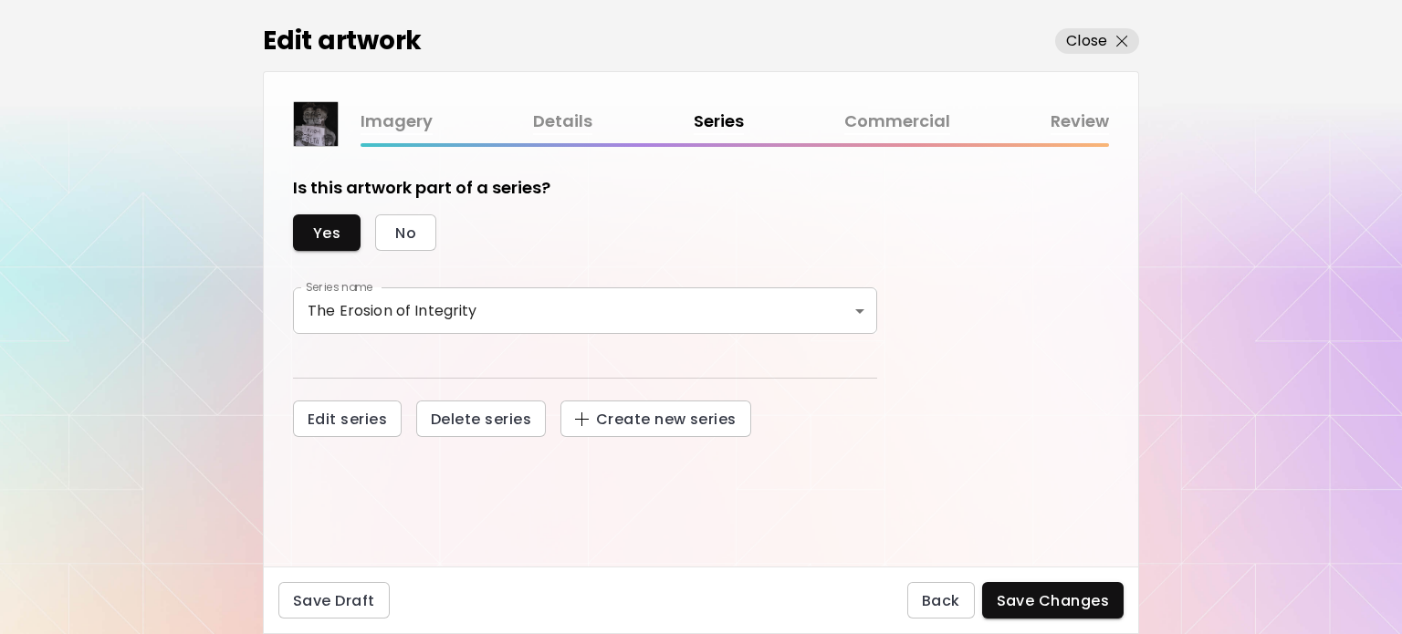
click at [384, 125] on link "Imagery" at bounding box center [397, 122] width 72 height 26
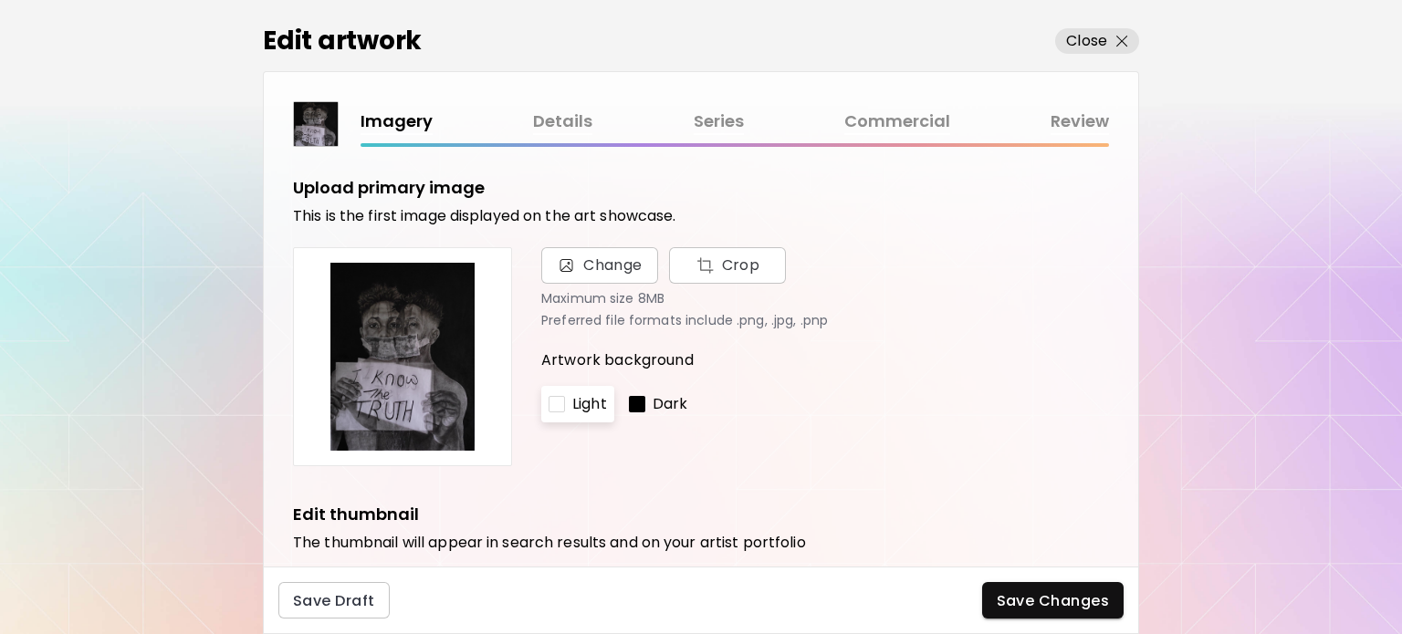
click at [559, 127] on link "Details" at bounding box center [562, 122] width 59 height 26
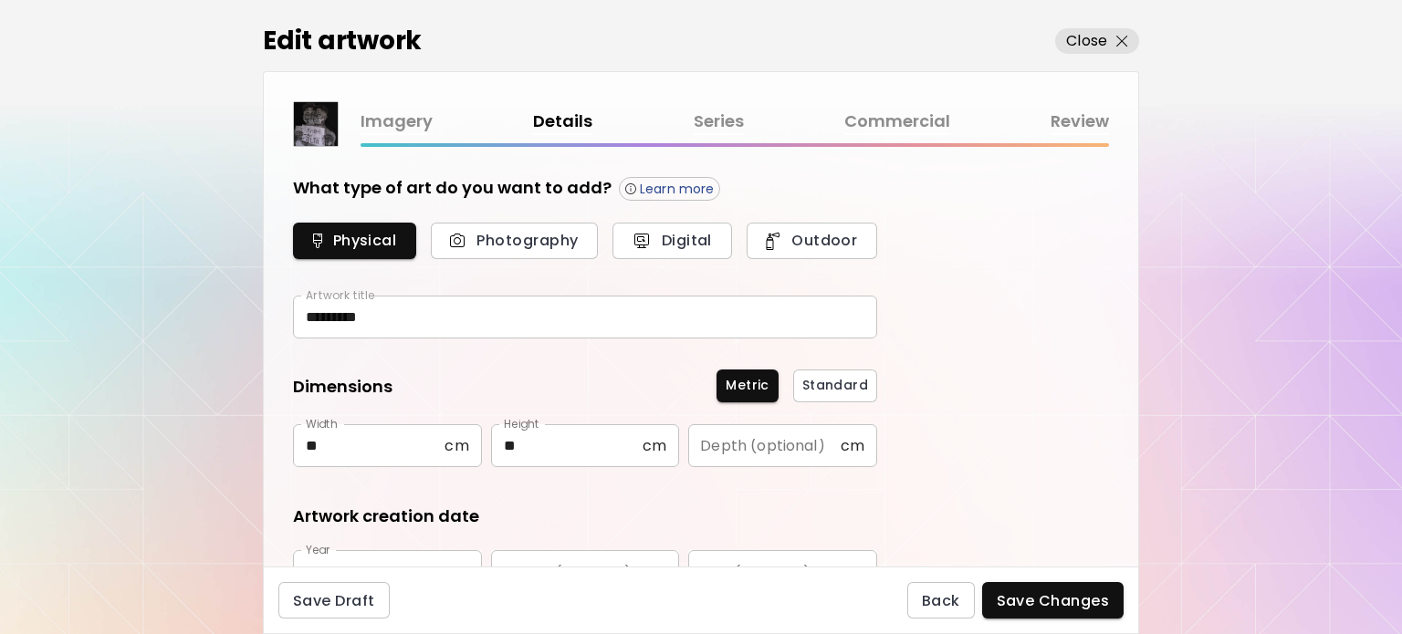
type input "**********"
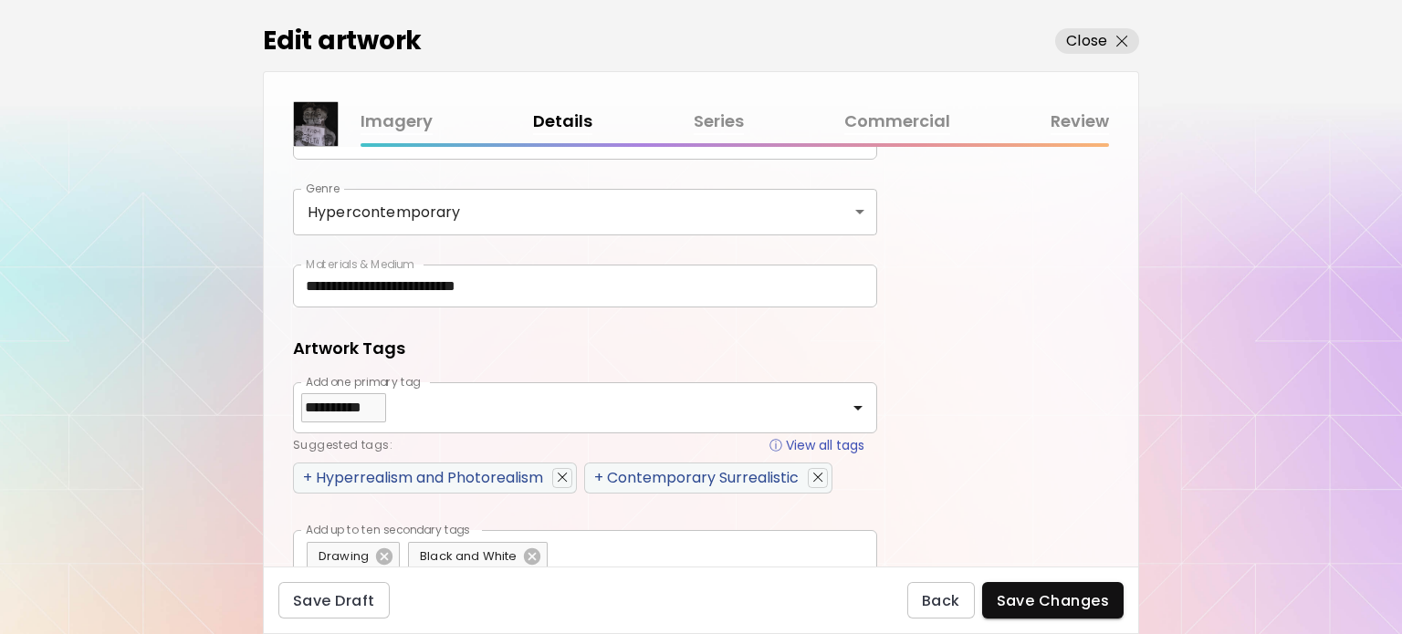
scroll to position [554, 0]
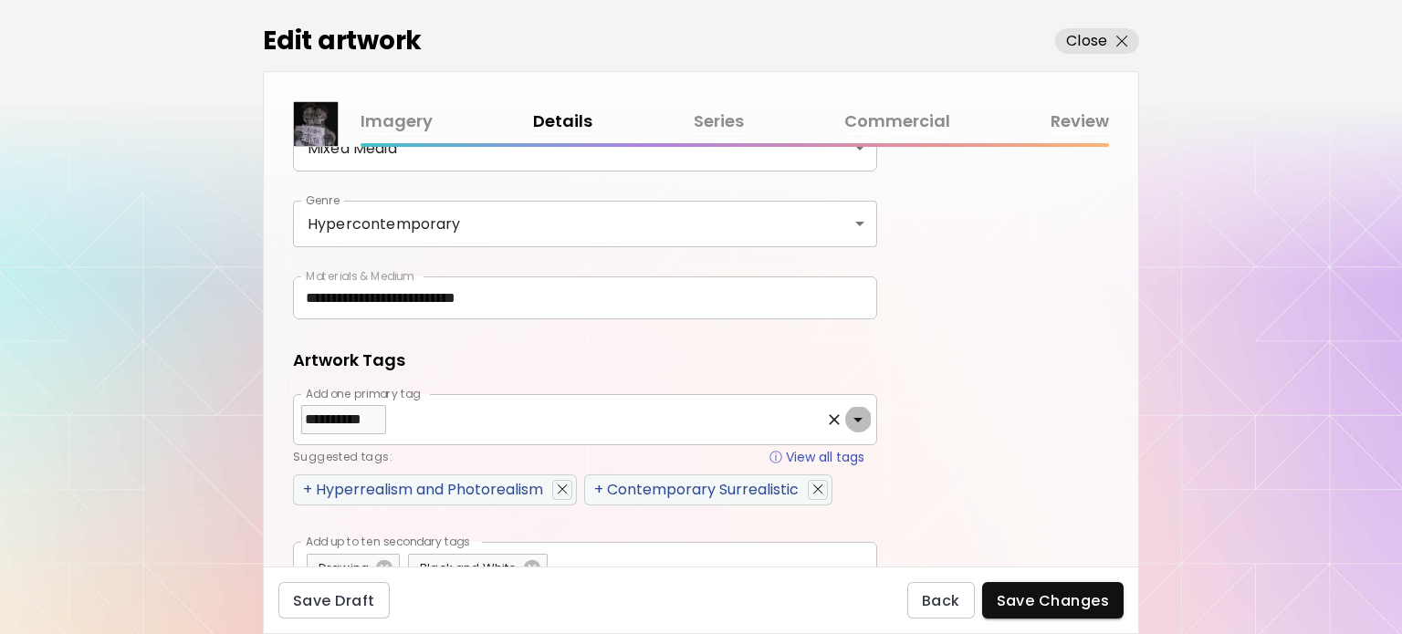
click at [862, 413] on icon "Open" at bounding box center [858, 420] width 22 height 22
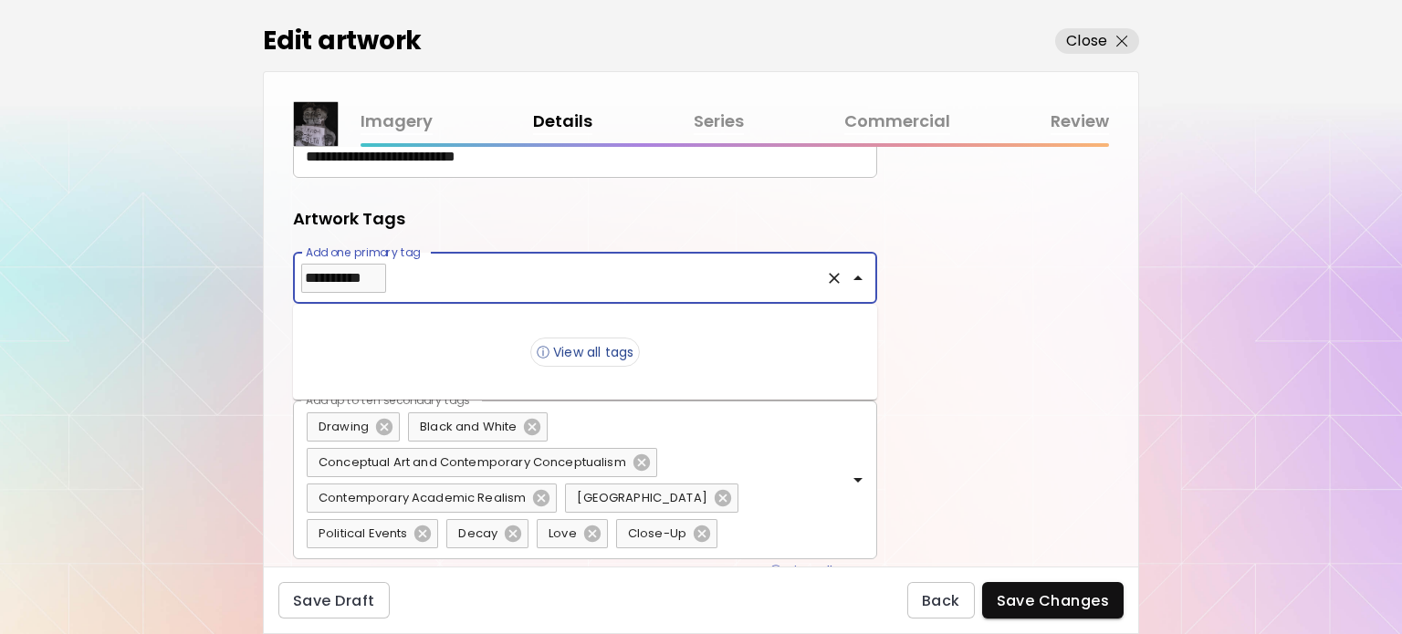
scroll to position [697, 0]
click at [448, 463] on span "Conceptual Art and Contemporary Conceptualism" at bounding box center [473, 461] width 330 height 17
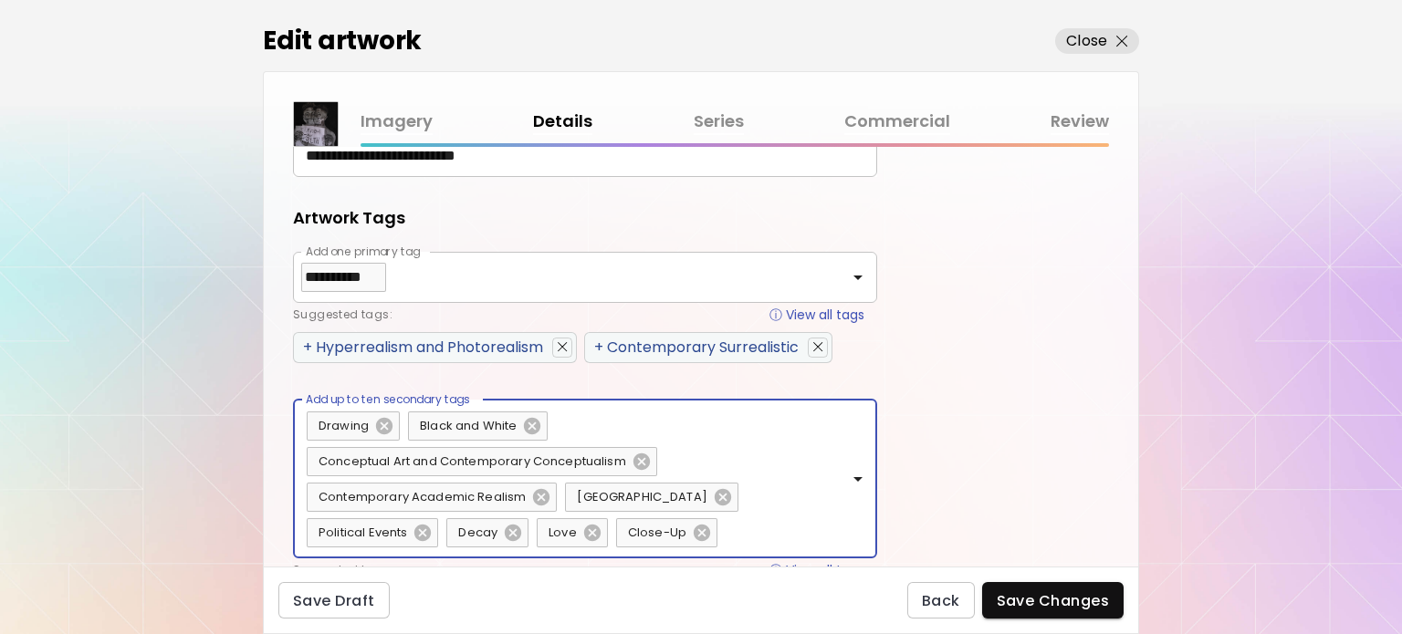
drag, startPoint x: 624, startPoint y: 457, endPoint x: 332, endPoint y: 464, distance: 292.2
click at [332, 464] on span "Conceptual Art and Contemporary Conceptualism" at bounding box center [473, 461] width 330 height 17
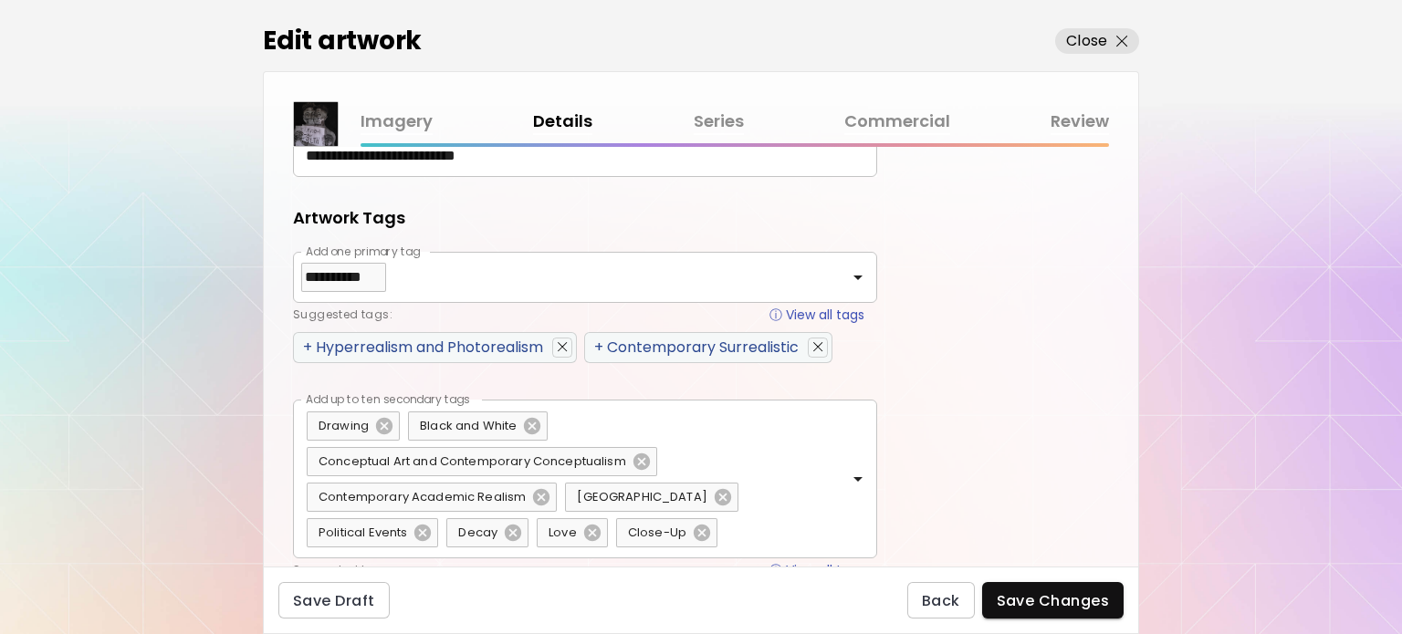
drag, startPoint x: 454, startPoint y: 462, endPoint x: 800, endPoint y: 384, distance: 354.6
click at [800, 384] on div "**********" at bounding box center [585, 431] width 584 height 451
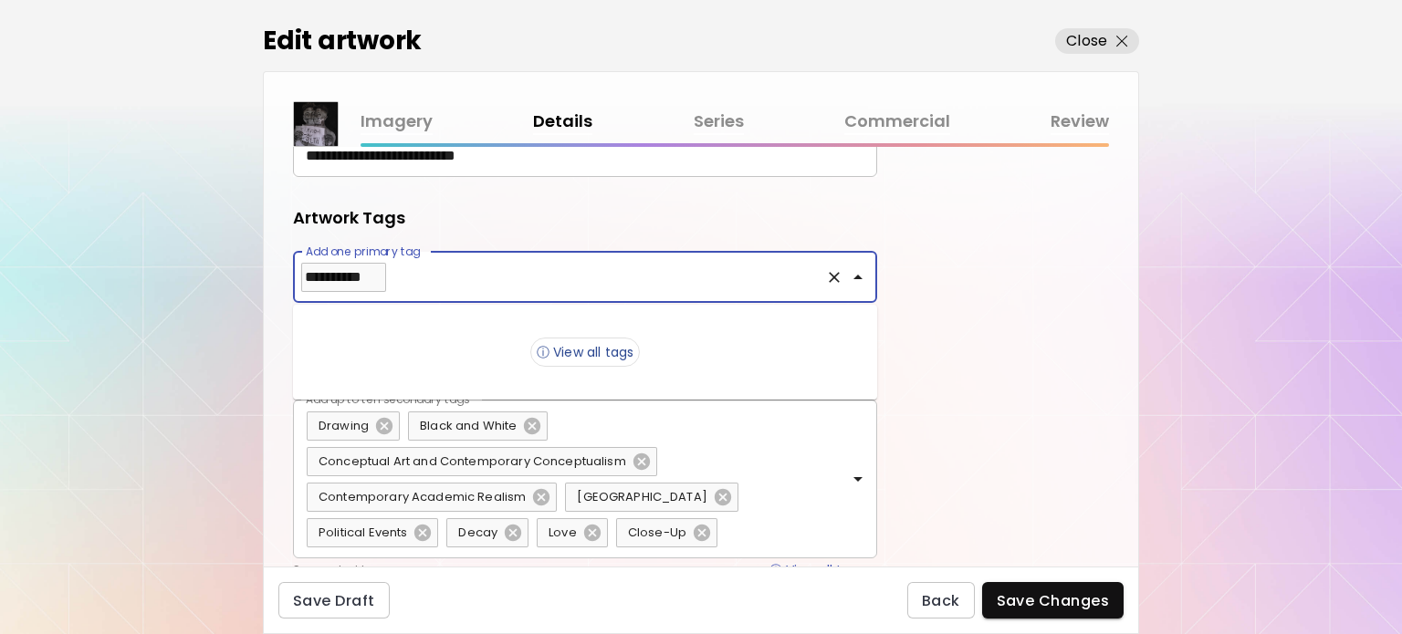
drag, startPoint x: 717, startPoint y: 346, endPoint x: 347, endPoint y: 272, distance: 377.0
click at [347, 272] on input "**********" at bounding box center [559, 277] width 517 height 35
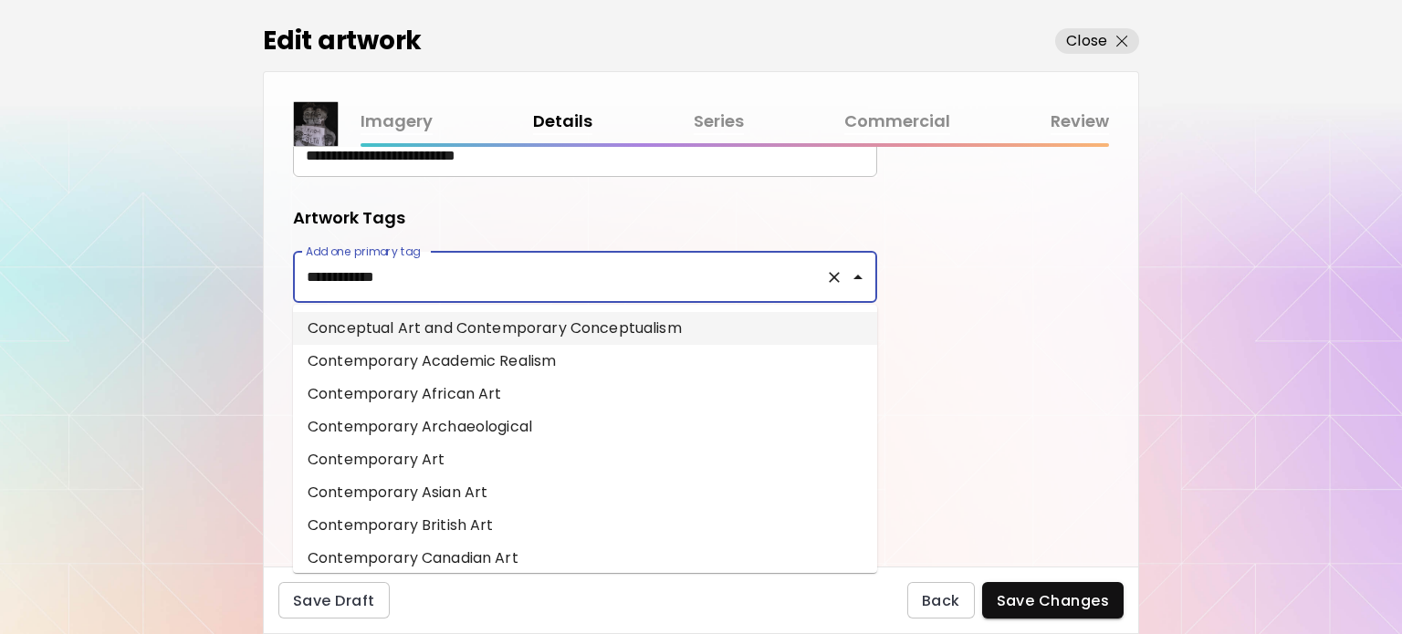
click at [456, 335] on li "Conceptual Art and Contemporary Conceptualism" at bounding box center [585, 328] width 584 height 33
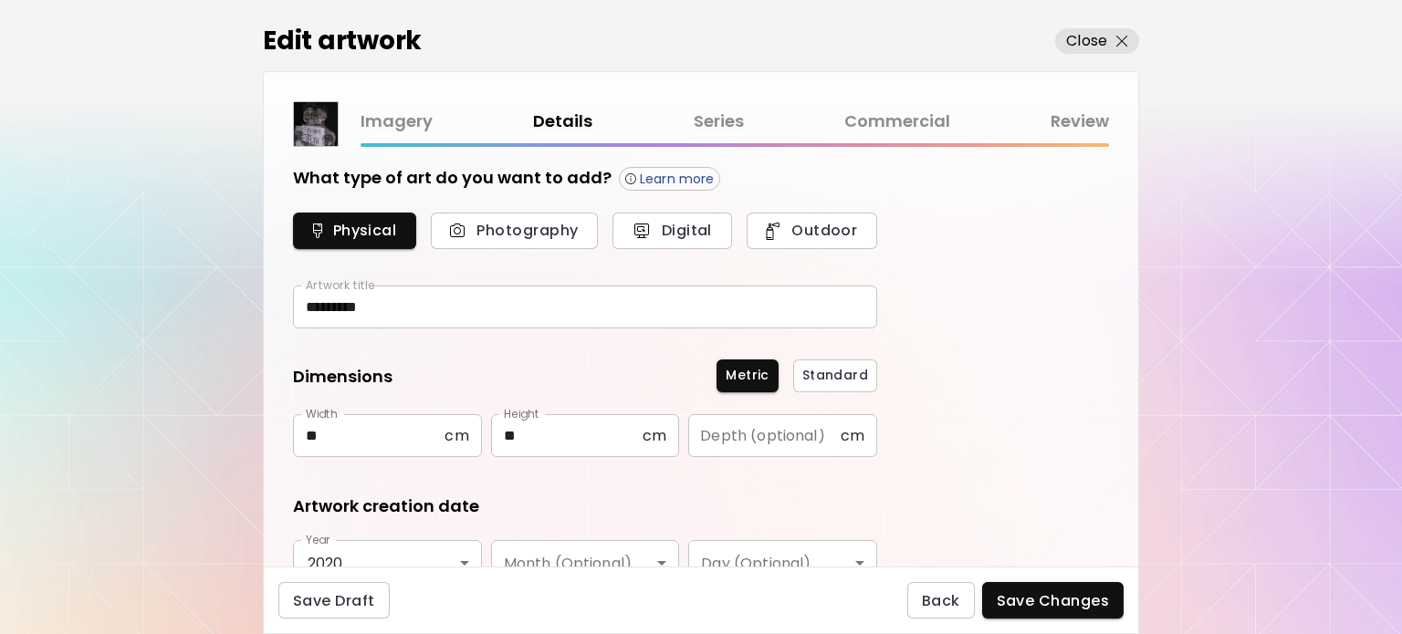
scroll to position [0, 0]
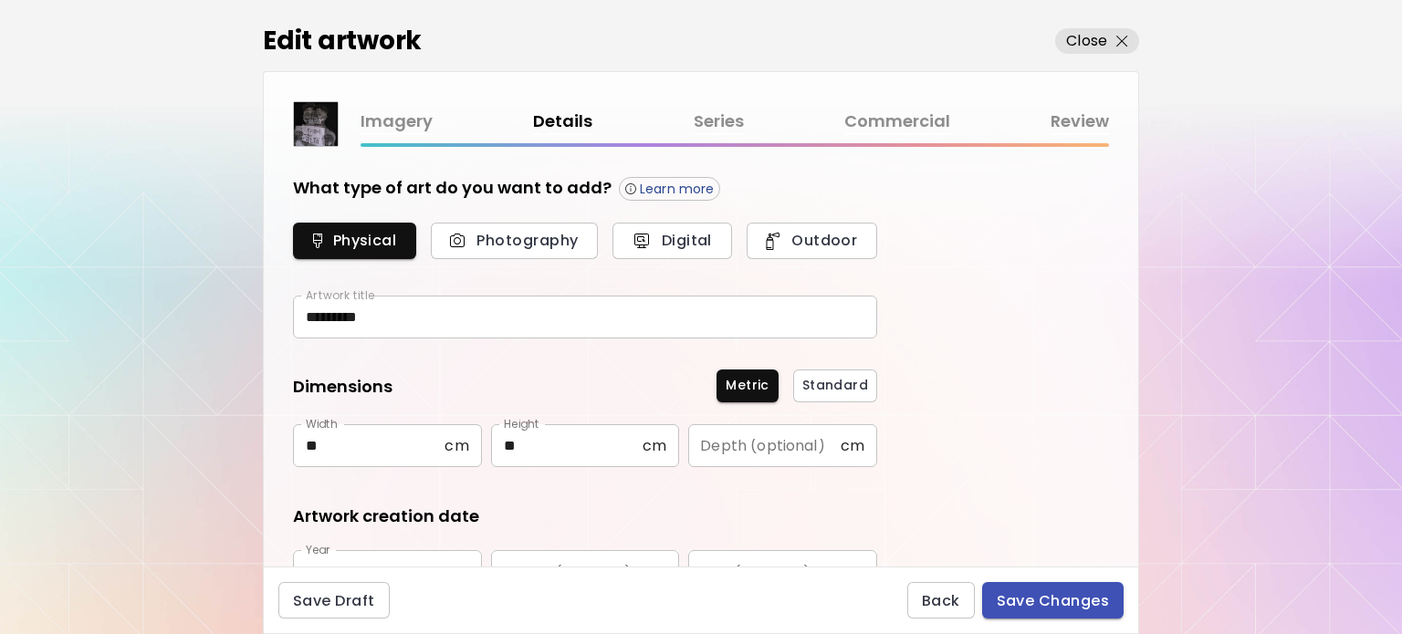
type input "**********"
click at [1026, 605] on span "Save Changes" at bounding box center [1053, 601] width 113 height 19
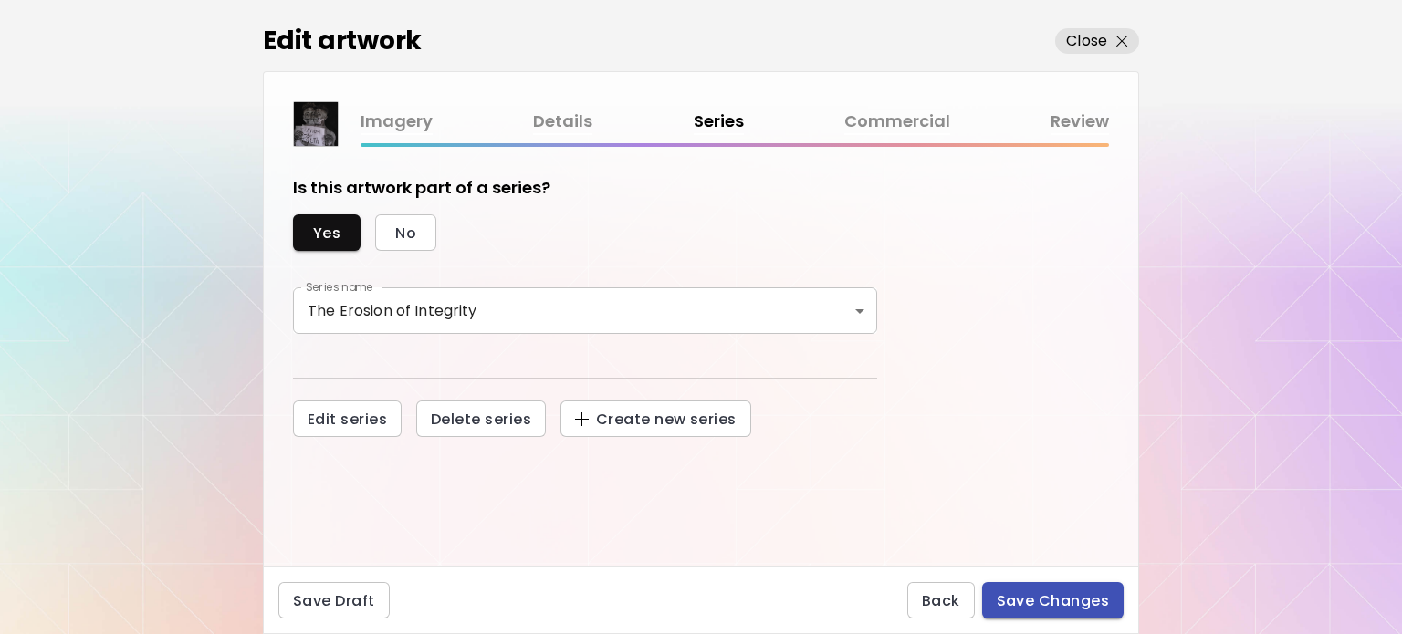
click at [1077, 599] on span "Save Changes" at bounding box center [1053, 601] width 113 height 19
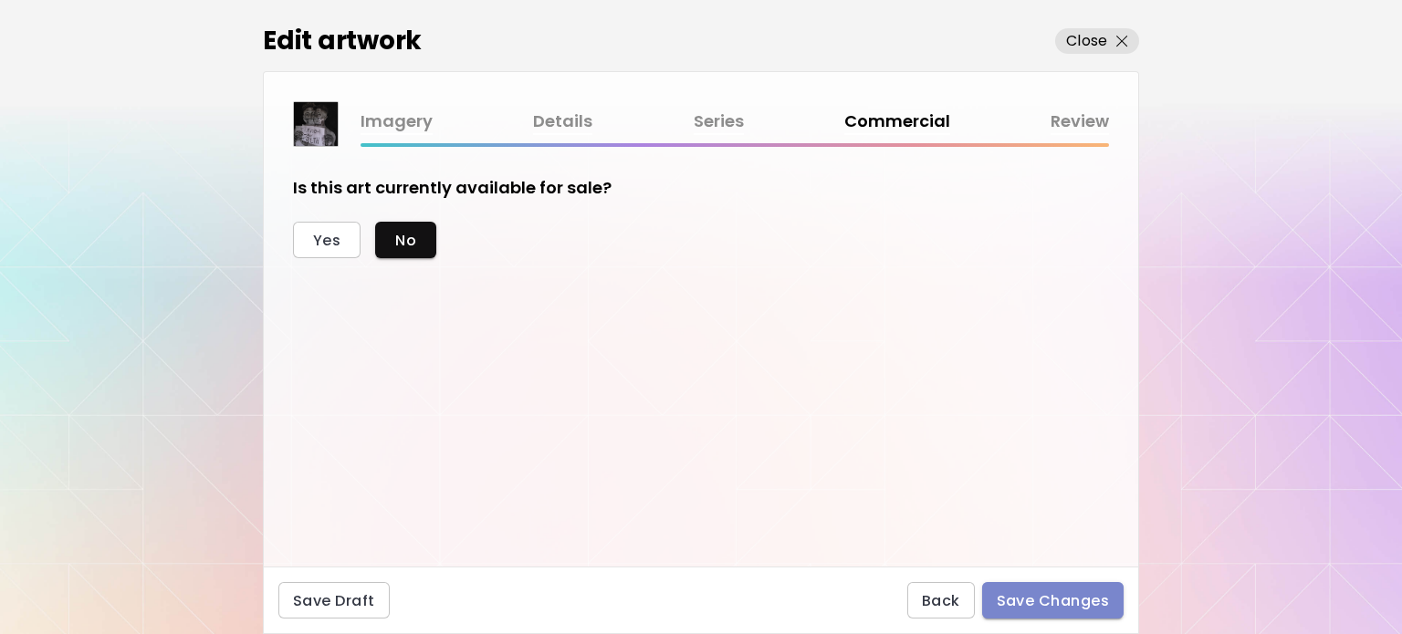
click at [1043, 603] on span "Save Changes" at bounding box center [1053, 601] width 113 height 19
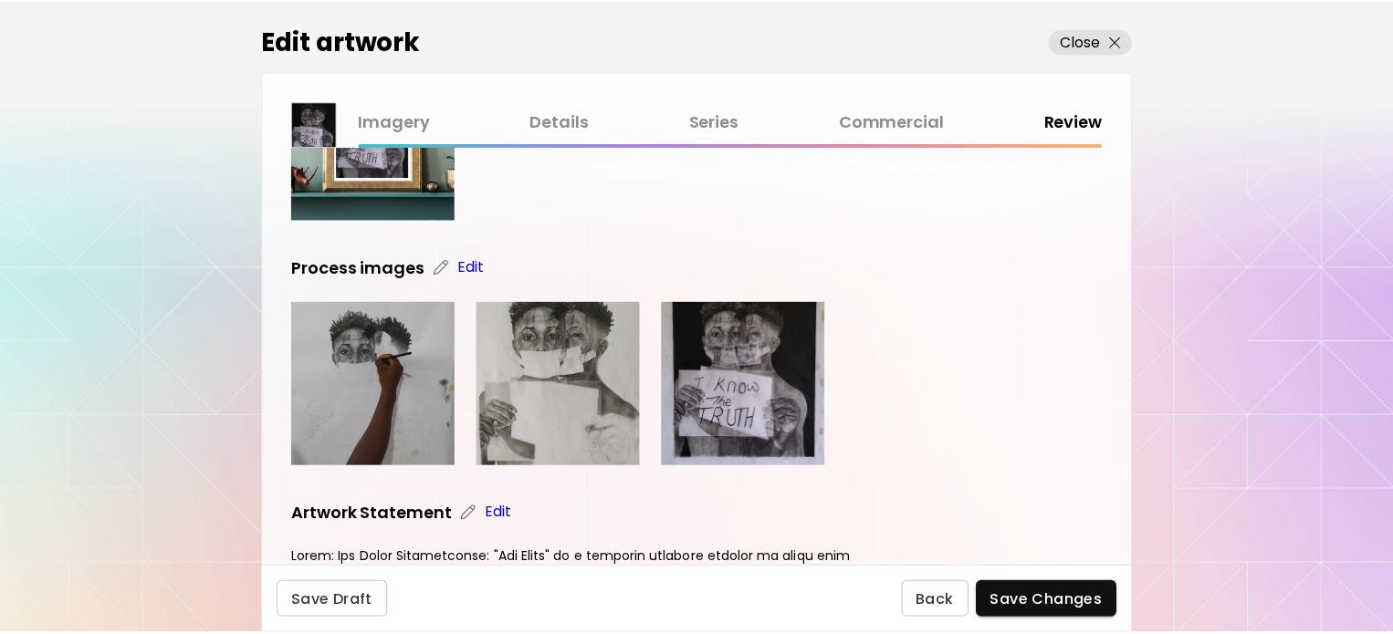
scroll to position [500, 0]
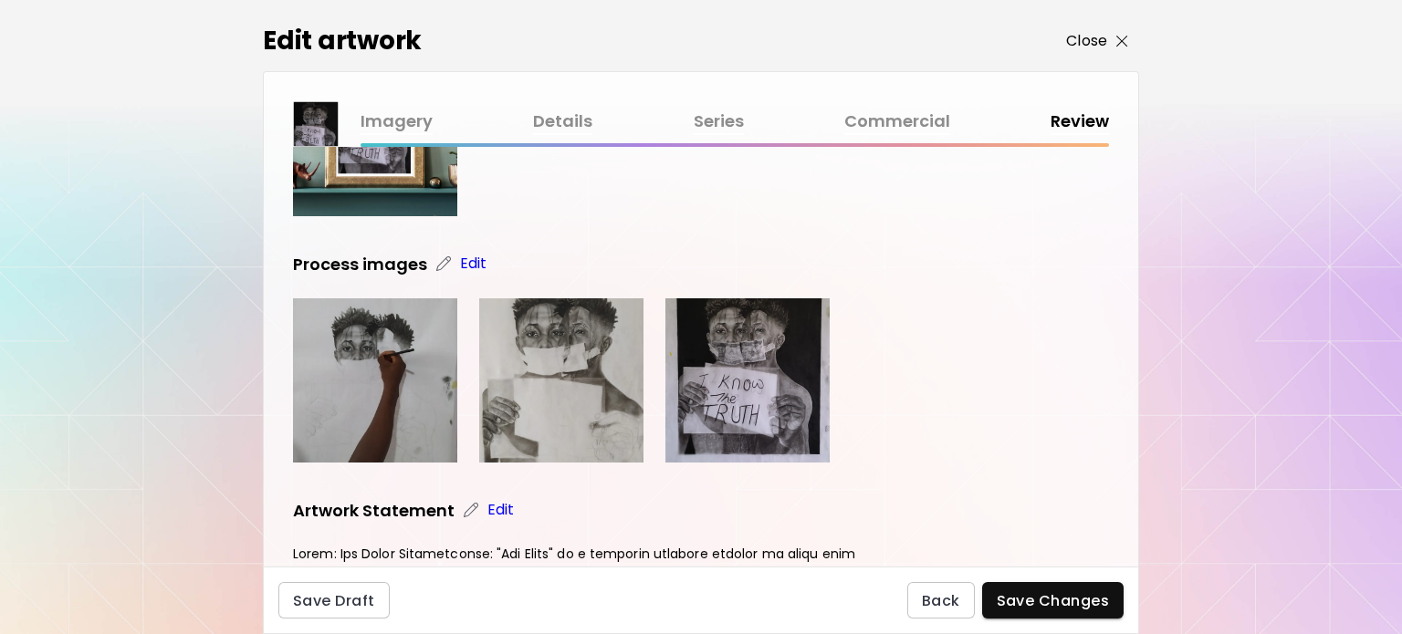
click at [1121, 44] on img "button" at bounding box center [1122, 42] width 12 height 12
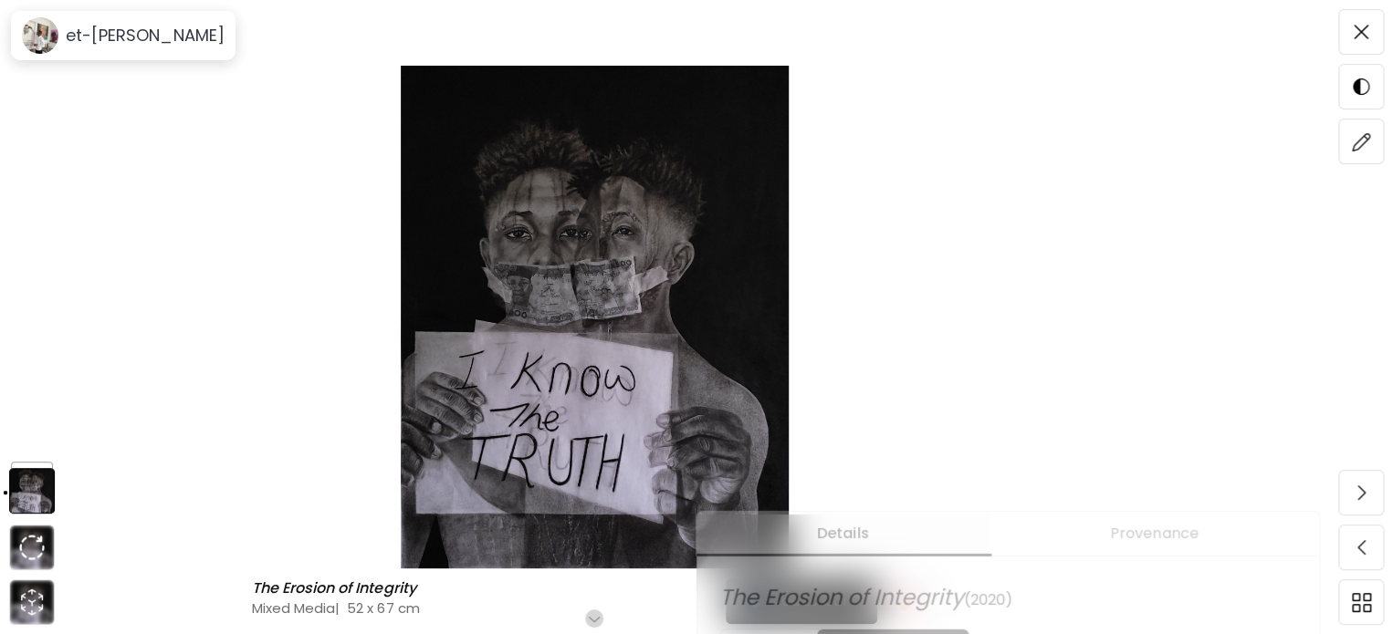
scroll to position [267, 0]
click at [1357, 37] on img at bounding box center [1361, 32] width 15 height 15
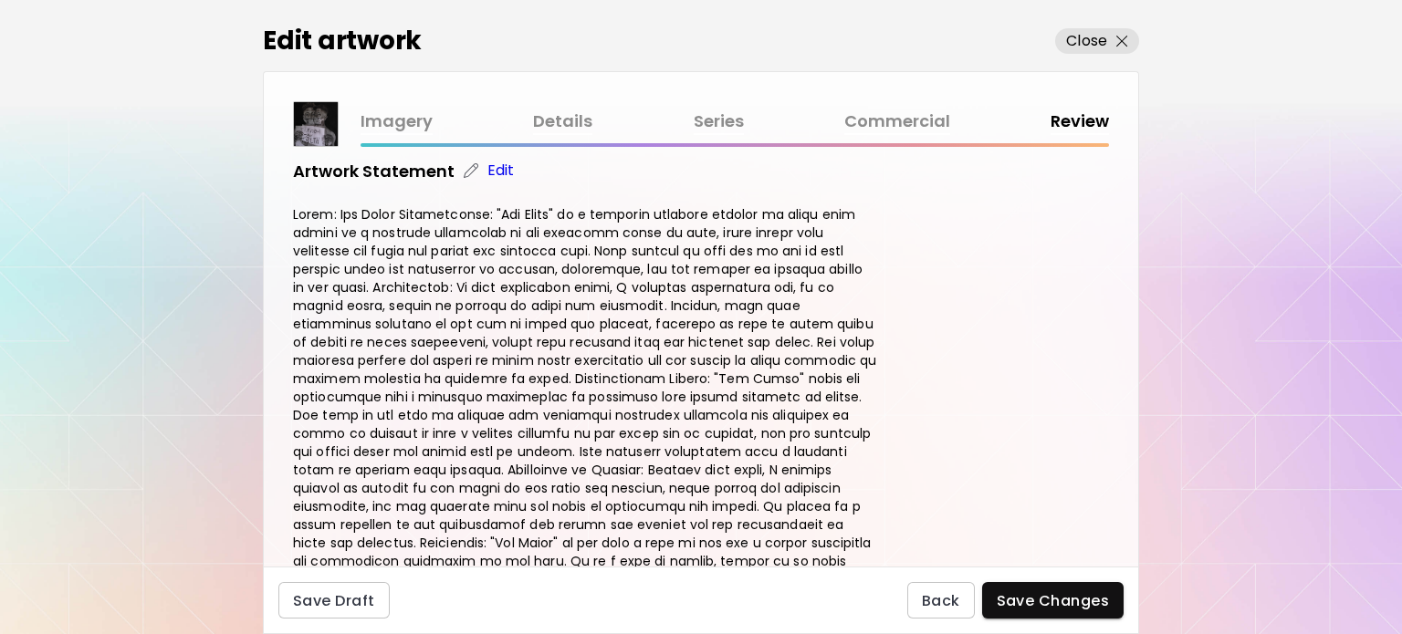
scroll to position [1017, 0]
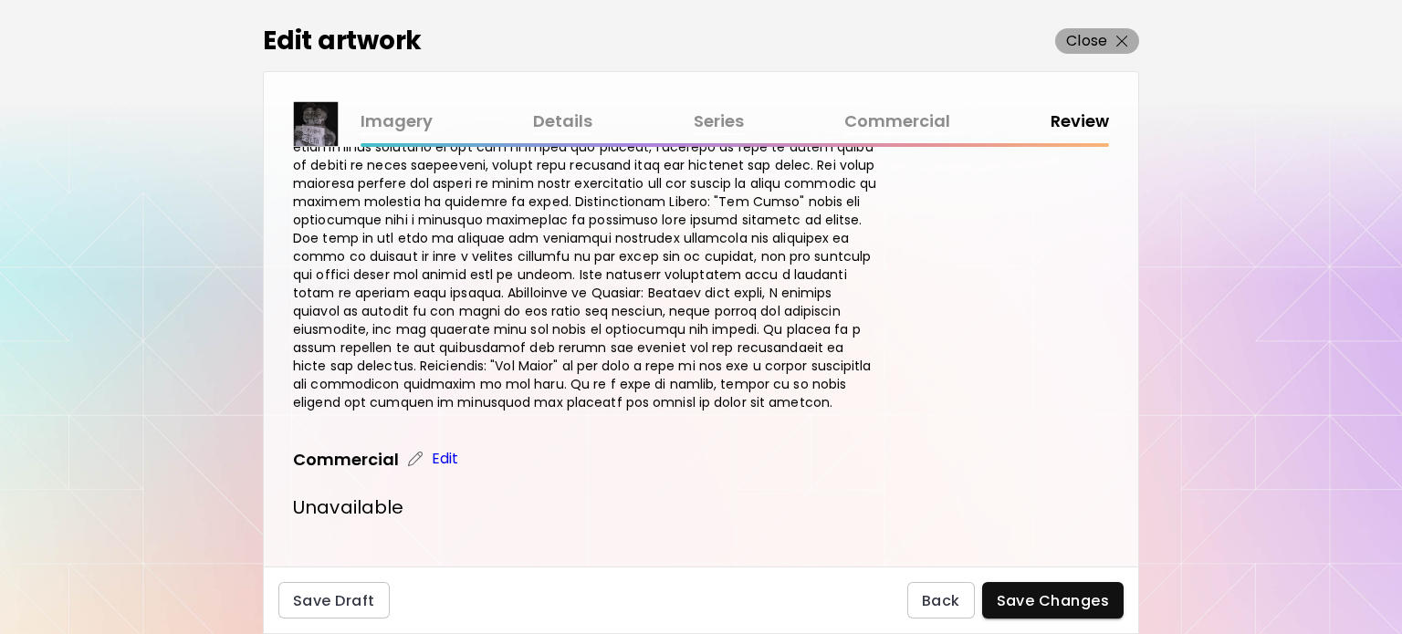
click at [1109, 44] on span "Close" at bounding box center [1097, 41] width 62 height 22
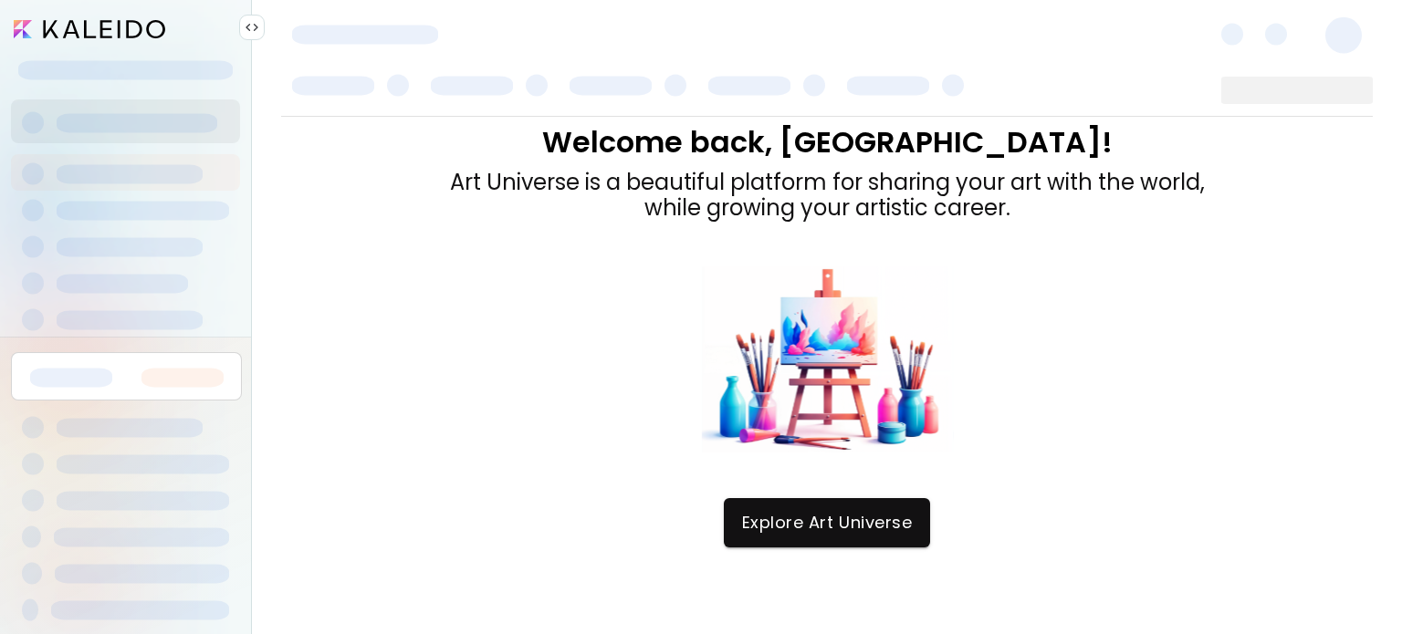
click at [1310, 176] on div "Welcome back, Akinlade! Art Universe is a beautiful platform for sharing your a…" at bounding box center [827, 375] width 1092 height 516
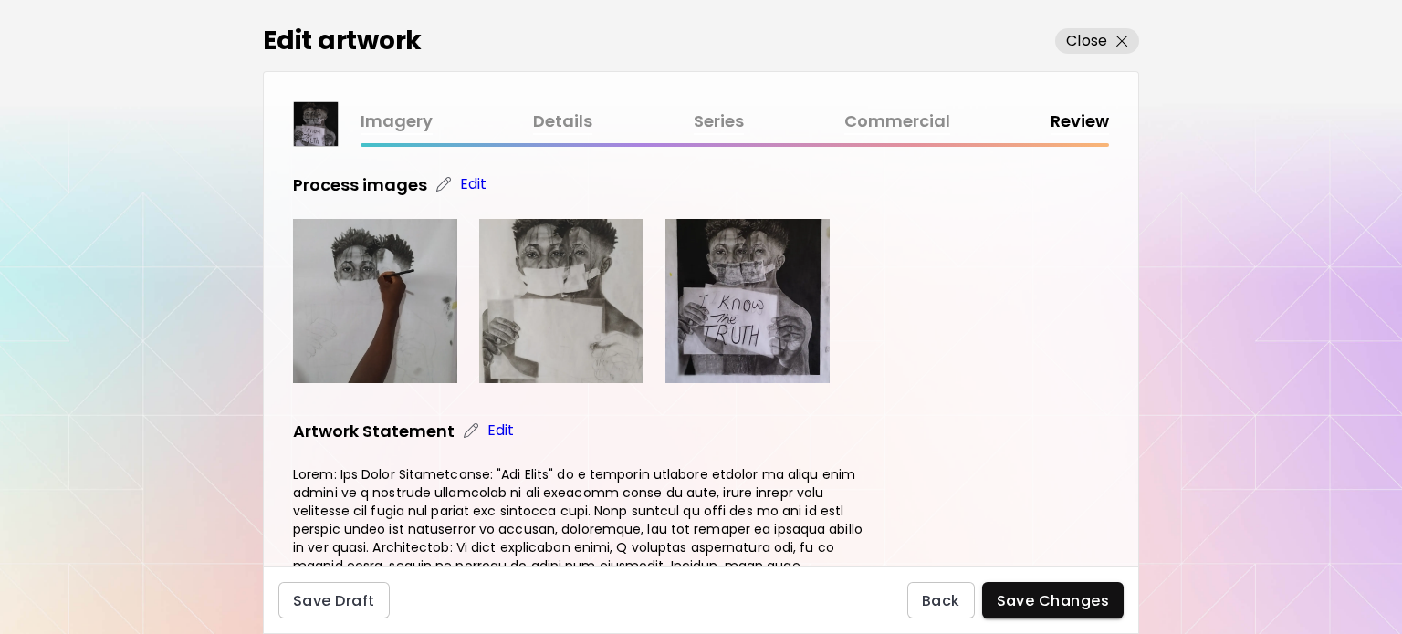
scroll to position [592, 0]
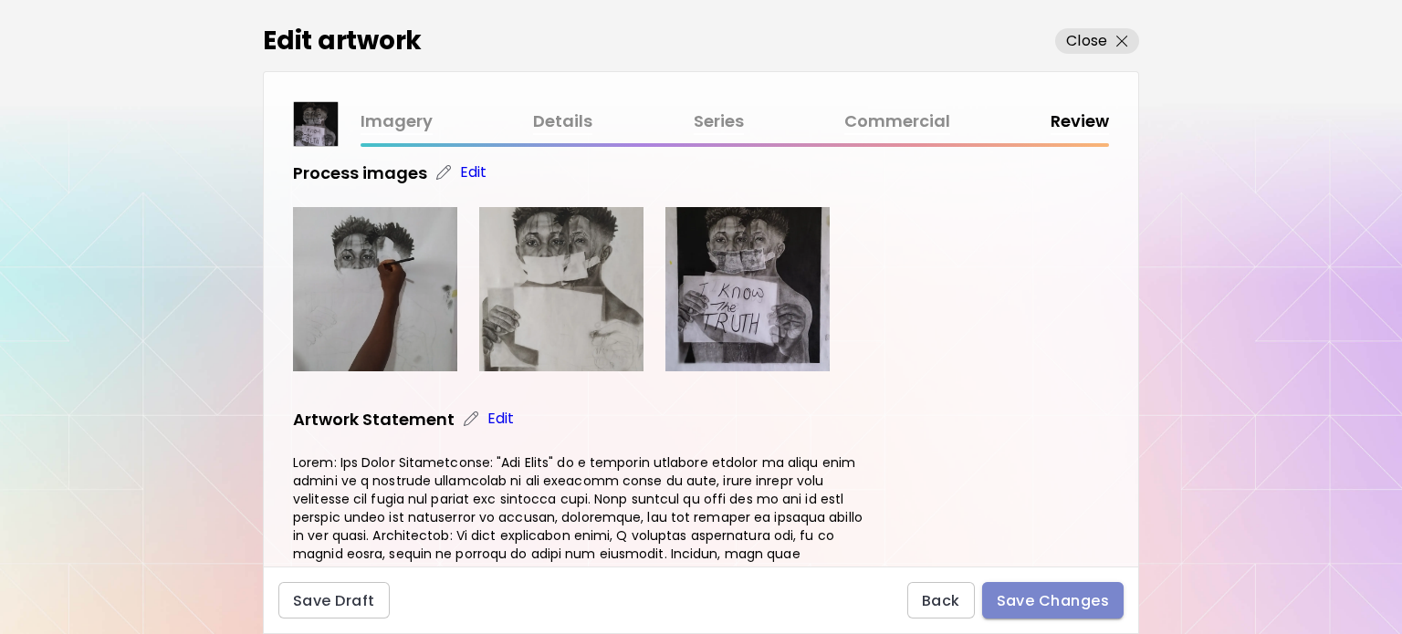
click at [1083, 609] on span "Save Changes" at bounding box center [1053, 601] width 113 height 19
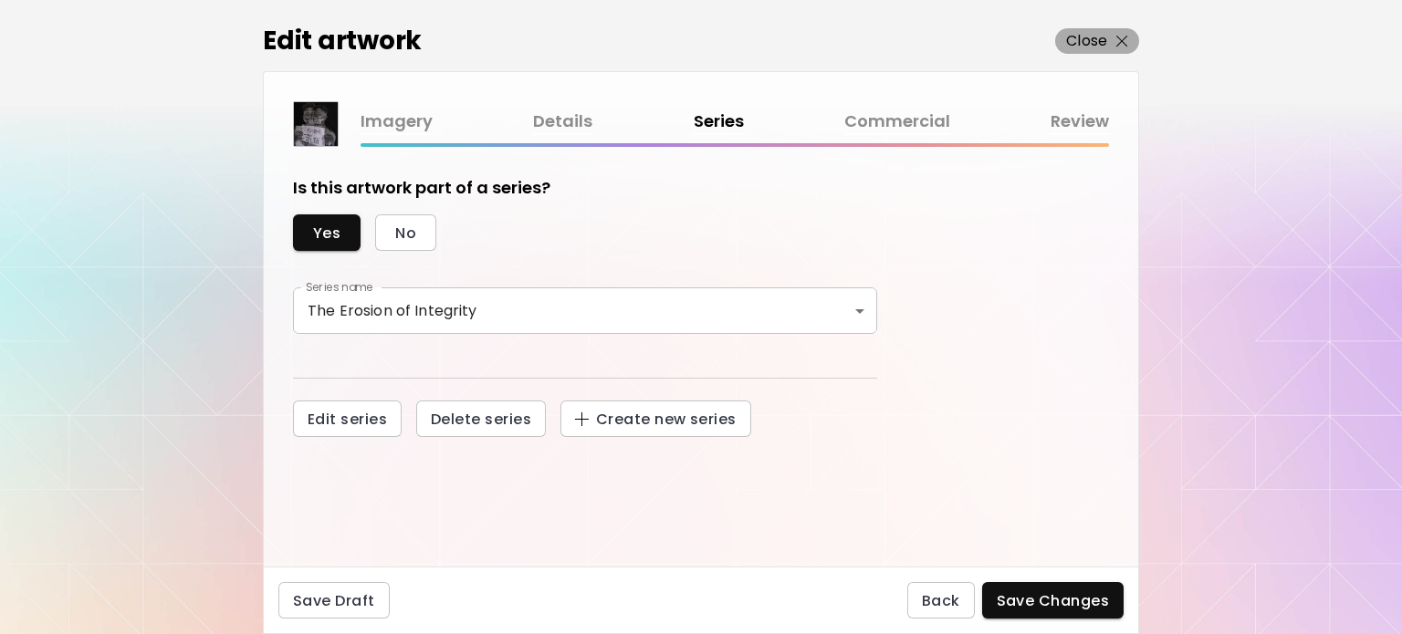
click at [1112, 39] on span "Close" at bounding box center [1097, 41] width 62 height 22
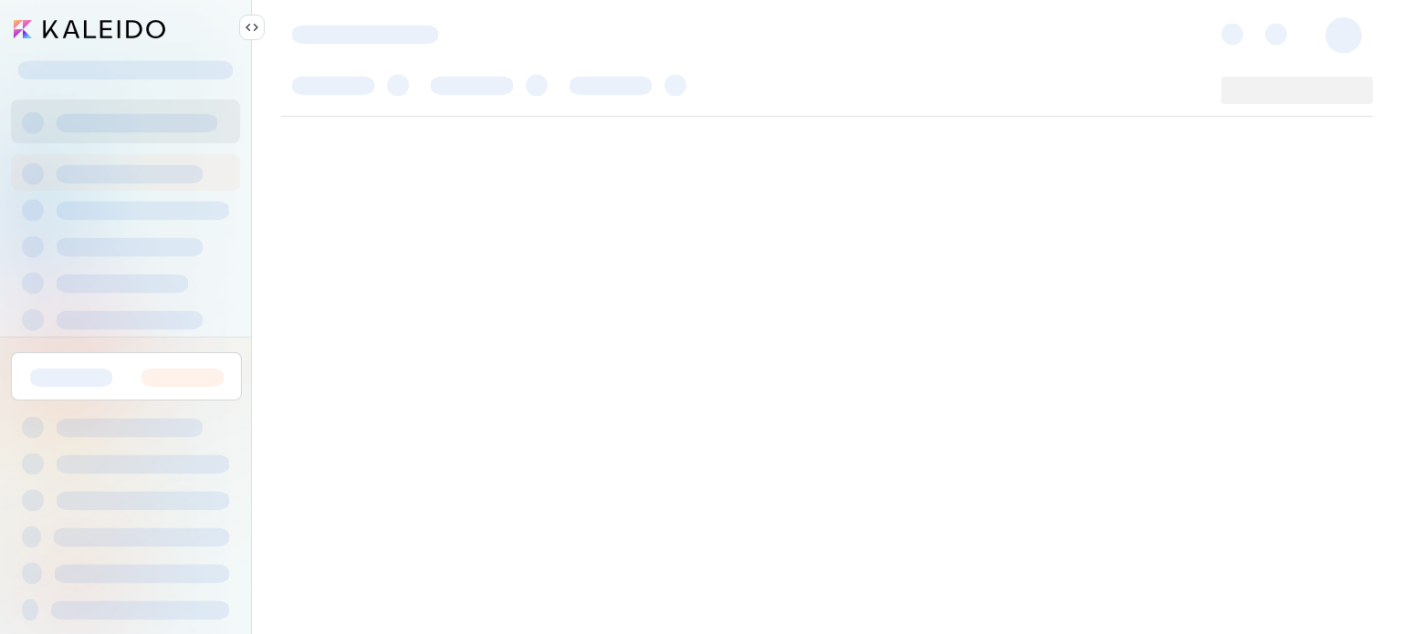
click at [1112, 39] on div at bounding box center [827, 33] width 1150 height 66
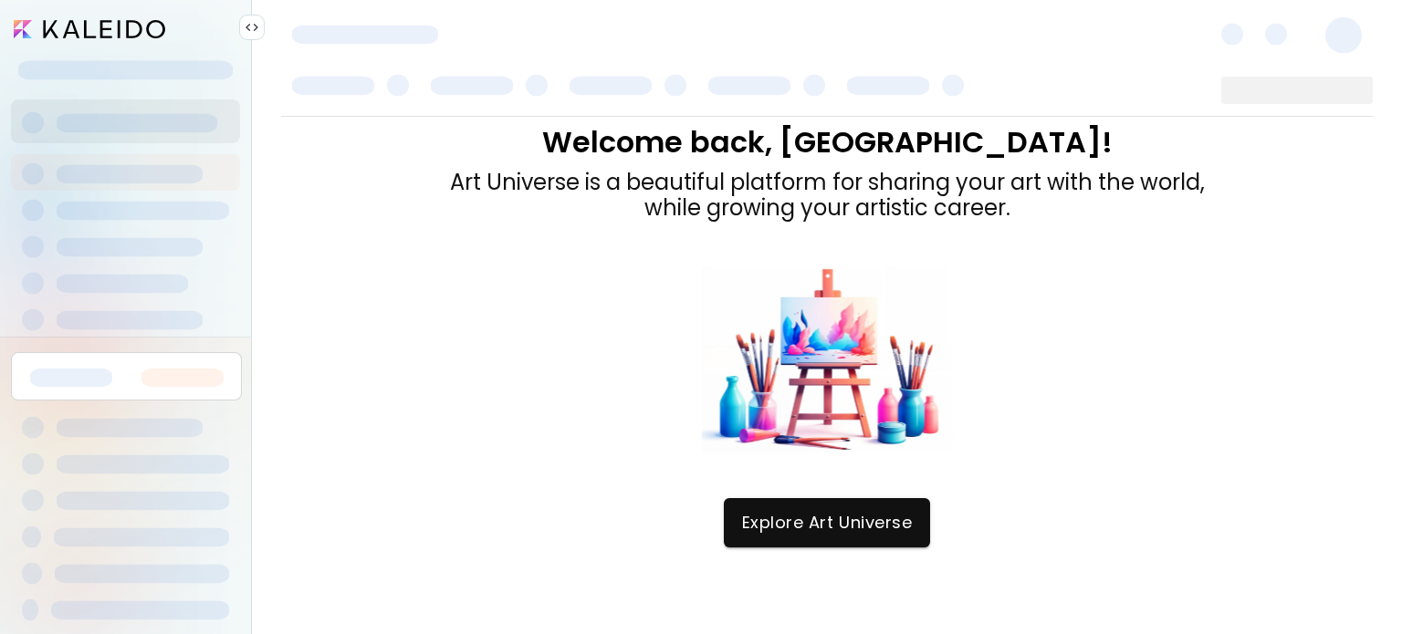
click at [1347, 43] on span at bounding box center [1343, 35] width 37 height 37
